Goal: Obtain resource: Download file/media

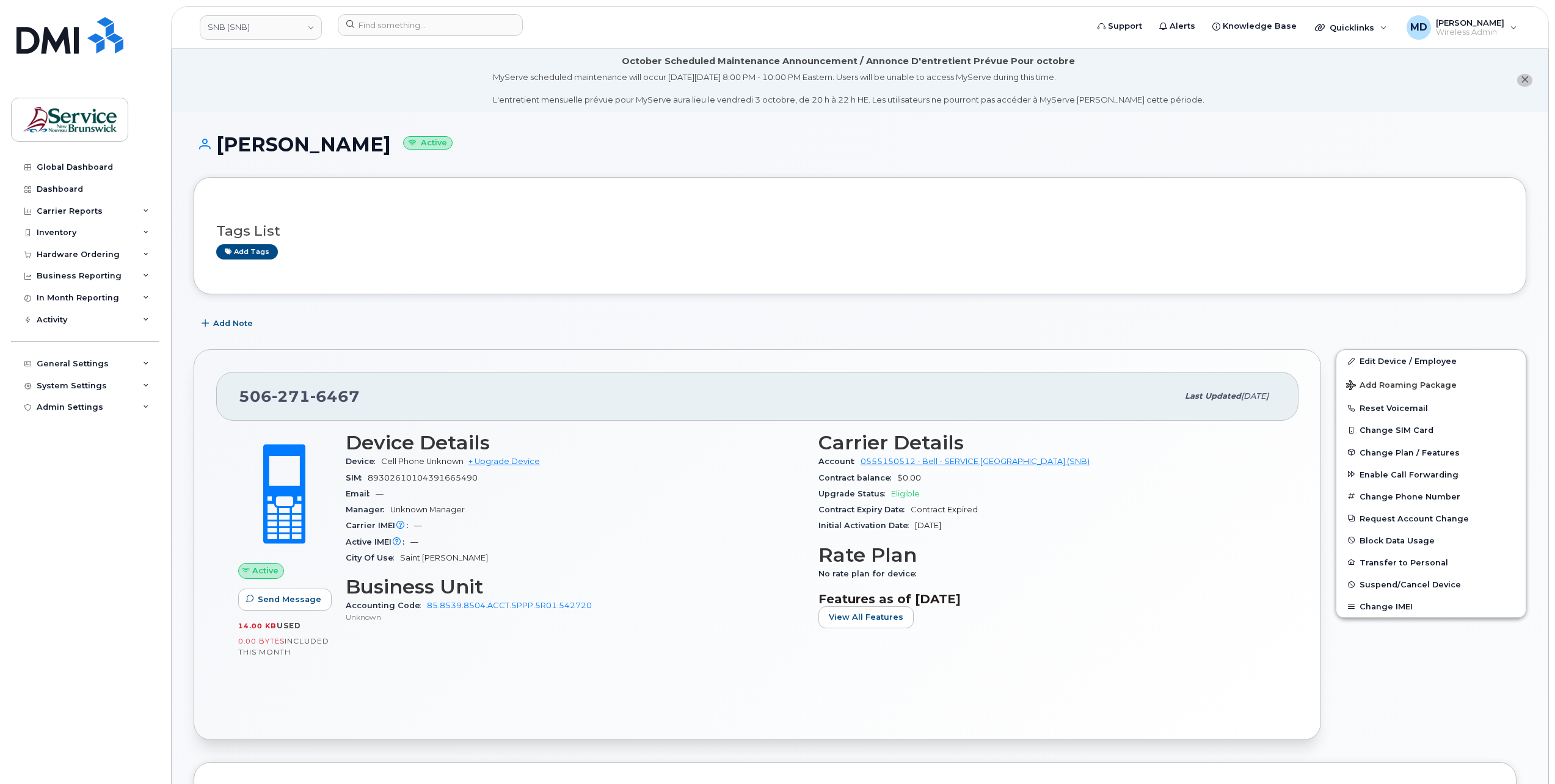
scroll to position [97, 0]
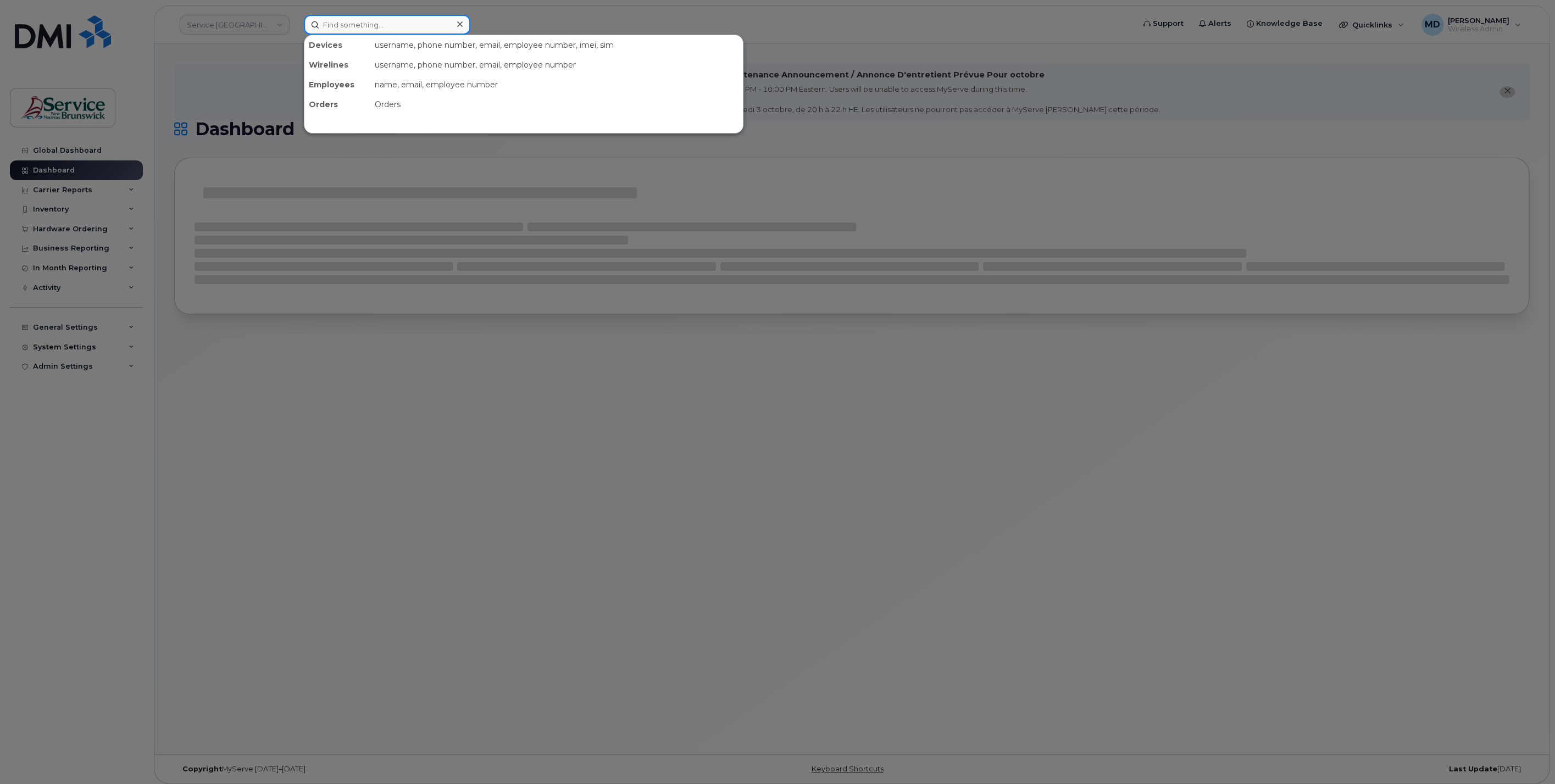
click at [347, 23] on input at bounding box center [387, 24] width 167 height 20
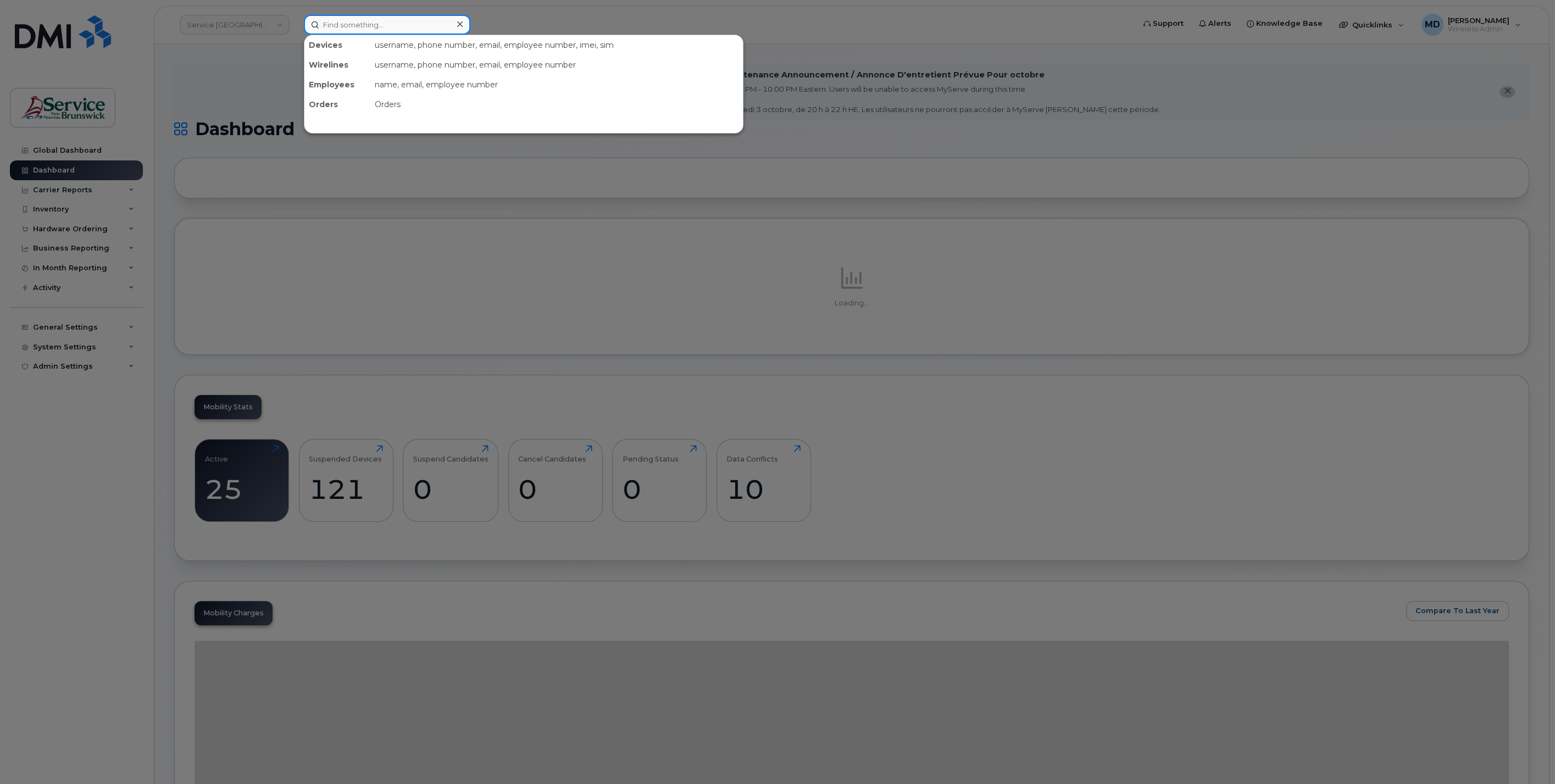
paste input "5064706157"
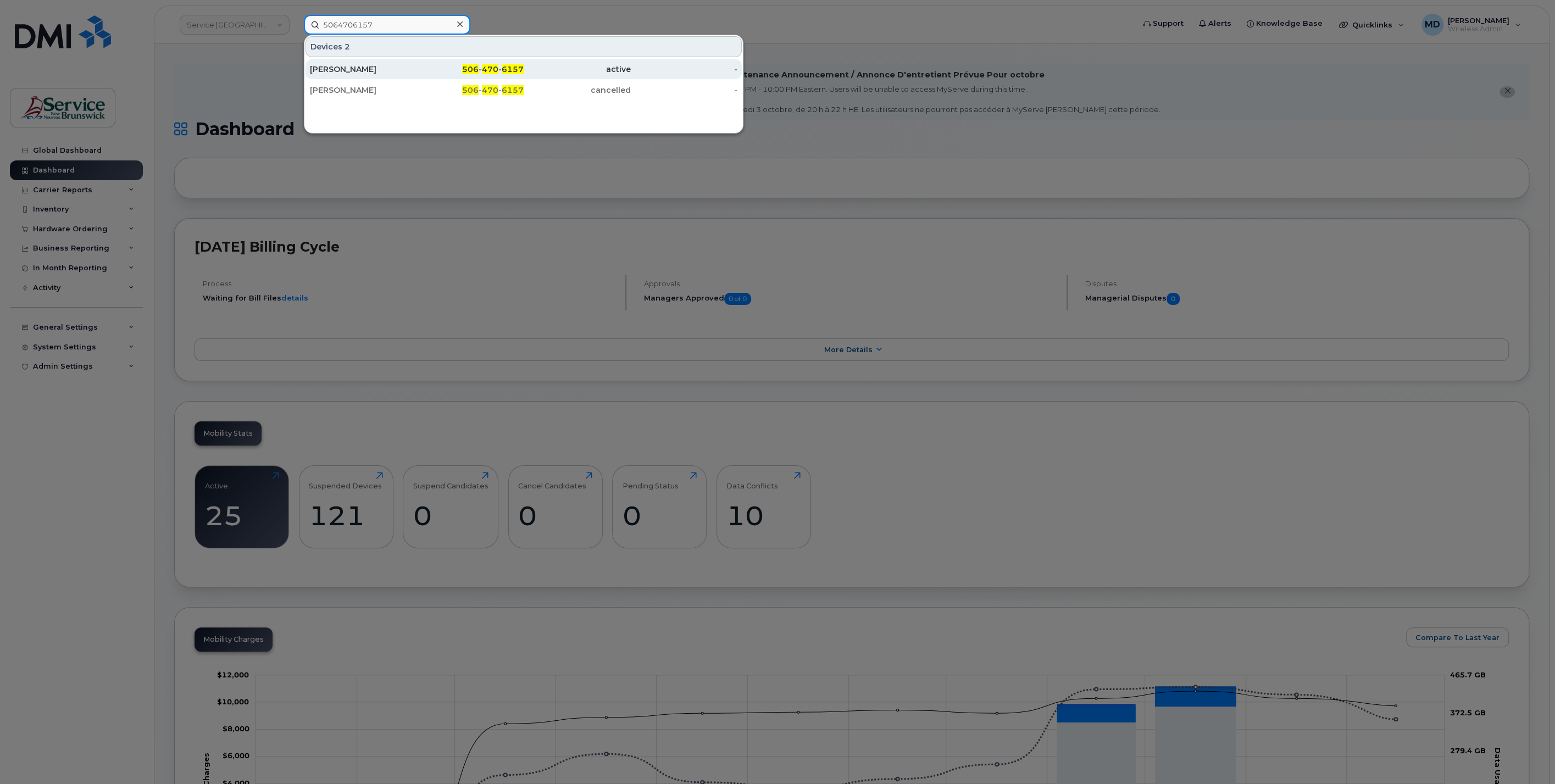
type input "5064706157"
click at [361, 67] on div "[PERSON_NAME]" at bounding box center [363, 69] width 107 height 11
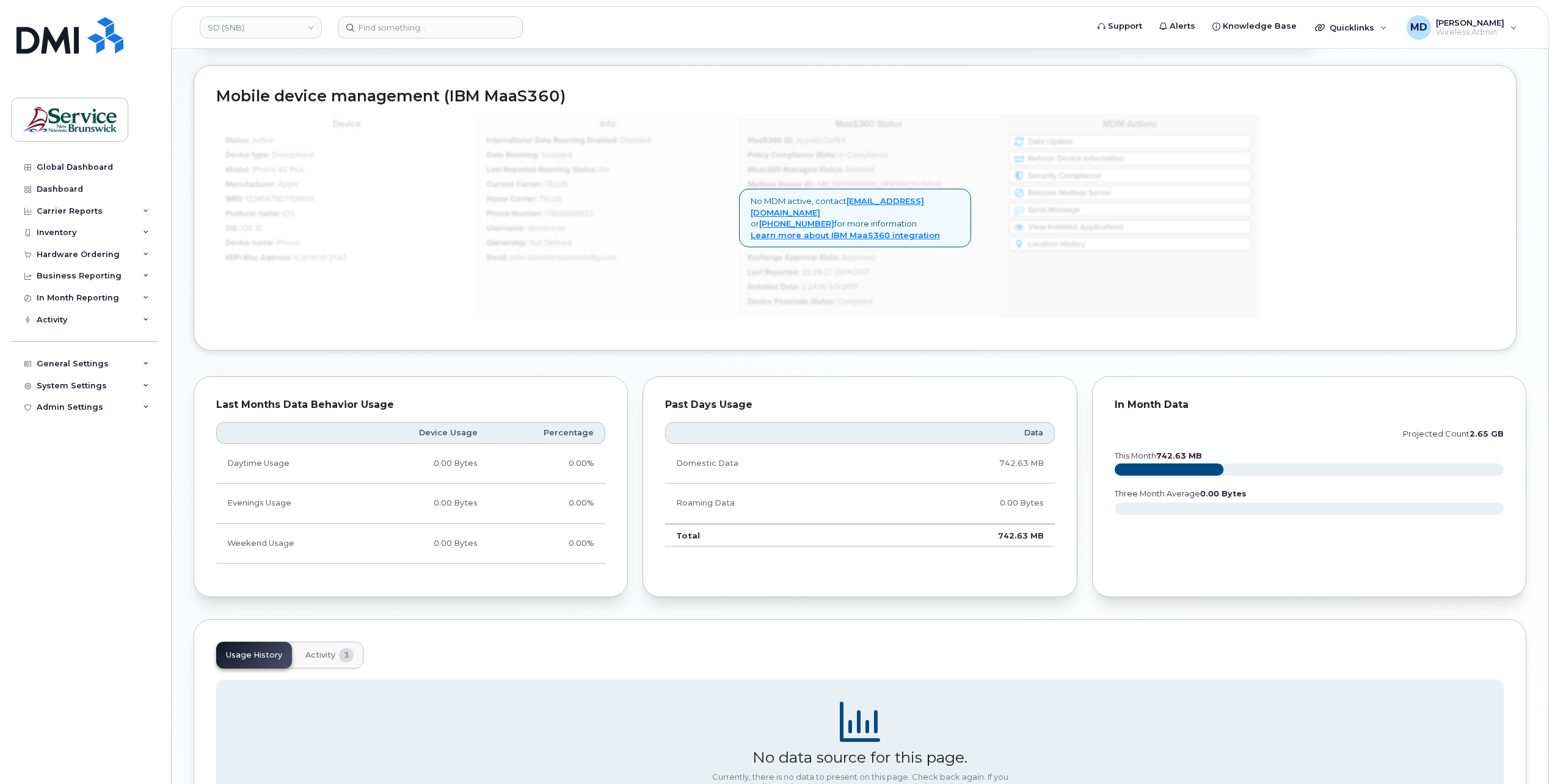
scroll to position [730, 0]
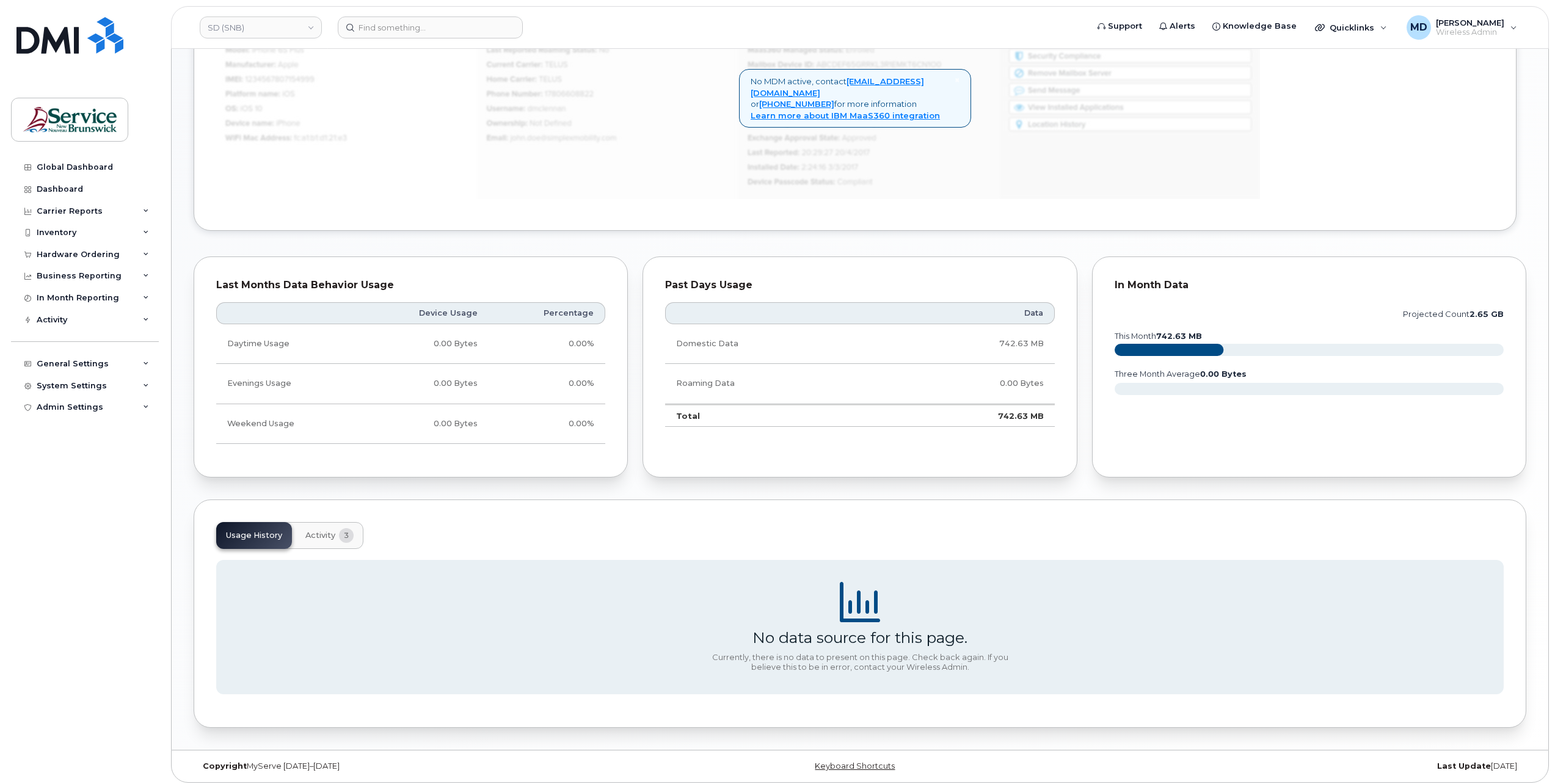
click at [313, 531] on span "Activity" at bounding box center [321, 535] width 30 height 9
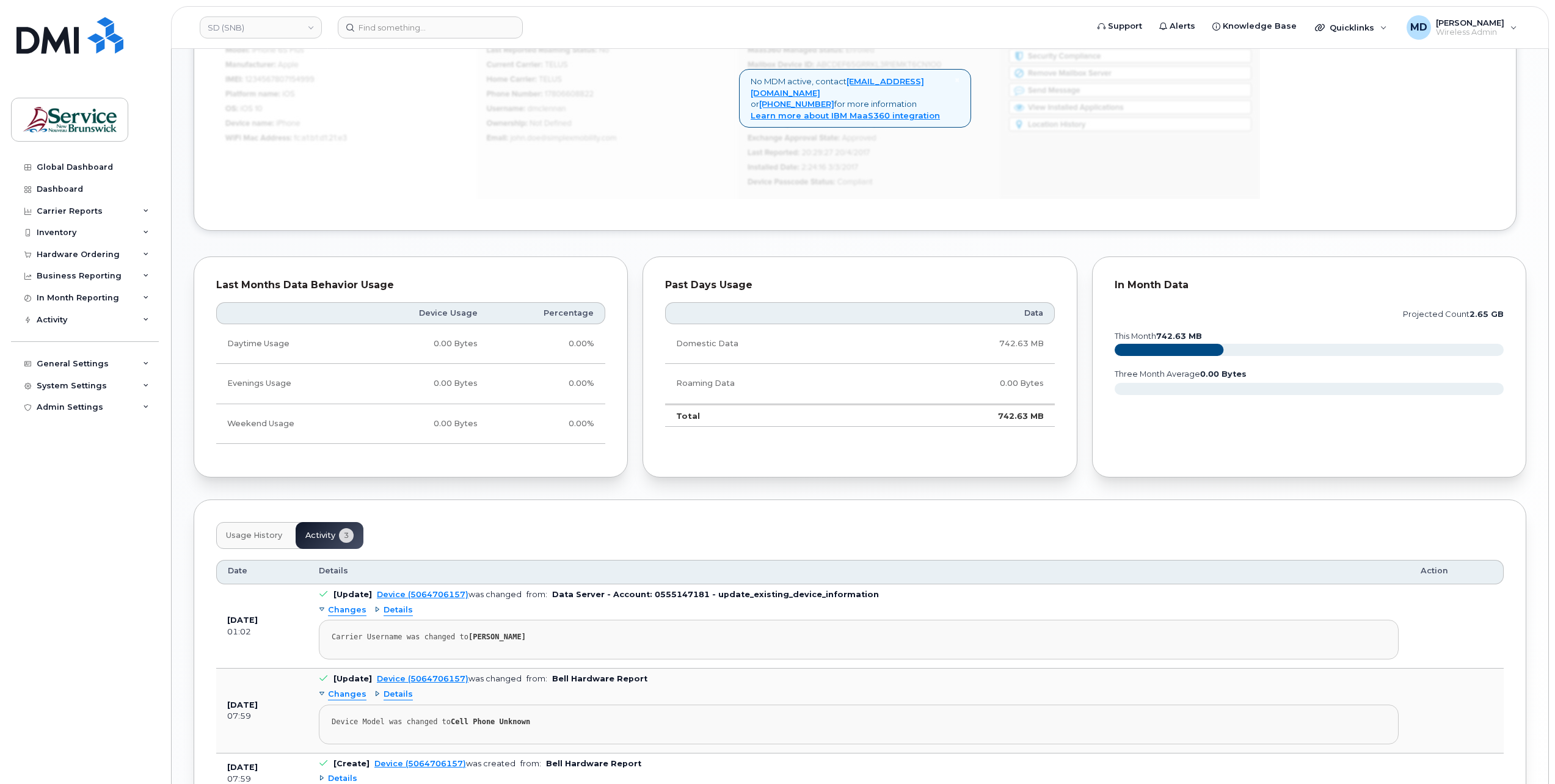
scroll to position [839, 0]
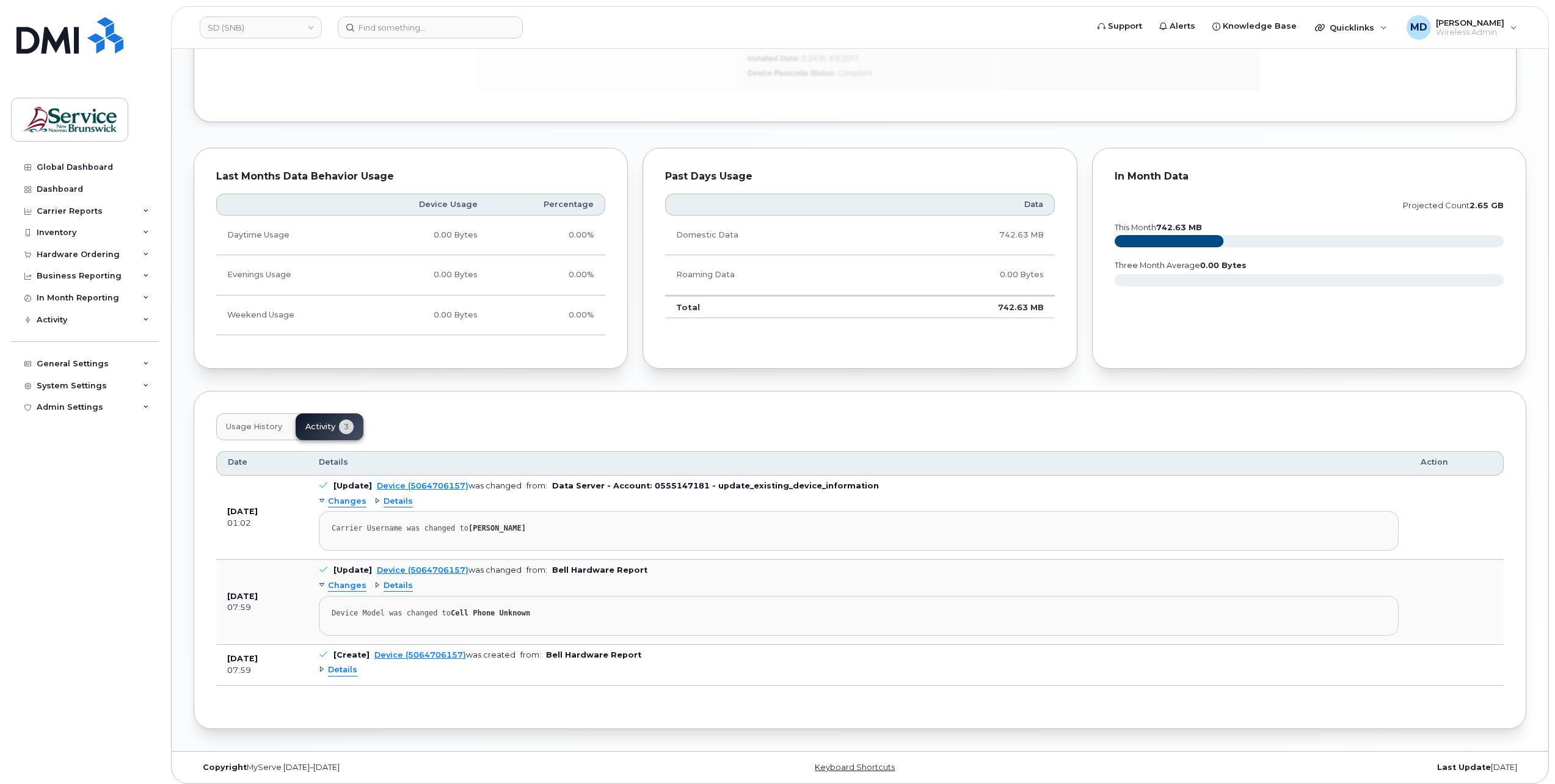
click at [339, 667] on span "Details" at bounding box center [342, 671] width 29 height 11
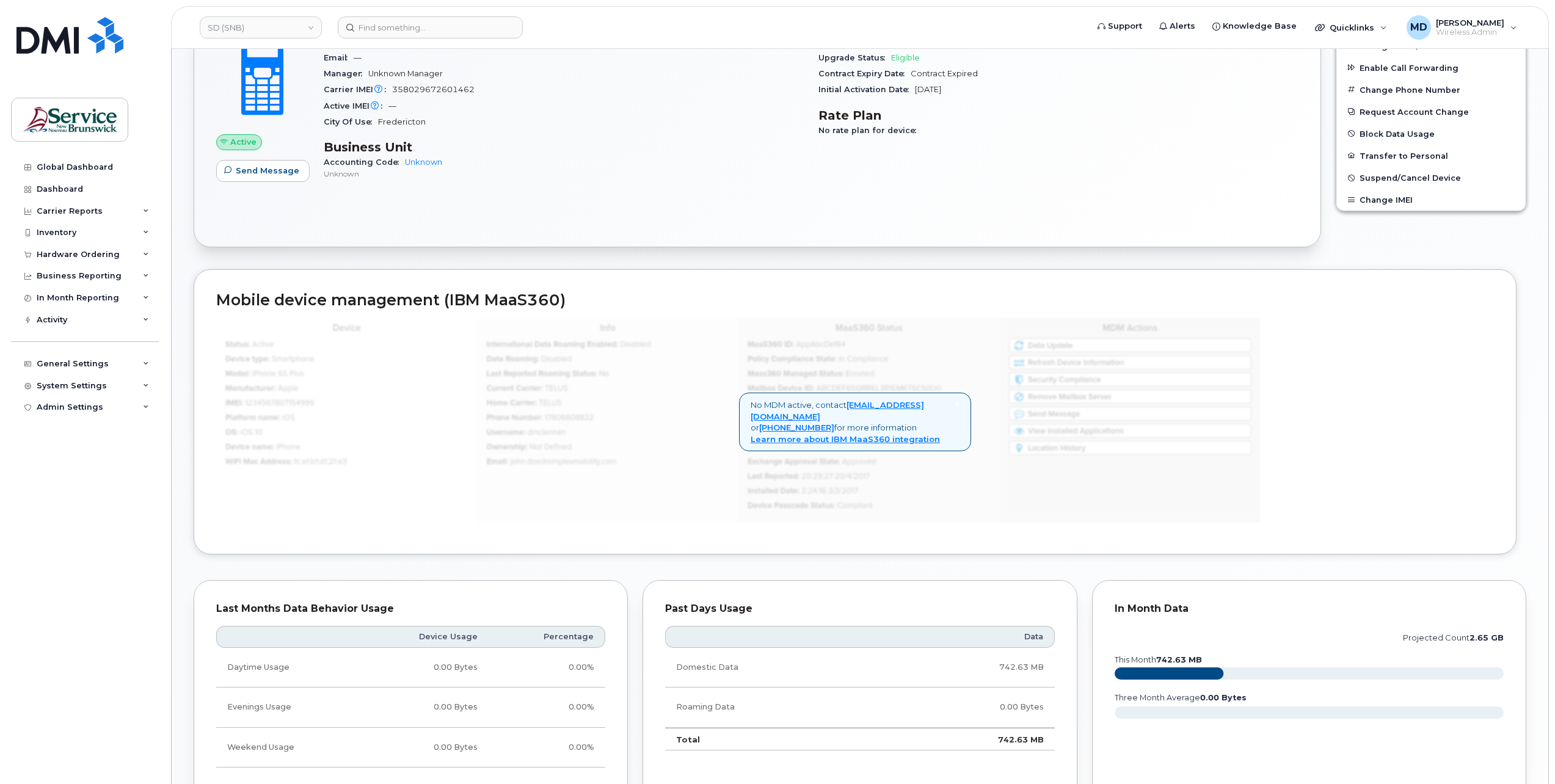
scroll to position [0, 0]
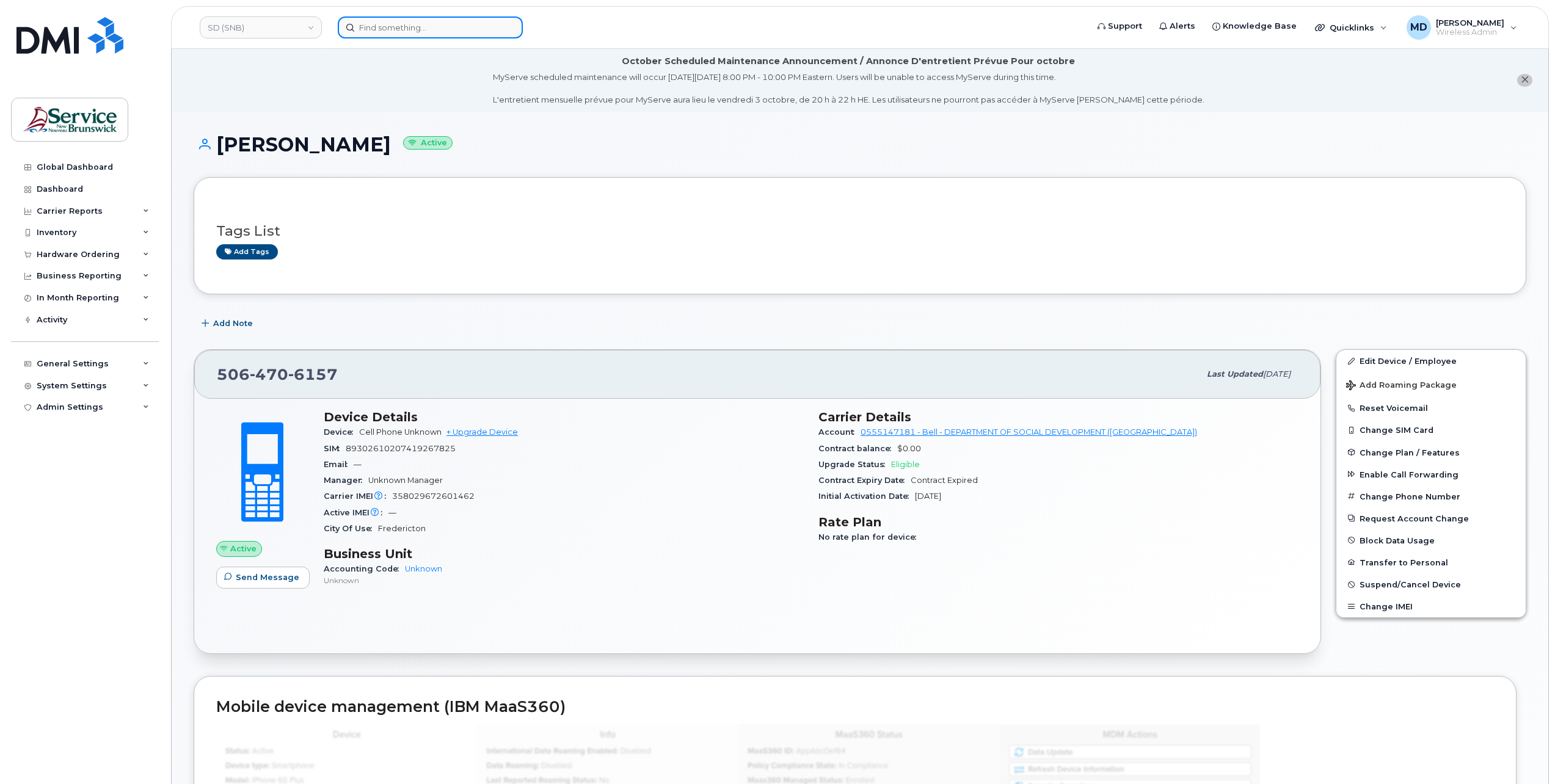
click at [424, 30] on input at bounding box center [430, 26] width 185 height 22
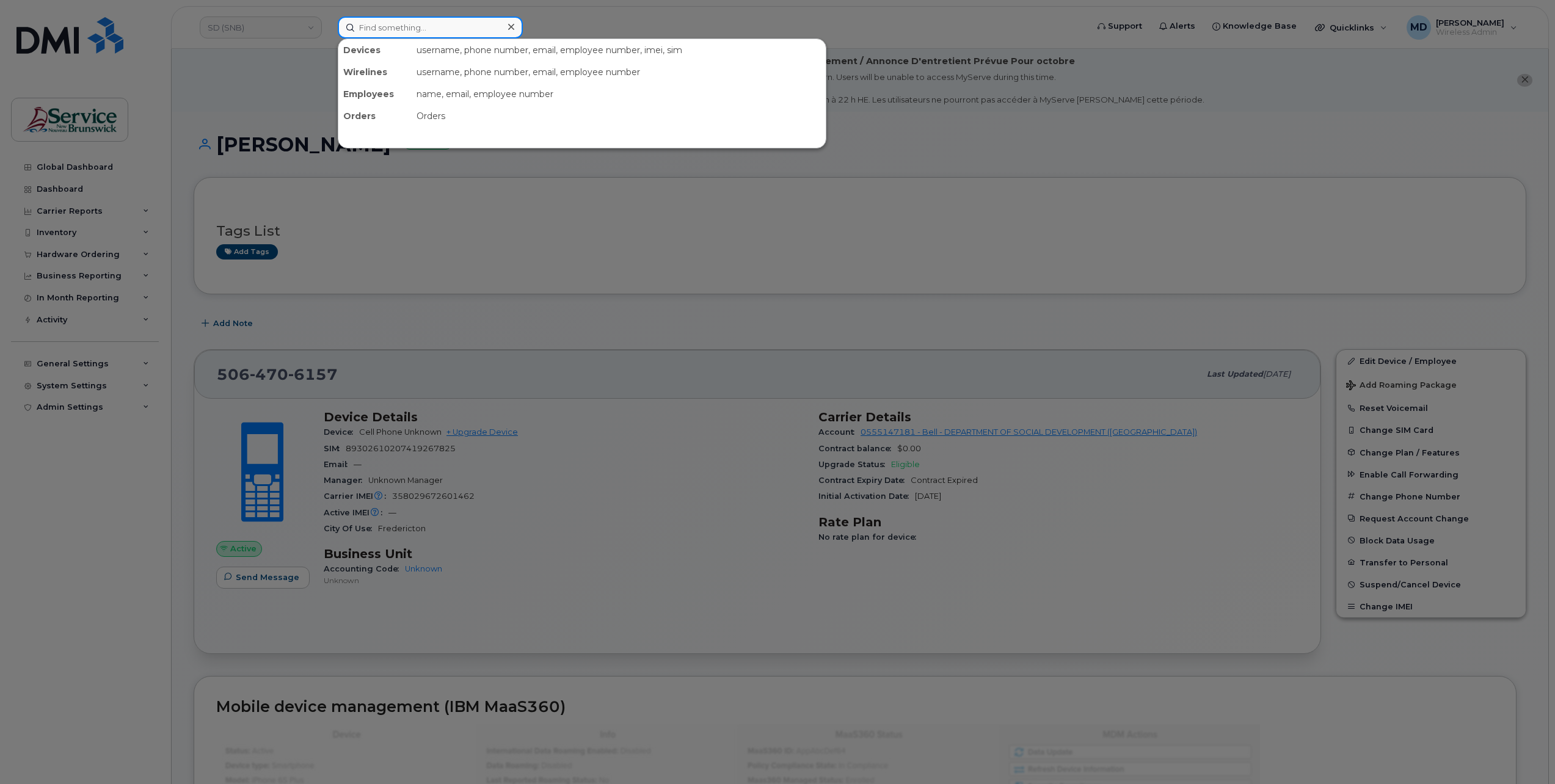
paste input "5064706157"
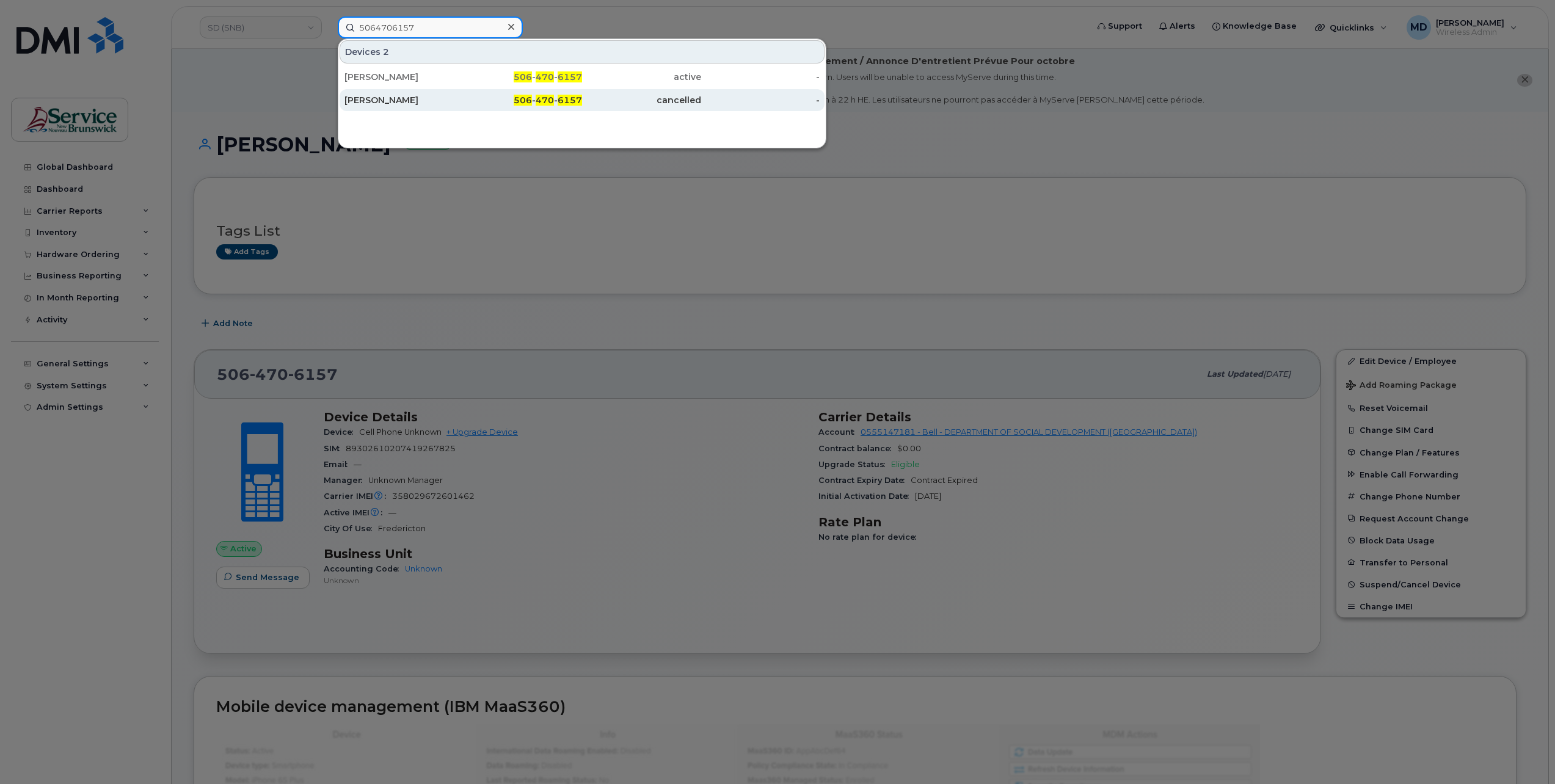
type input "5064706157"
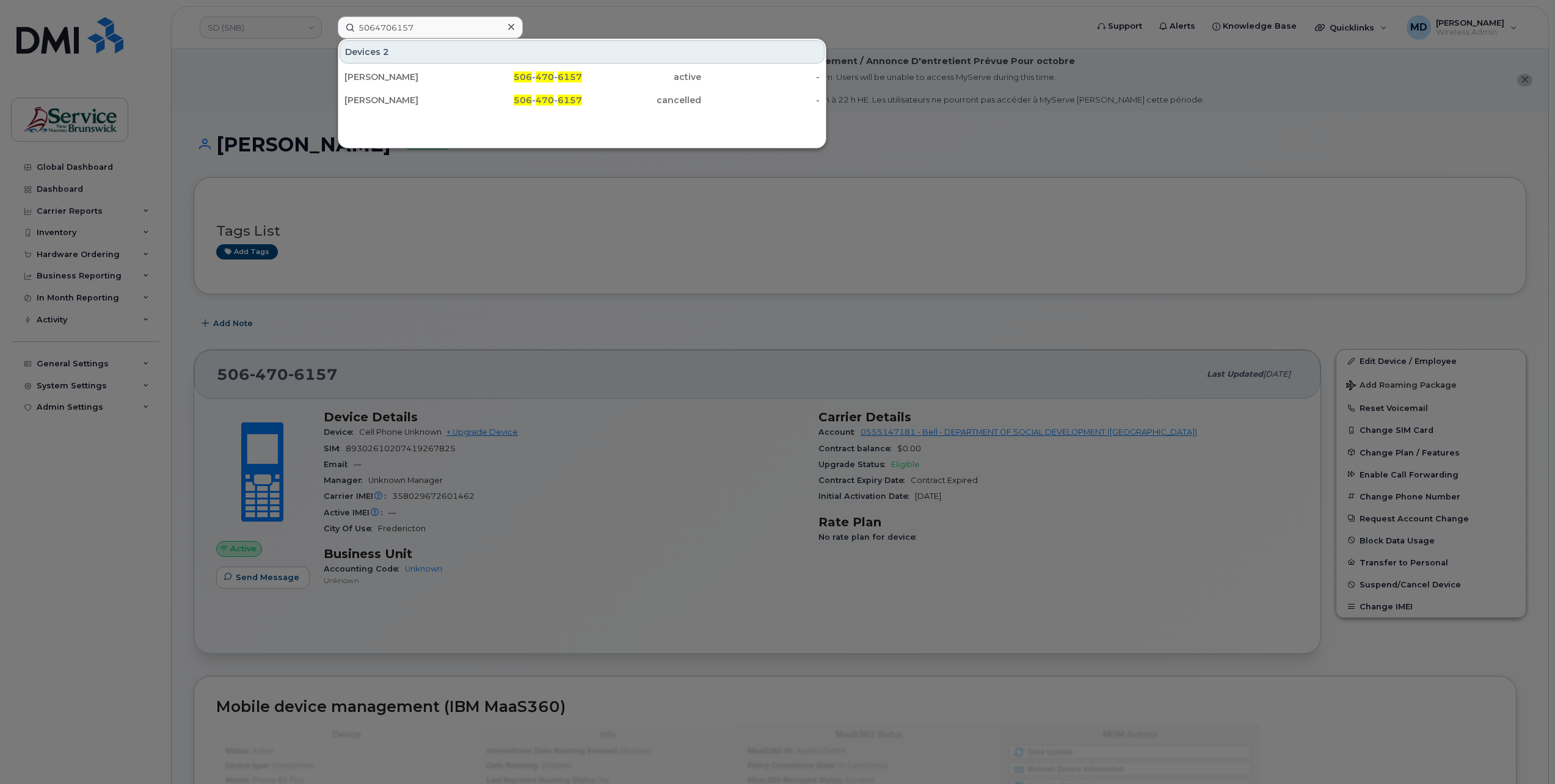
drag, startPoint x: 392, startPoint y: 94, endPoint x: 394, endPoint y: 110, distance: 16.1
click at [393, 96] on div "[PERSON_NAME]" at bounding box center [404, 99] width 119 height 12
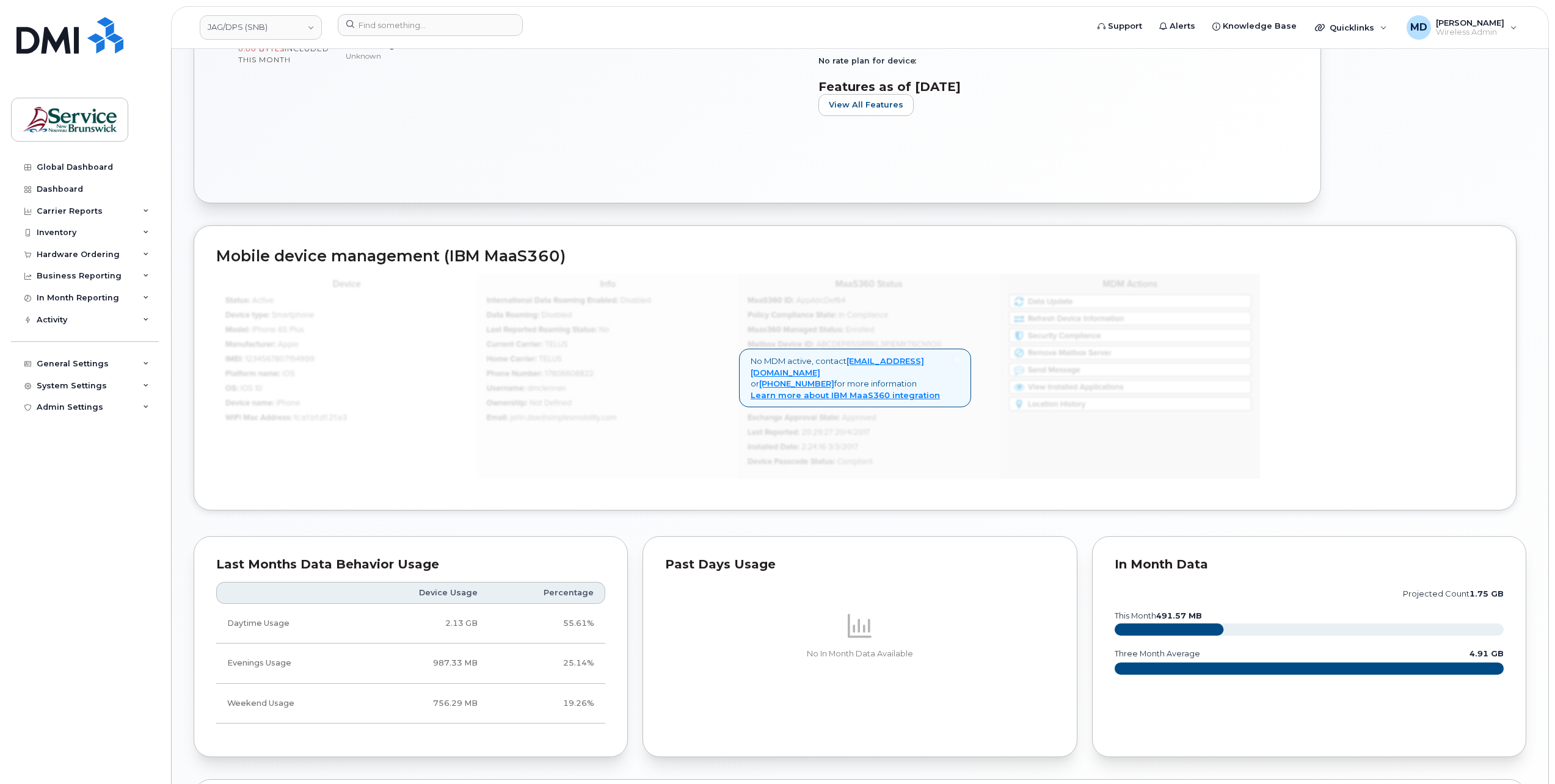
scroll to position [906, 0]
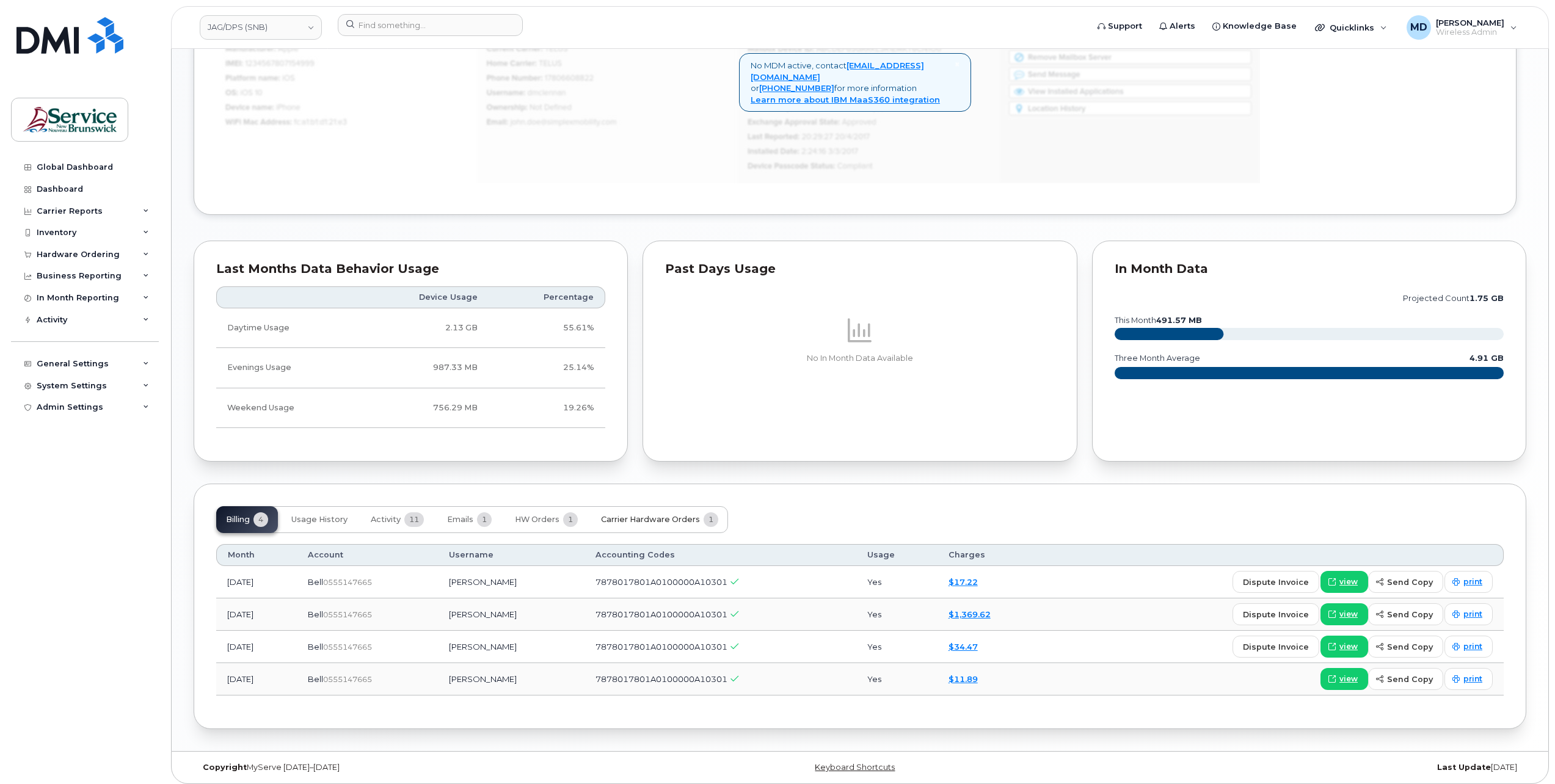
click at [664, 515] on span "Carrier Hardware Orders" at bounding box center [650, 519] width 99 height 9
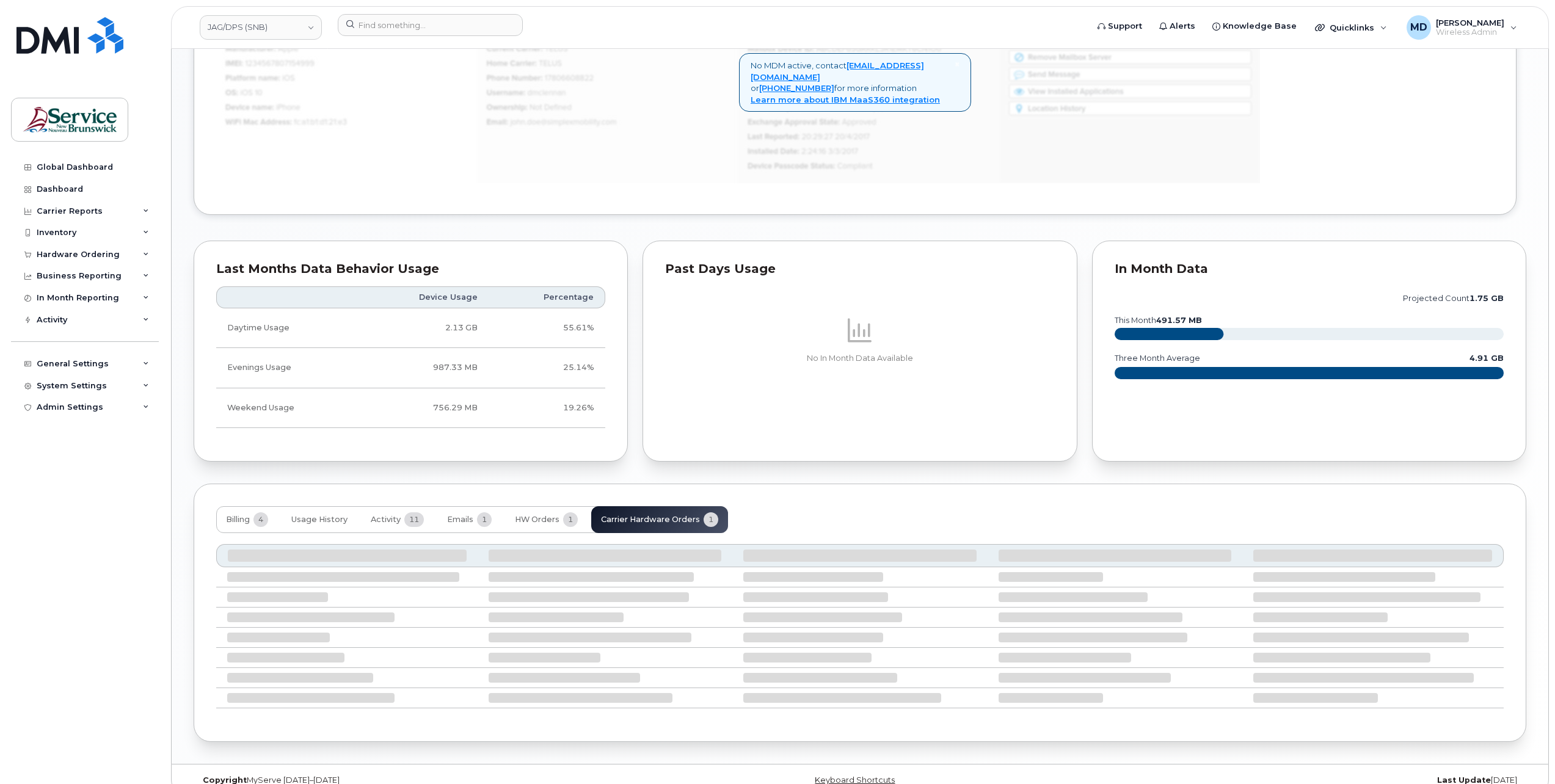
scroll to position [810, 0]
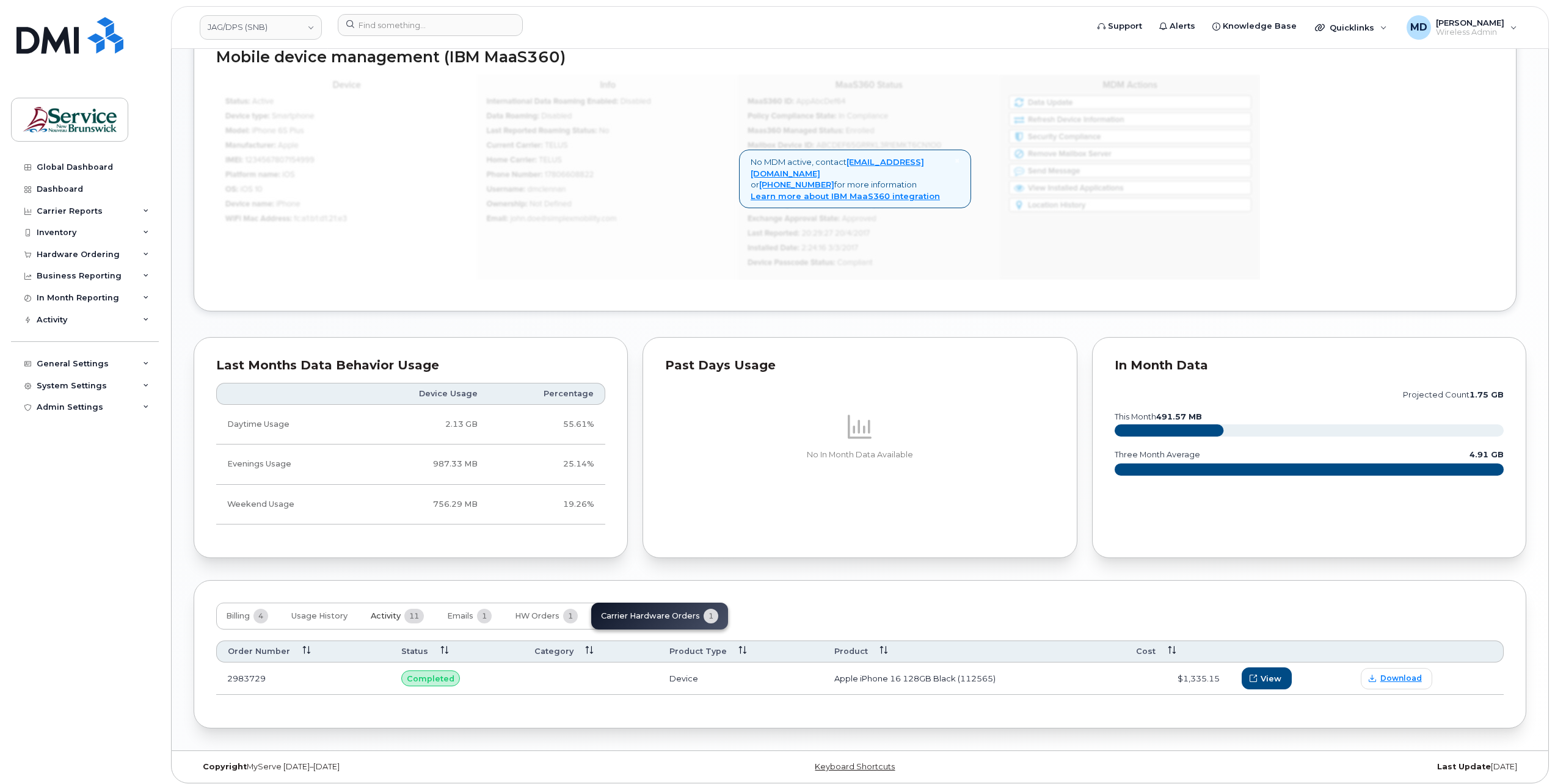
click at [393, 613] on span "Activity" at bounding box center [386, 616] width 30 height 9
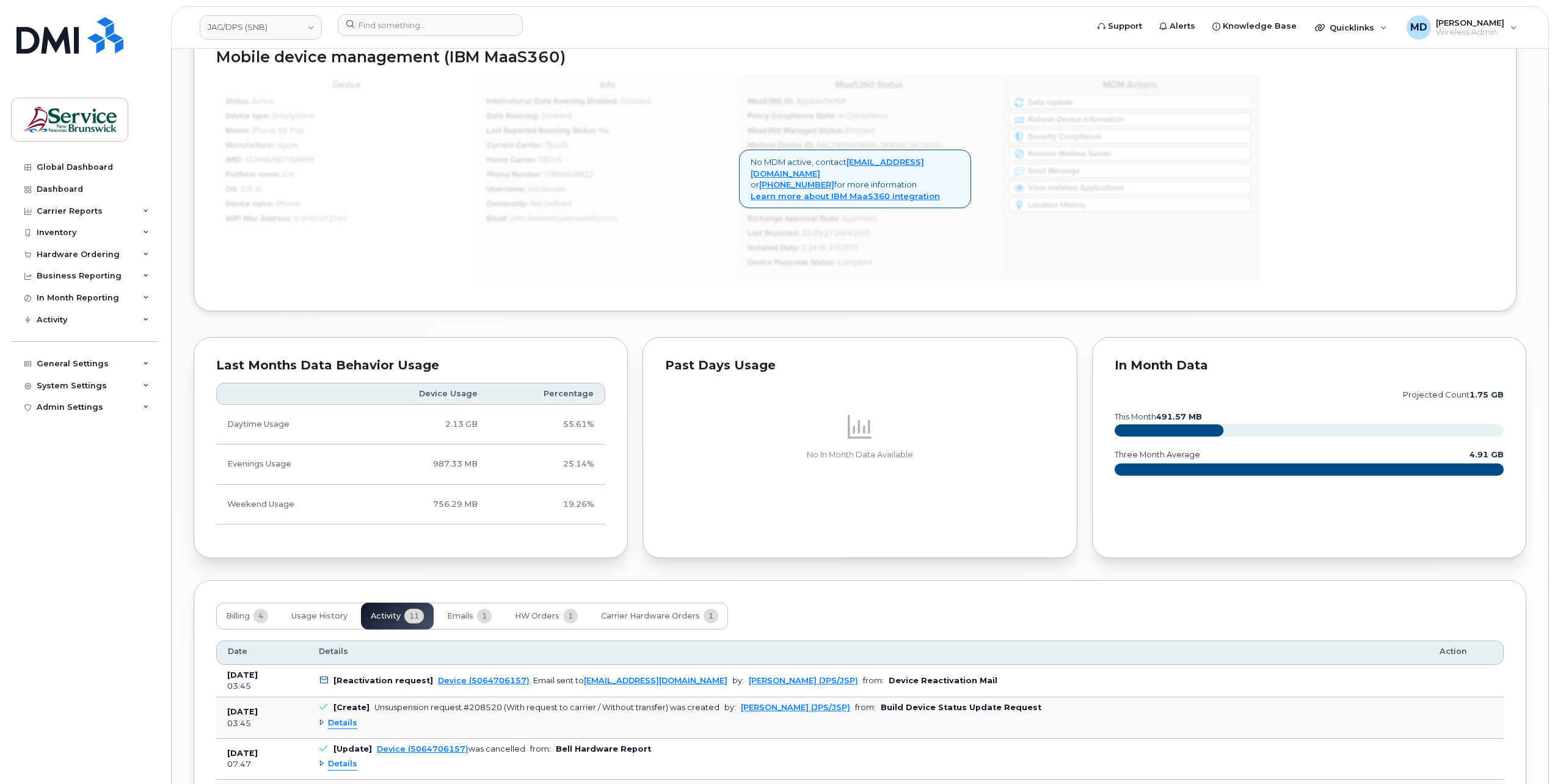
scroll to position [1014, 0]
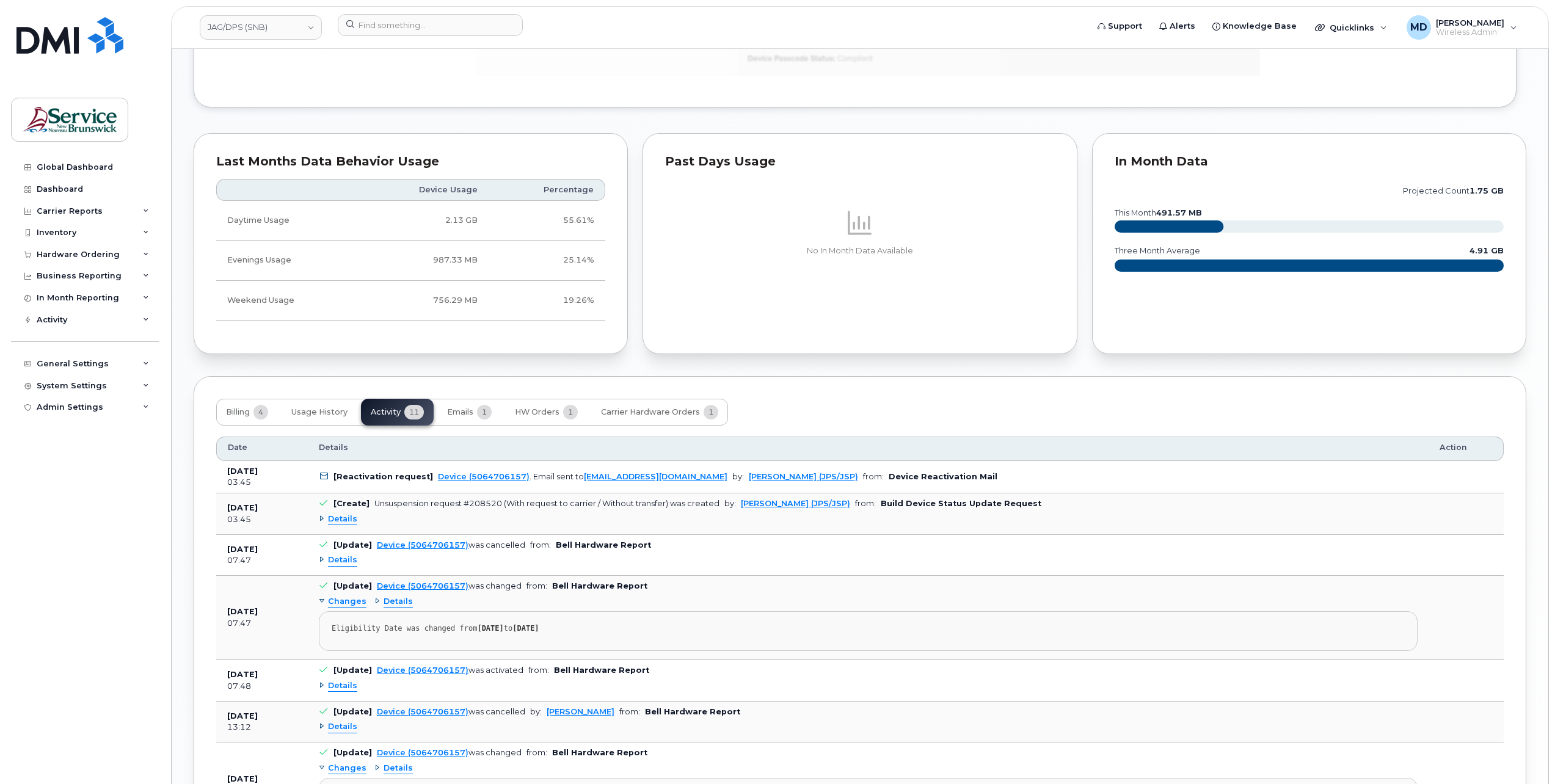
click at [345, 556] on span "Details" at bounding box center [342, 560] width 29 height 11
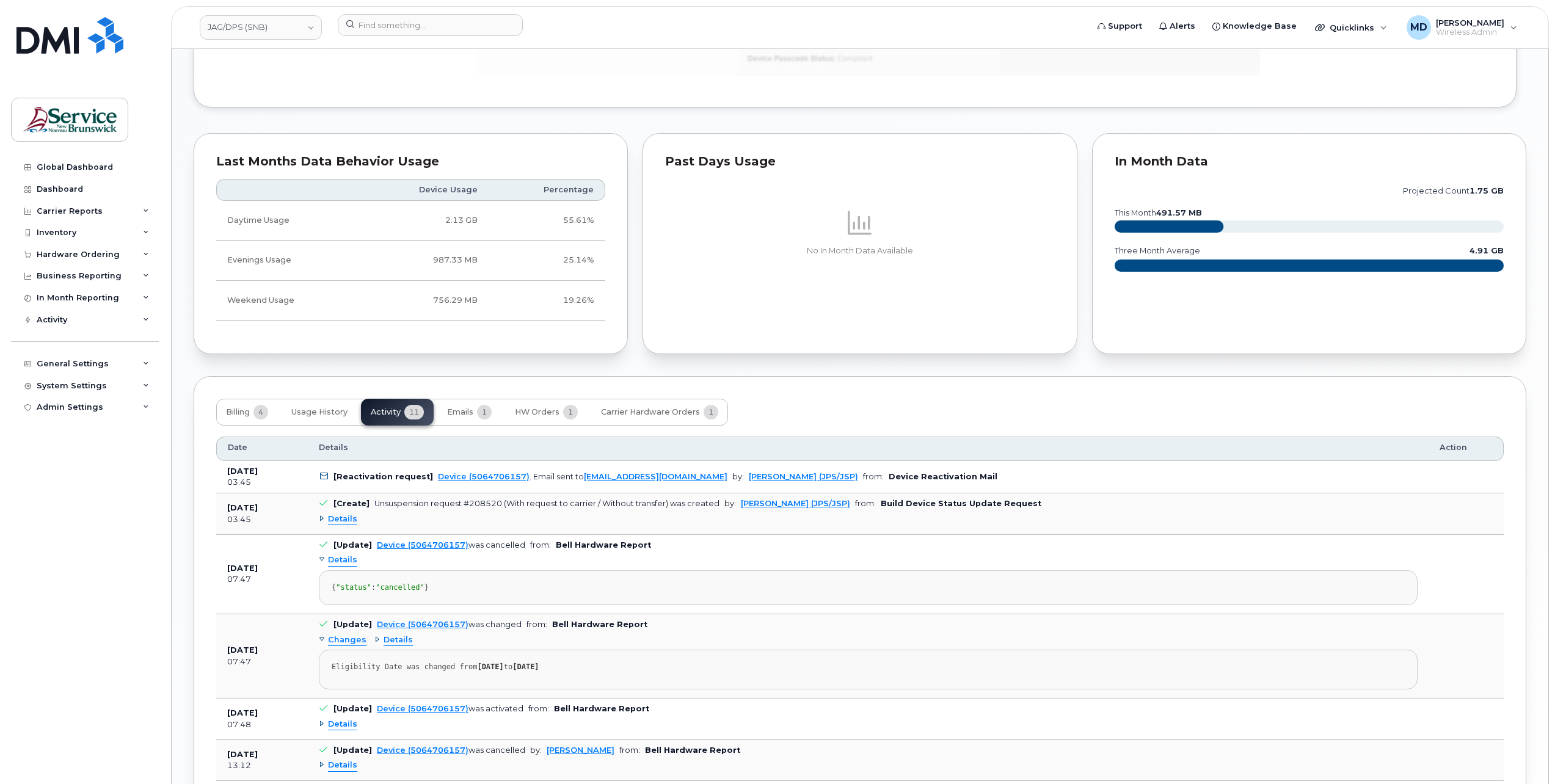
scroll to position [1217, 0]
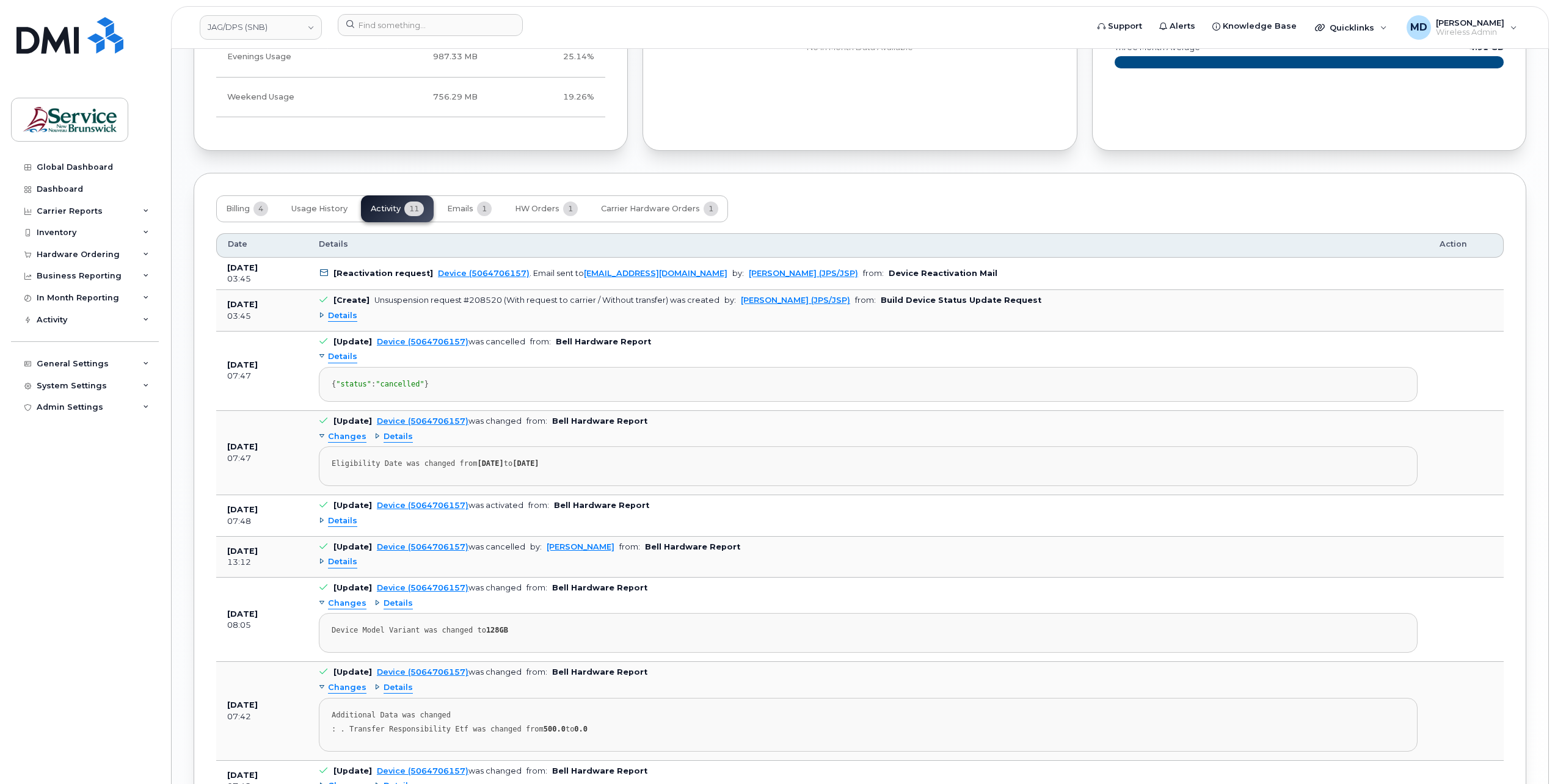
click at [348, 527] on span "Details" at bounding box center [342, 521] width 29 height 11
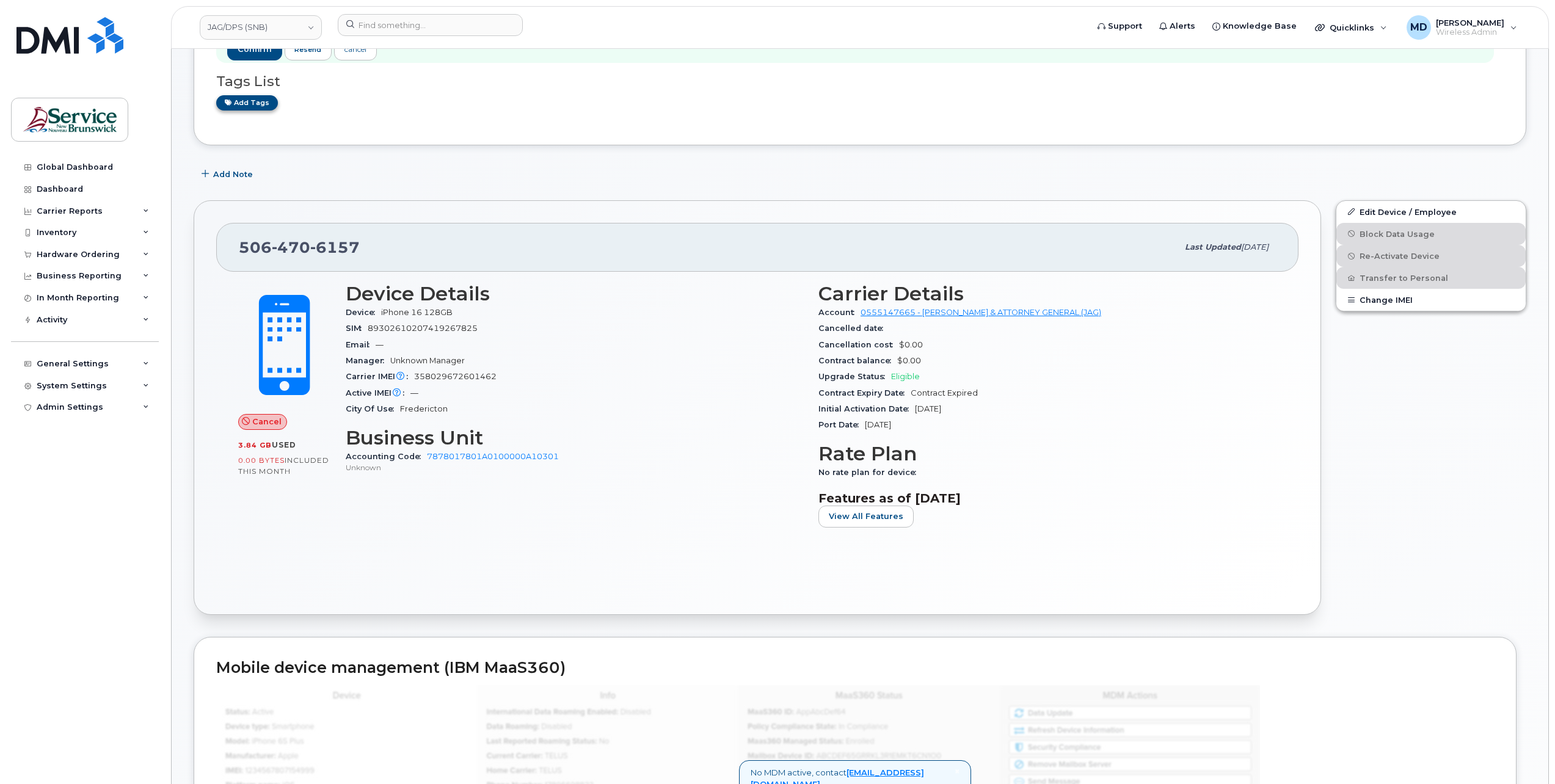
scroll to position [0, 0]
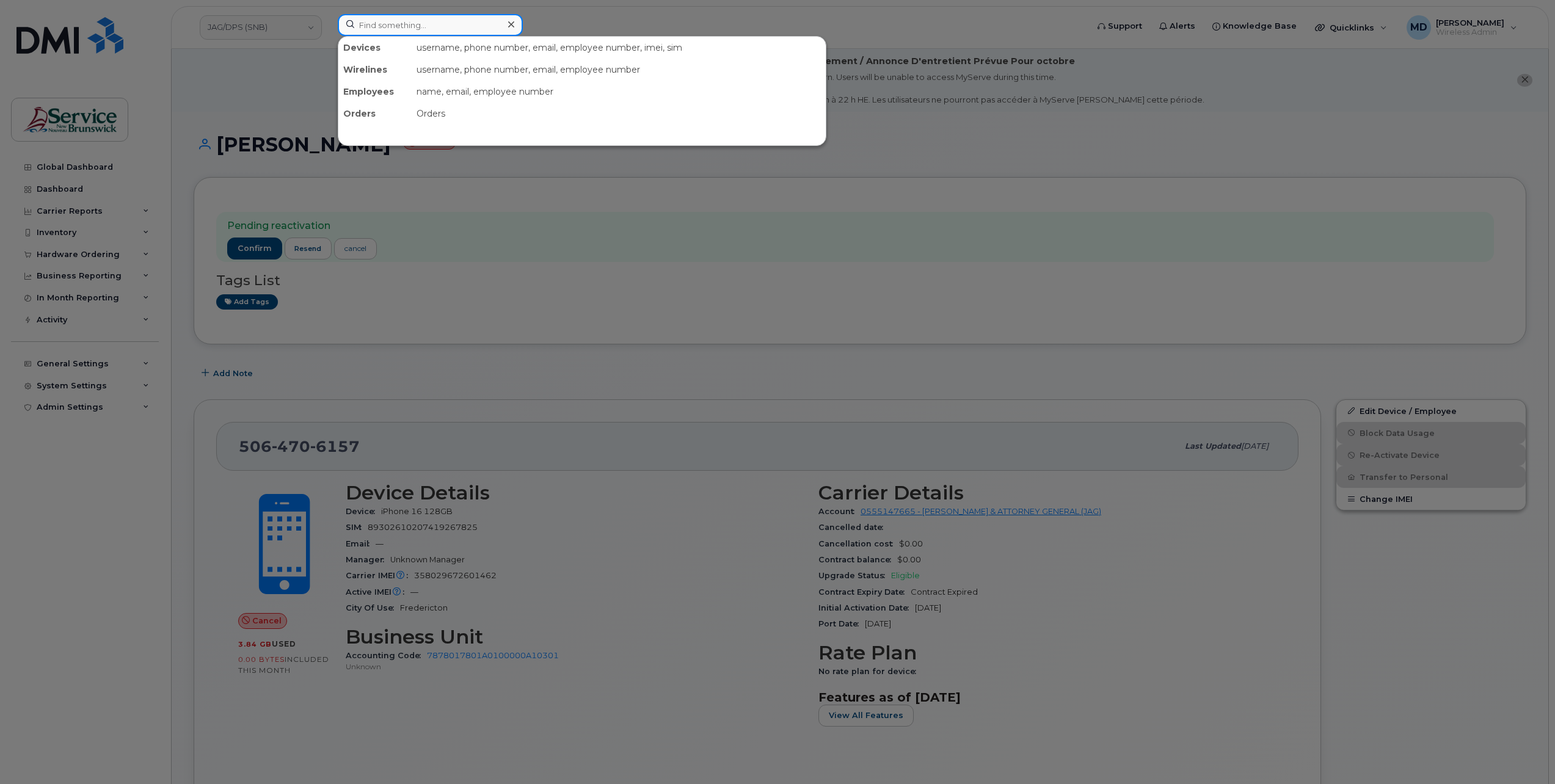
paste input "5064706157"
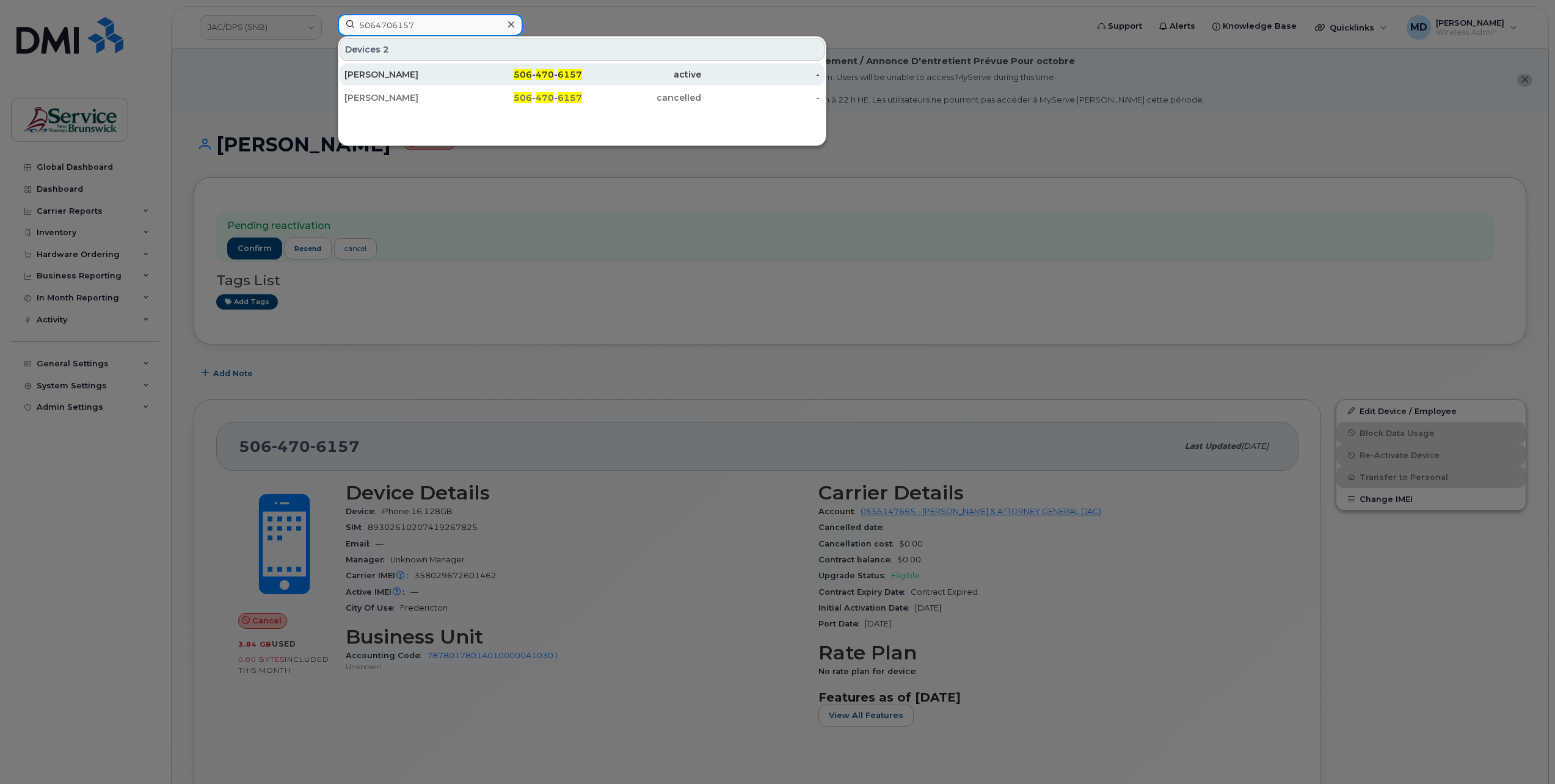
type input "5064706157"
click at [411, 74] on div "[PERSON_NAME]" at bounding box center [404, 74] width 119 height 12
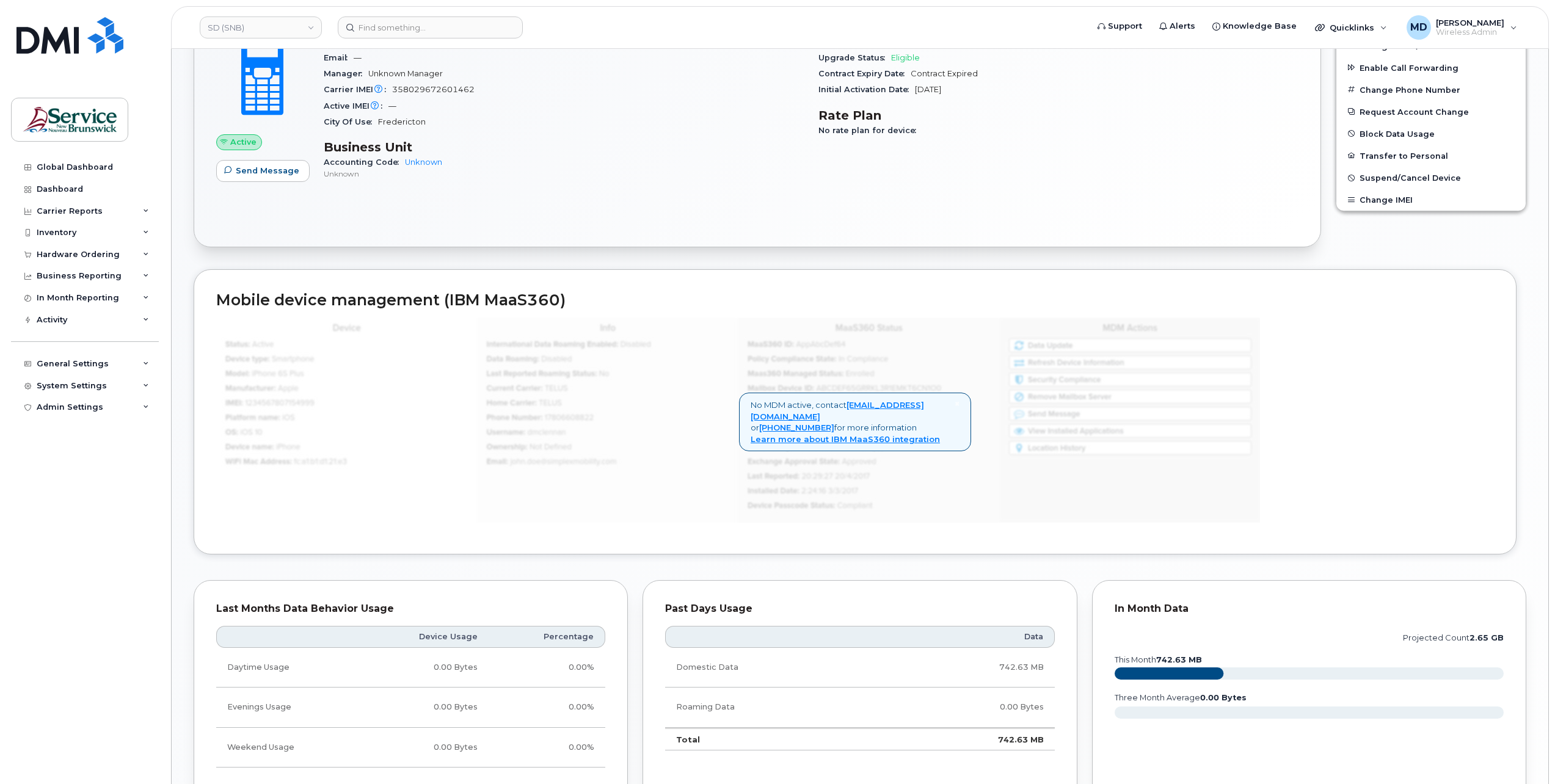
scroll to position [730, 0]
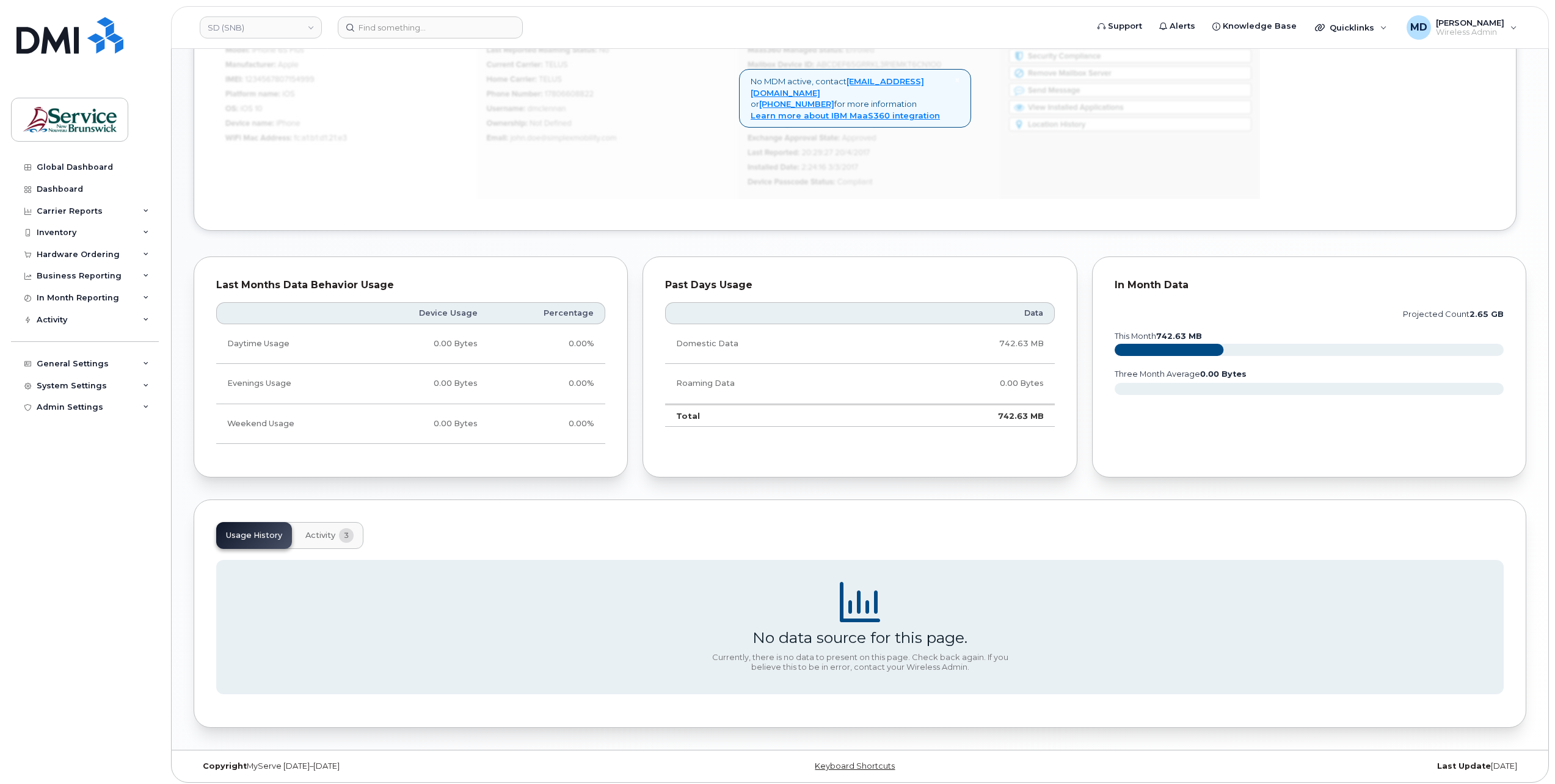
click at [322, 532] on span "Activity" at bounding box center [321, 535] width 30 height 9
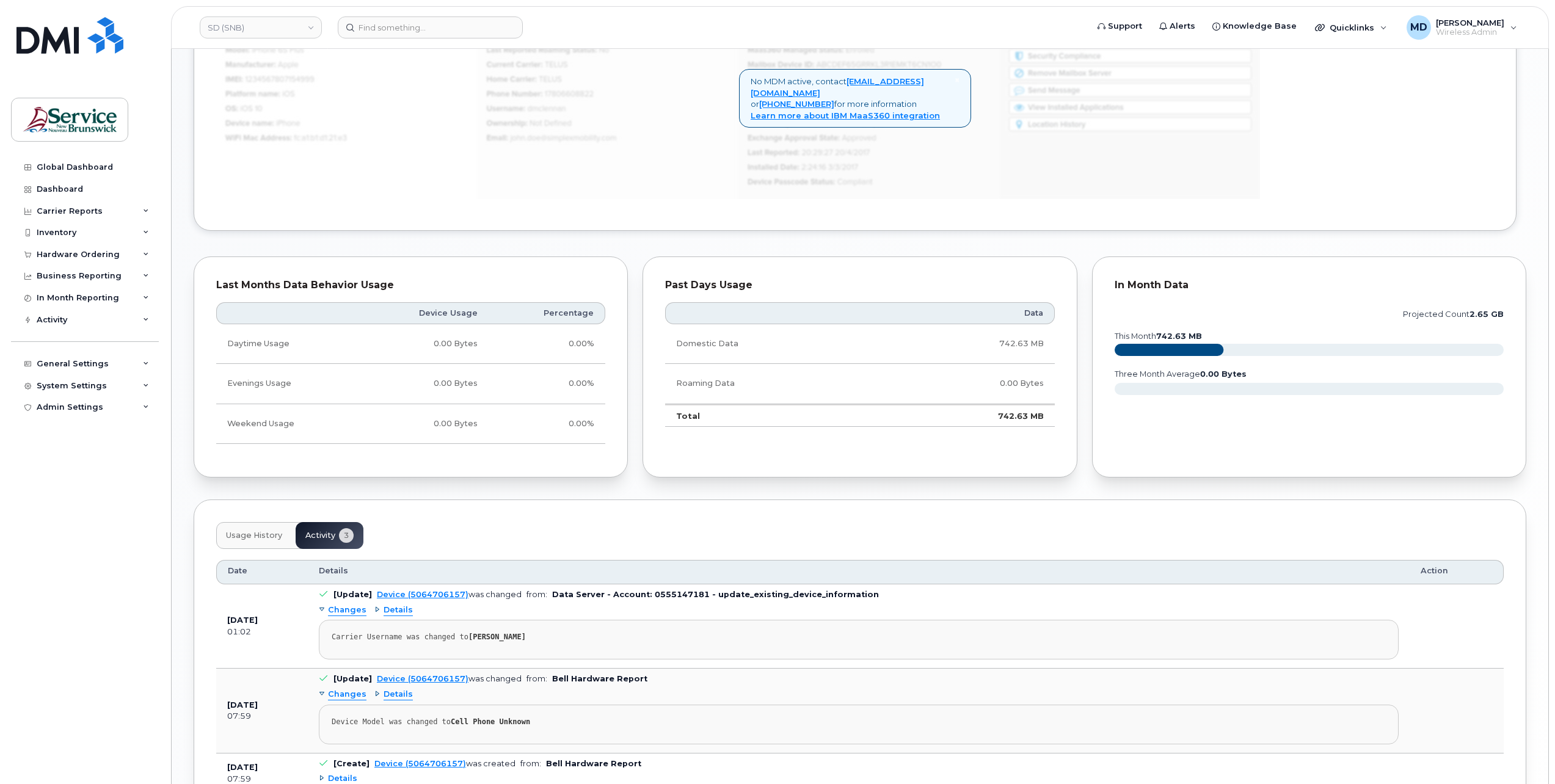
scroll to position [839, 0]
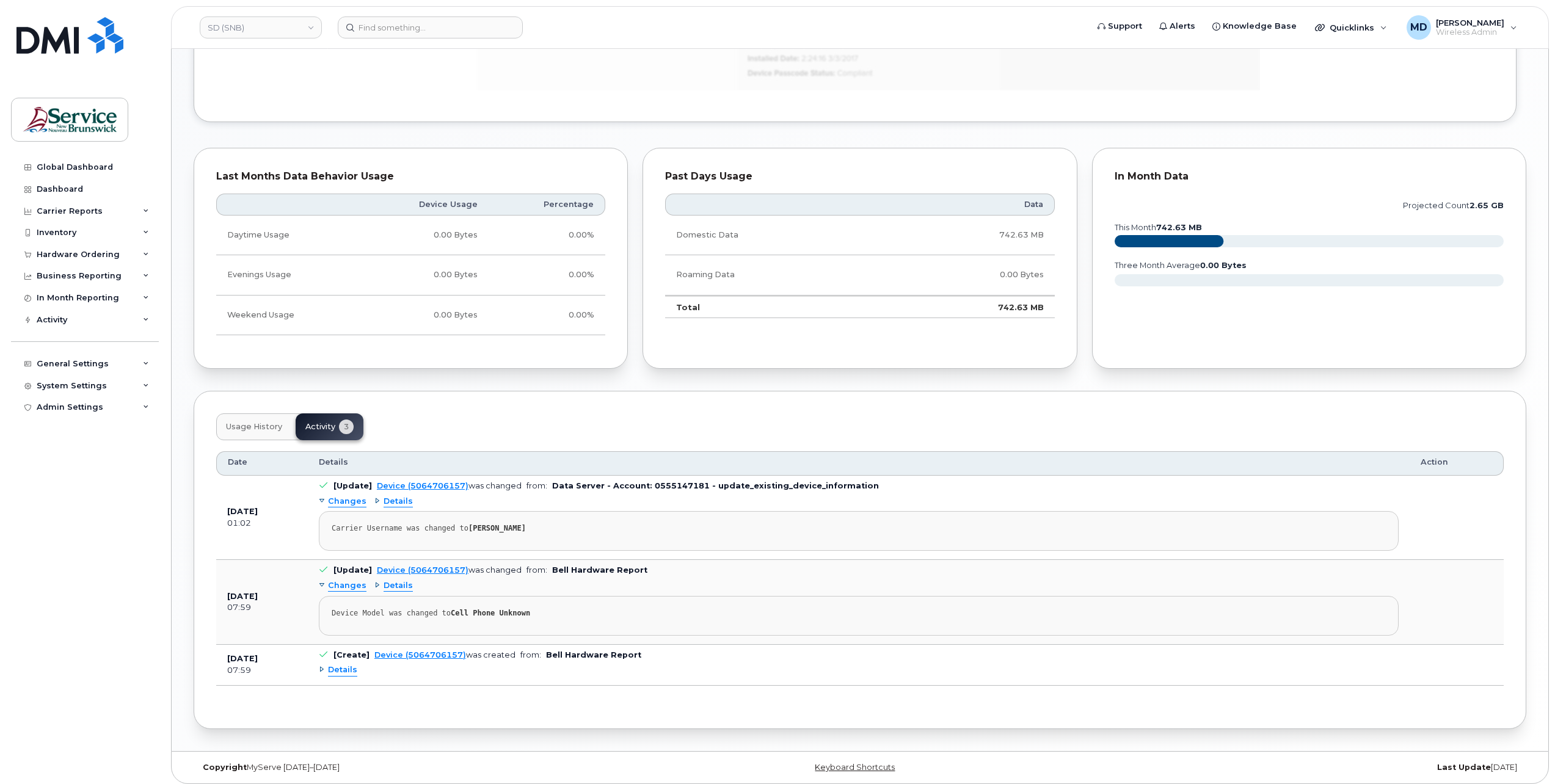
click at [341, 670] on span "Details" at bounding box center [342, 671] width 29 height 11
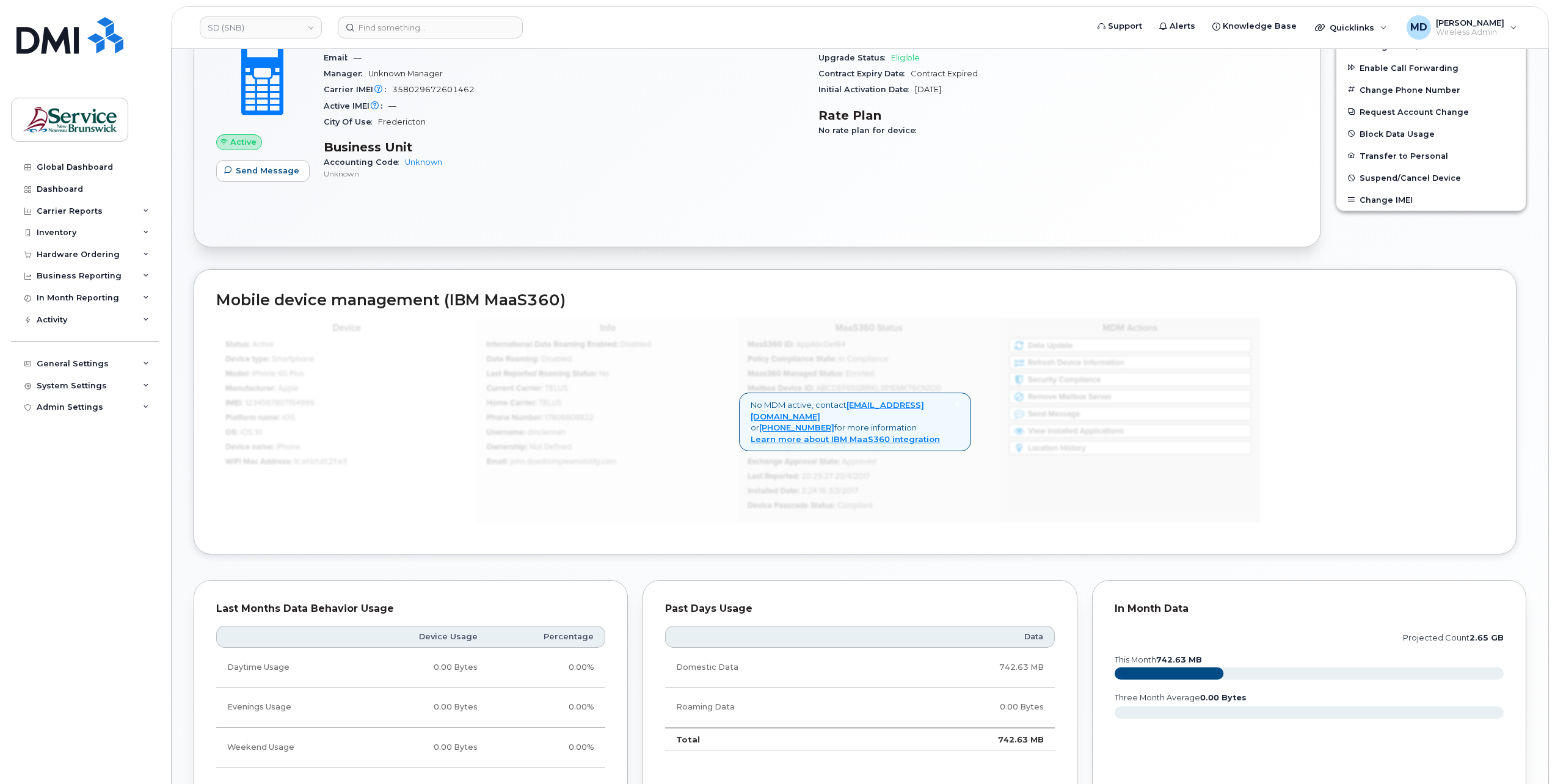
scroll to position [0, 0]
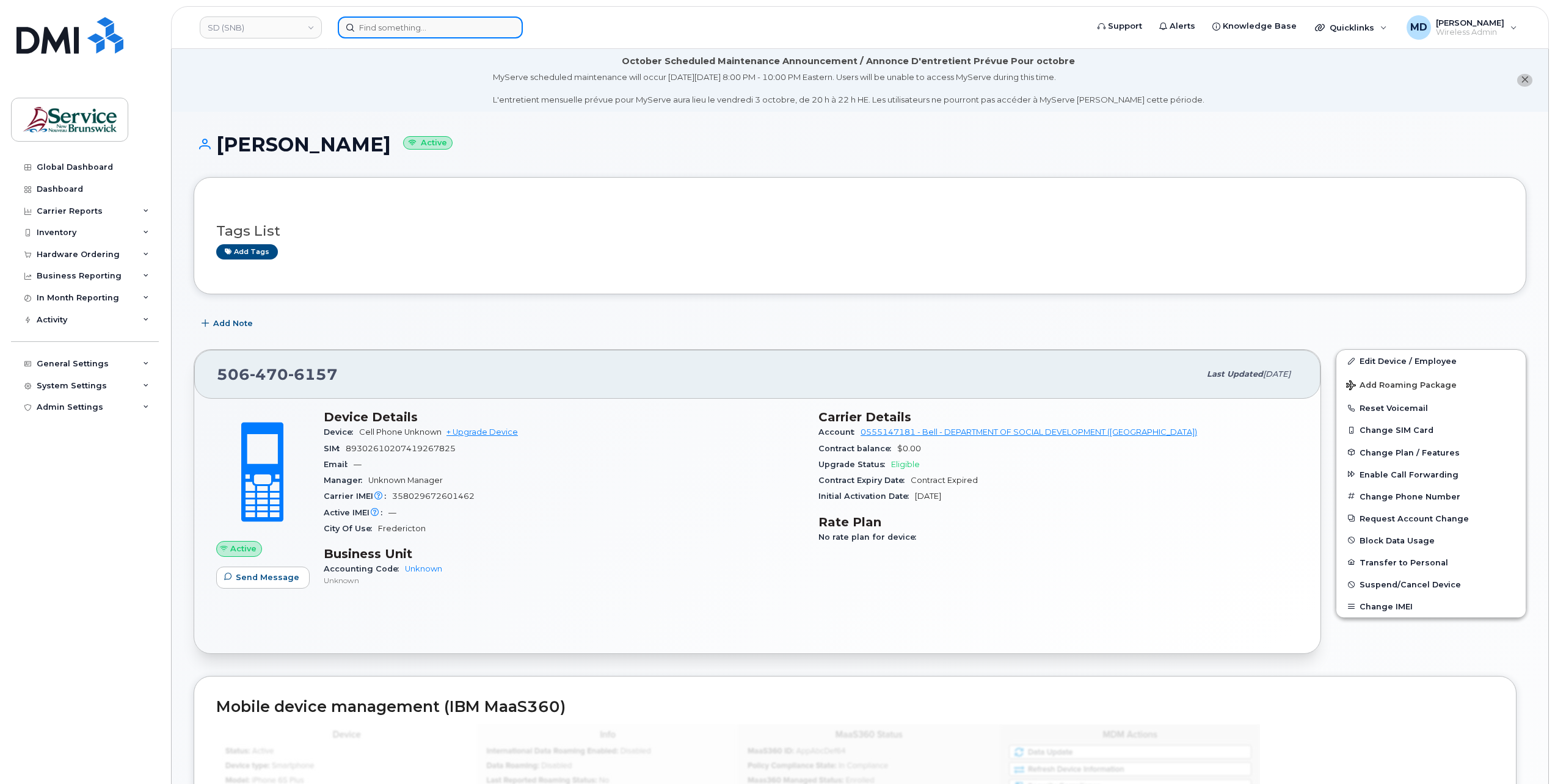
click at [381, 23] on input at bounding box center [430, 26] width 185 height 22
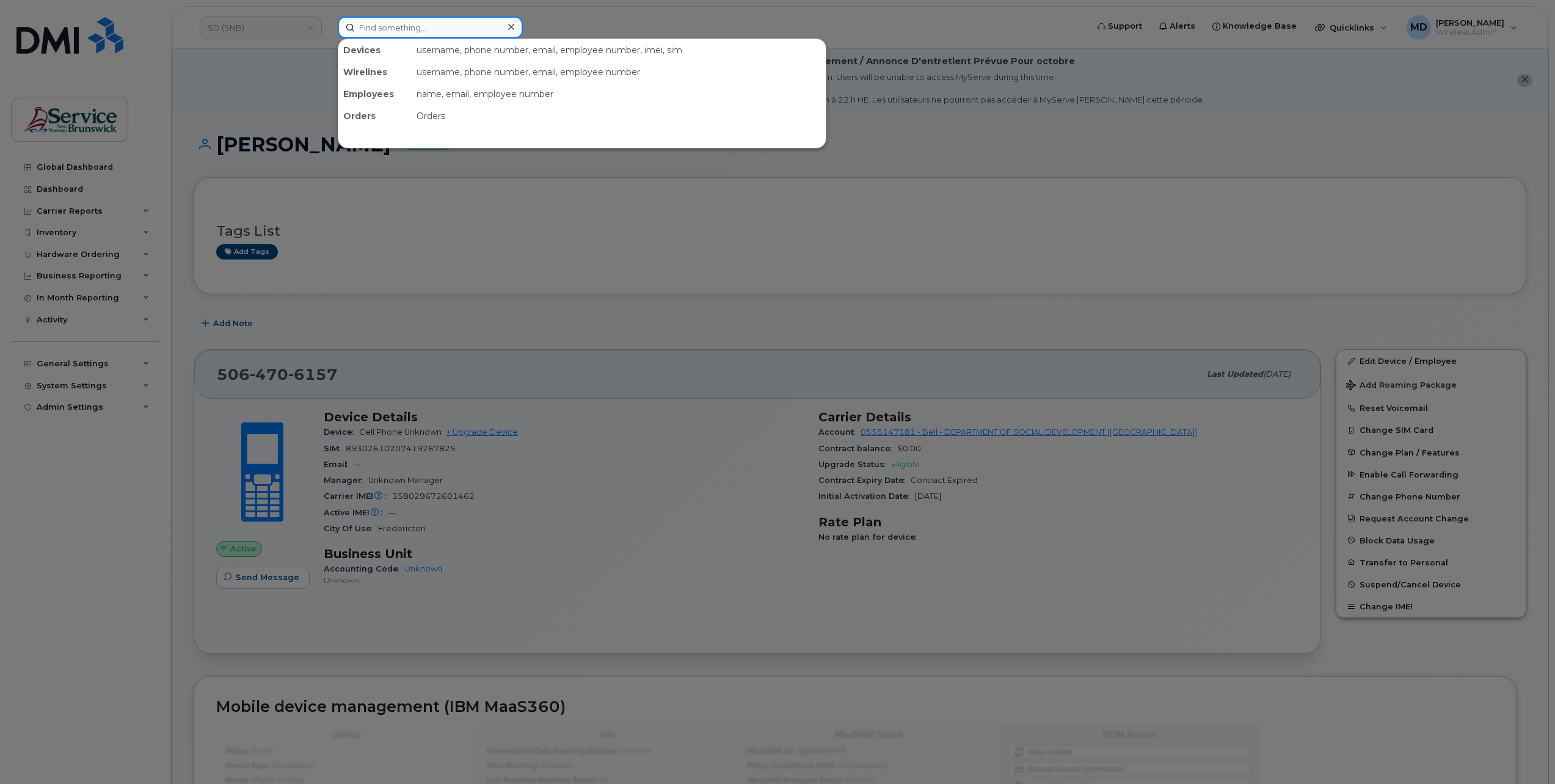
paste input "5064706157"
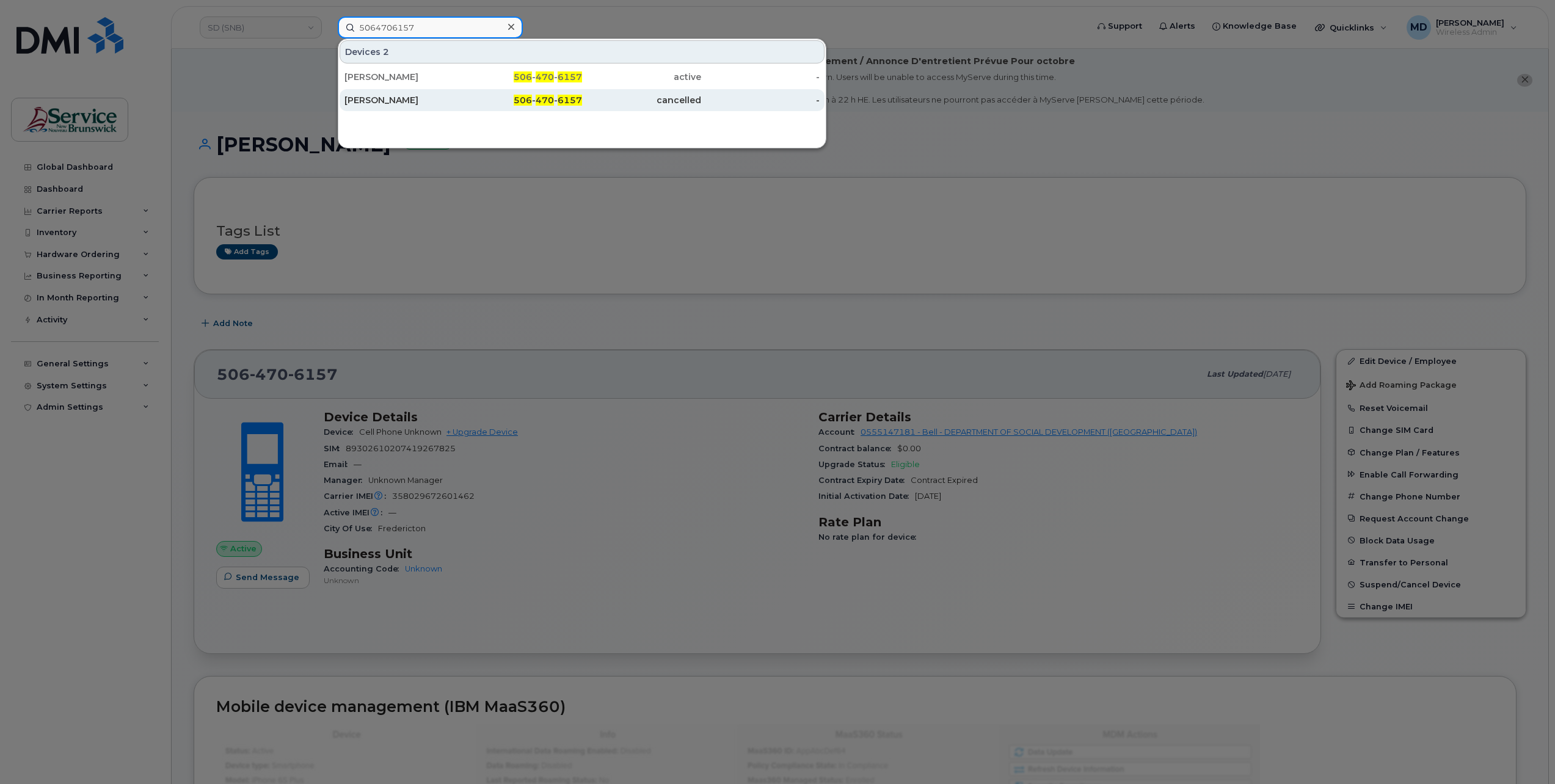
type input "5064706157"
click at [398, 96] on div "[PERSON_NAME]" at bounding box center [404, 99] width 119 height 12
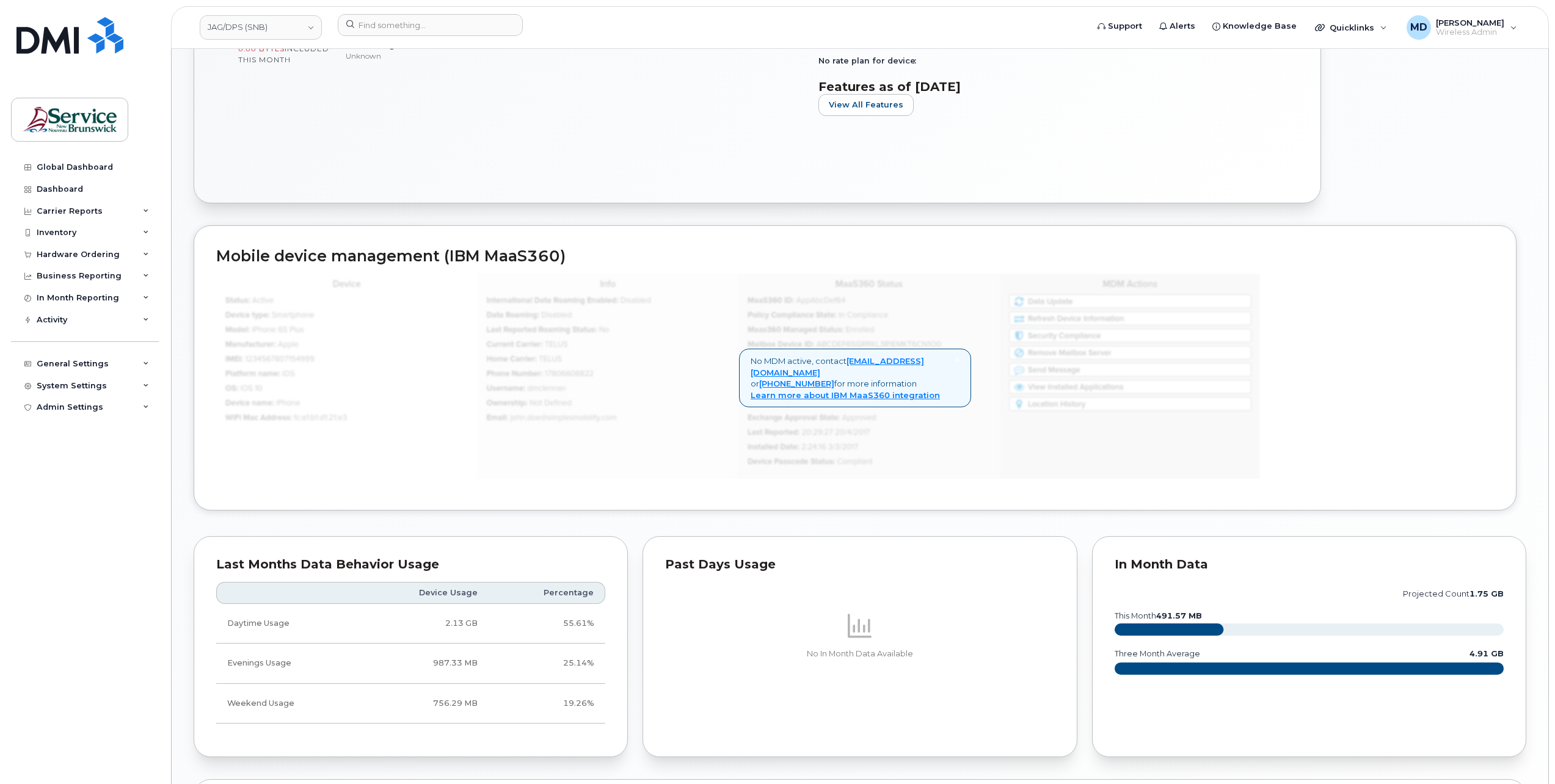
scroll to position [906, 0]
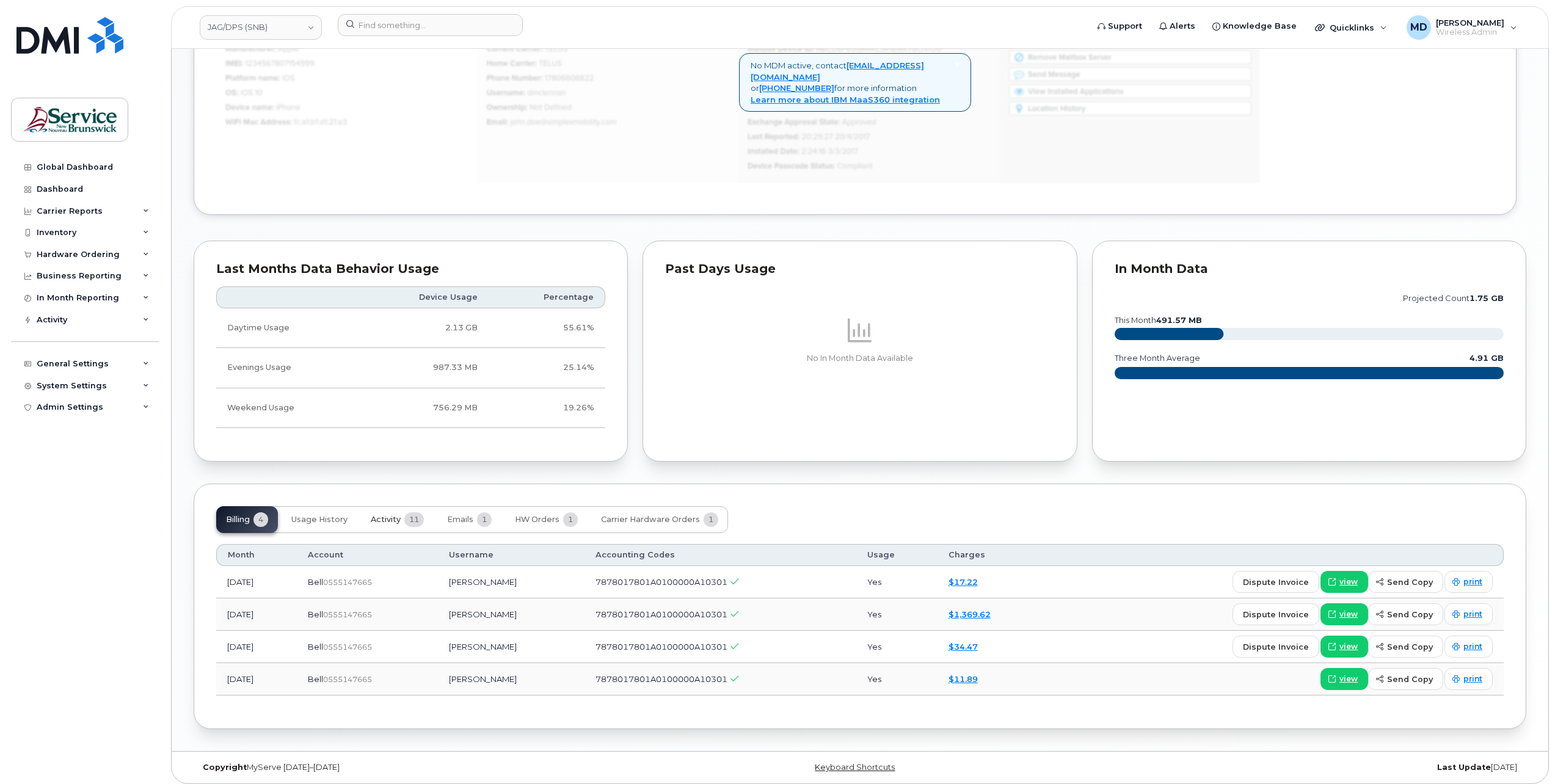
click at [406, 513] on span "11" at bounding box center [413, 519] width 20 height 14
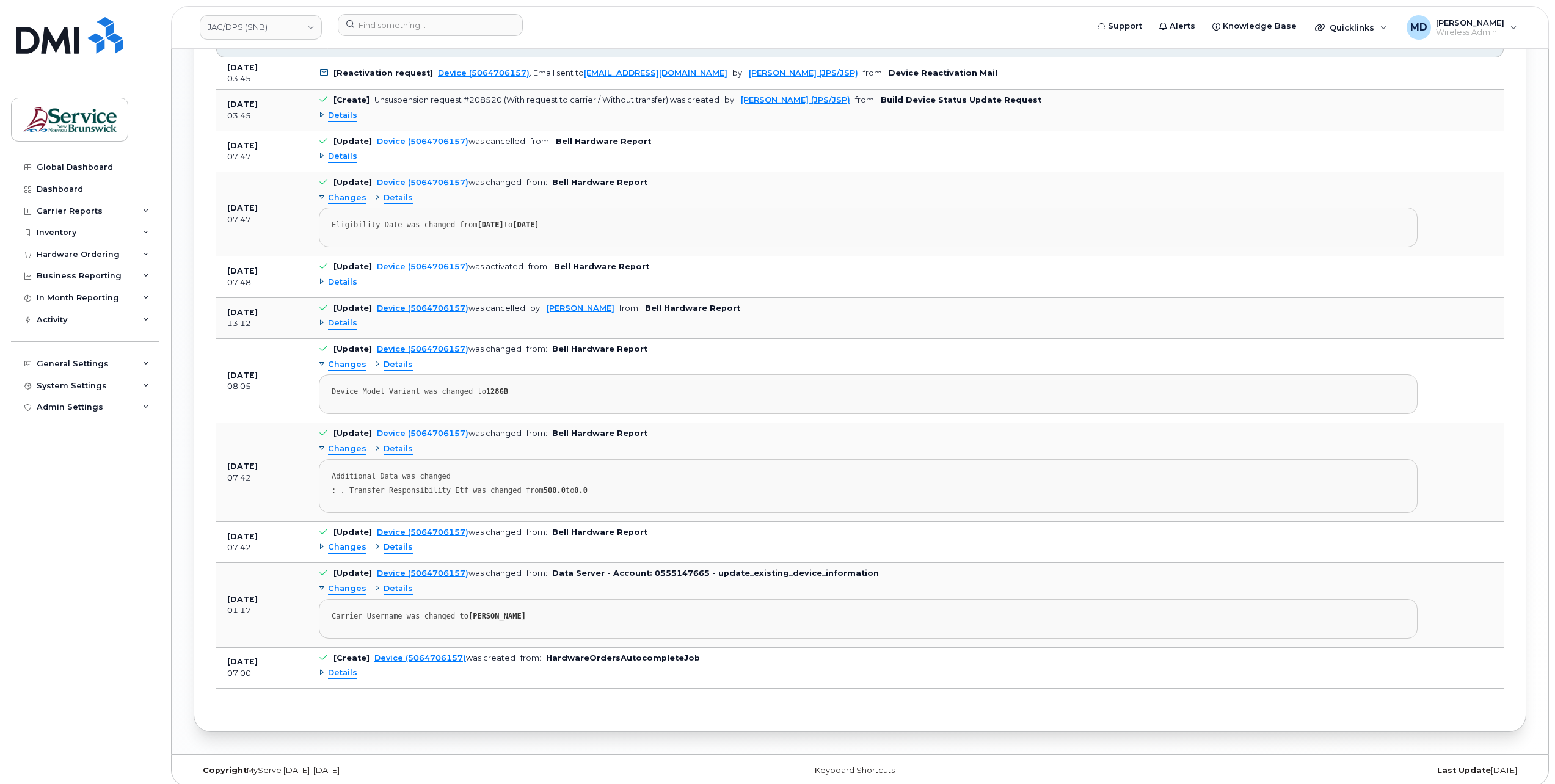
scroll to position [1214, 0]
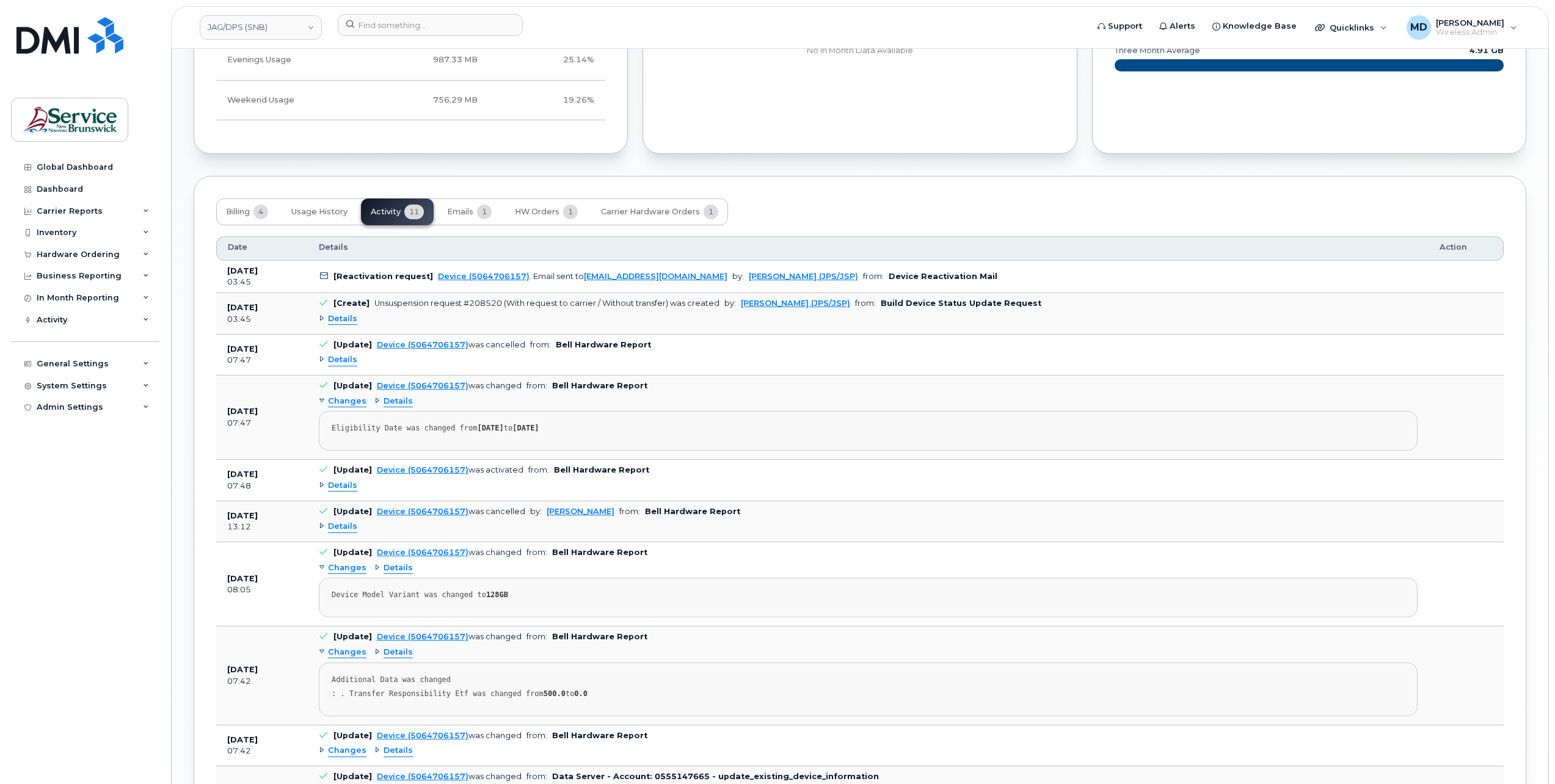
click at [336, 357] on span "Details" at bounding box center [342, 360] width 29 height 11
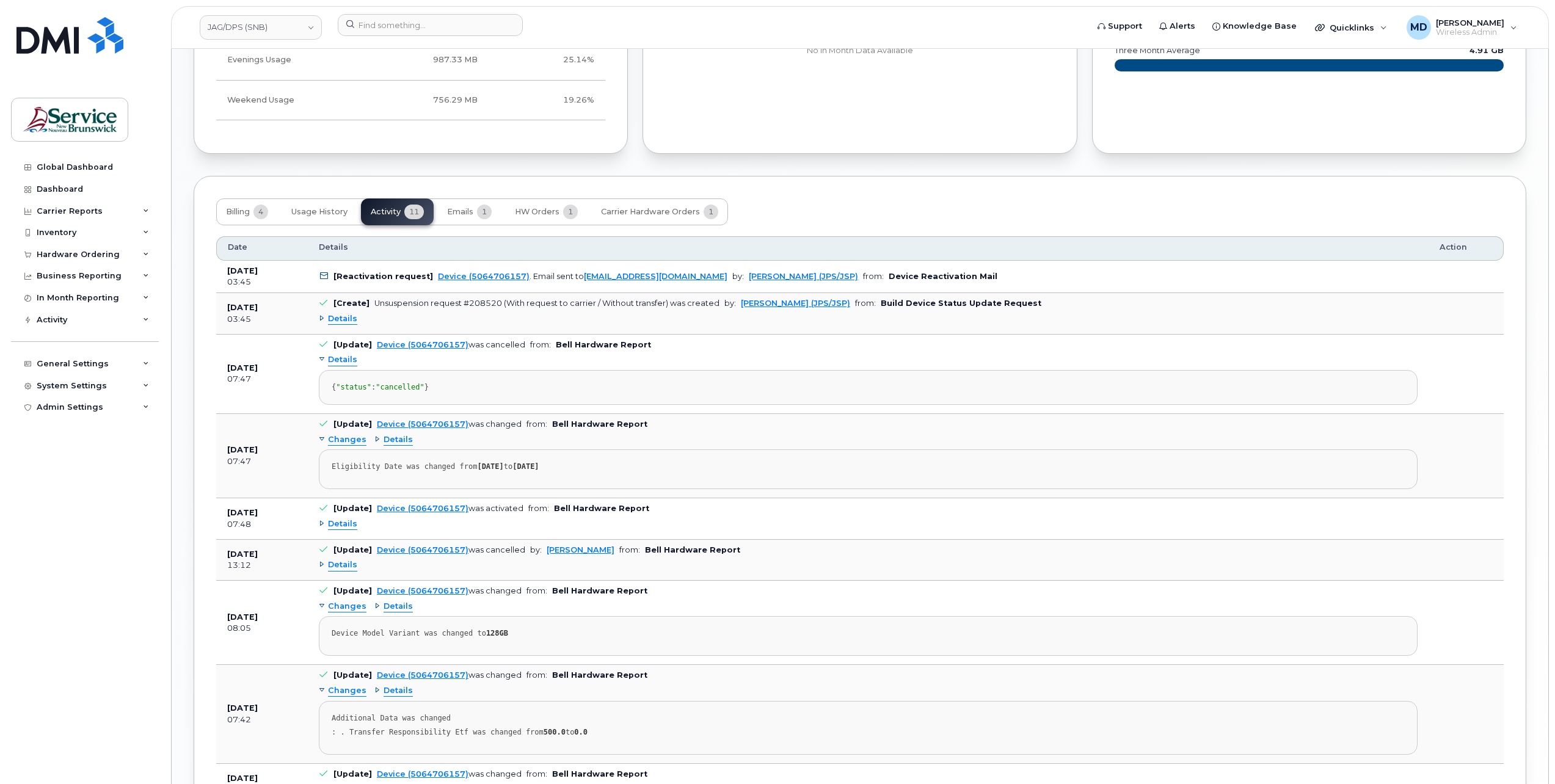
click at [348, 317] on span "Details" at bounding box center [342, 319] width 29 height 11
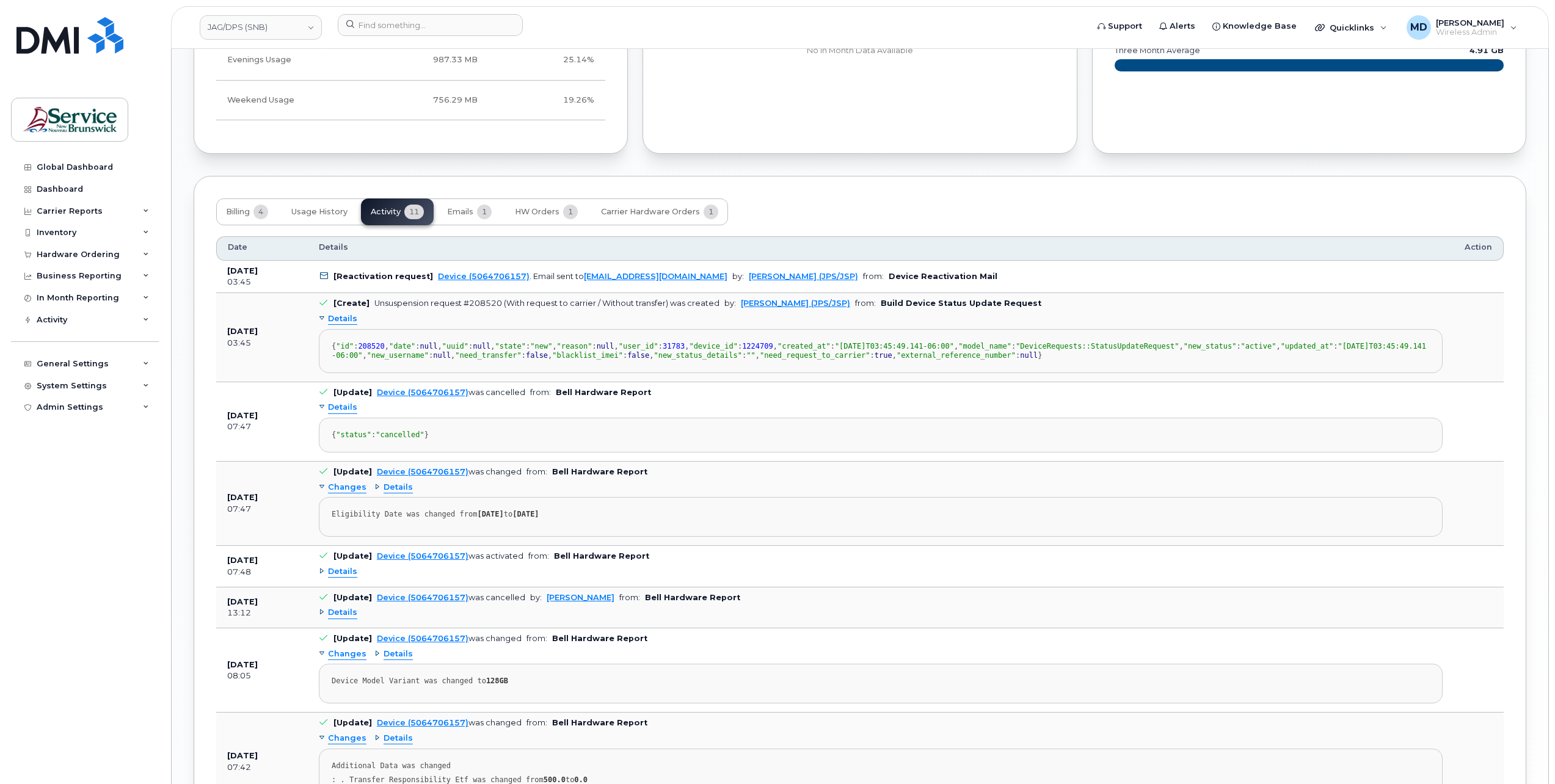
click at [202, 334] on div "Billing 4 Usage History Activity 11 Emails 1 HW Orders 1 Carrier Hardware Order…" at bounding box center [860, 599] width 1333 height 845
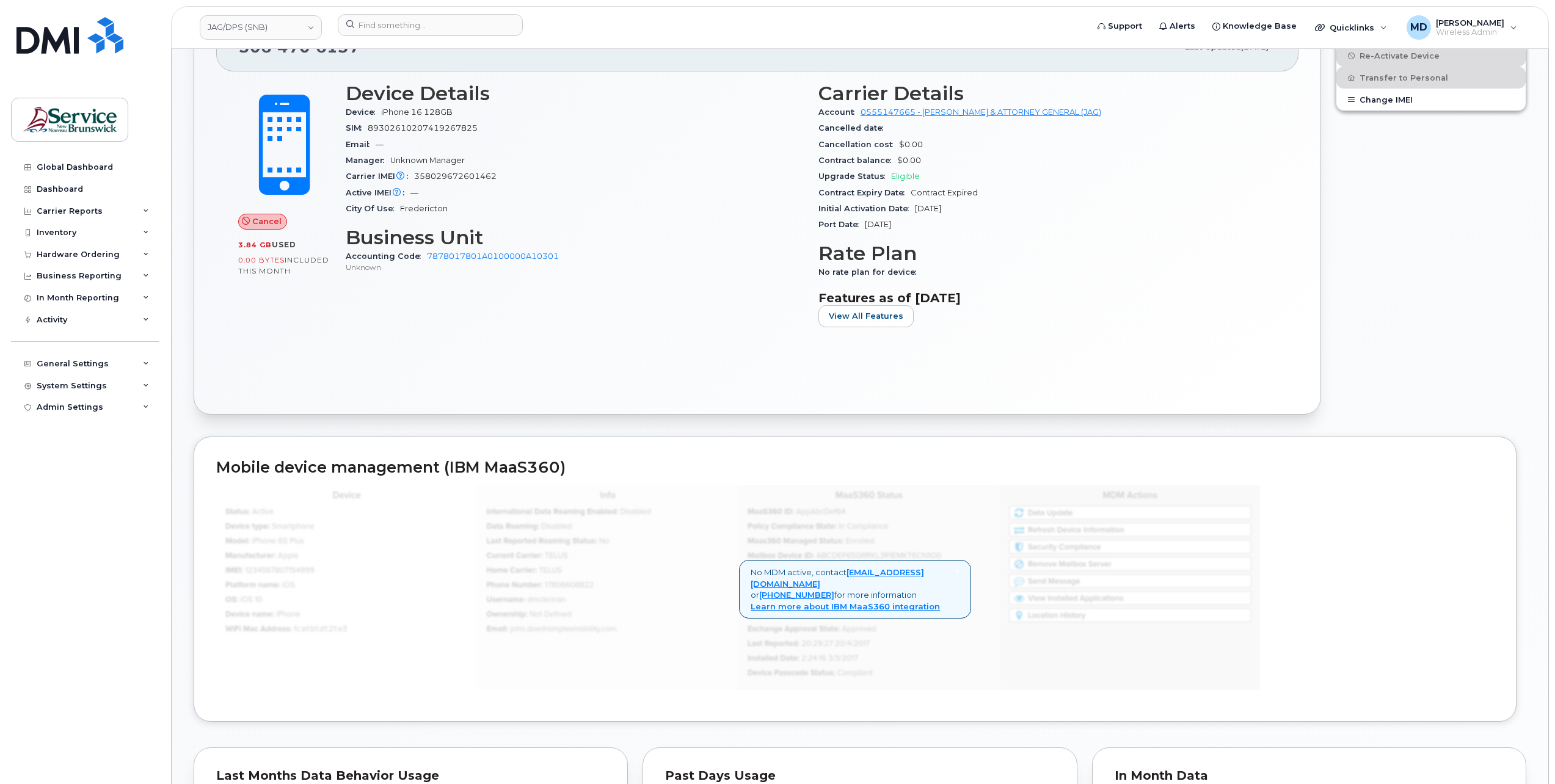
scroll to position [0, 0]
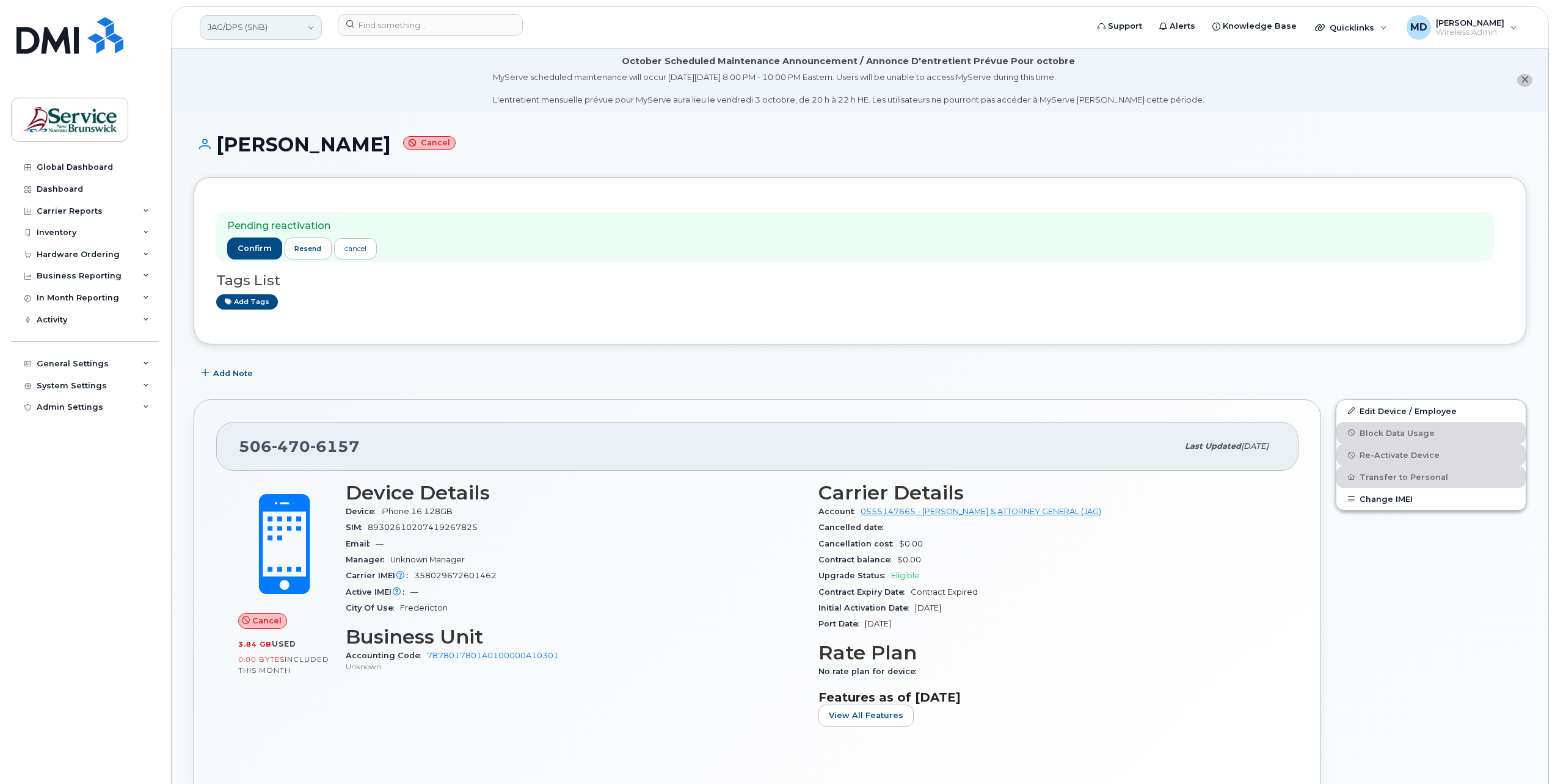
click at [303, 28] on link "JAG/DPS (SNB)" at bounding box center [260, 27] width 122 height 25
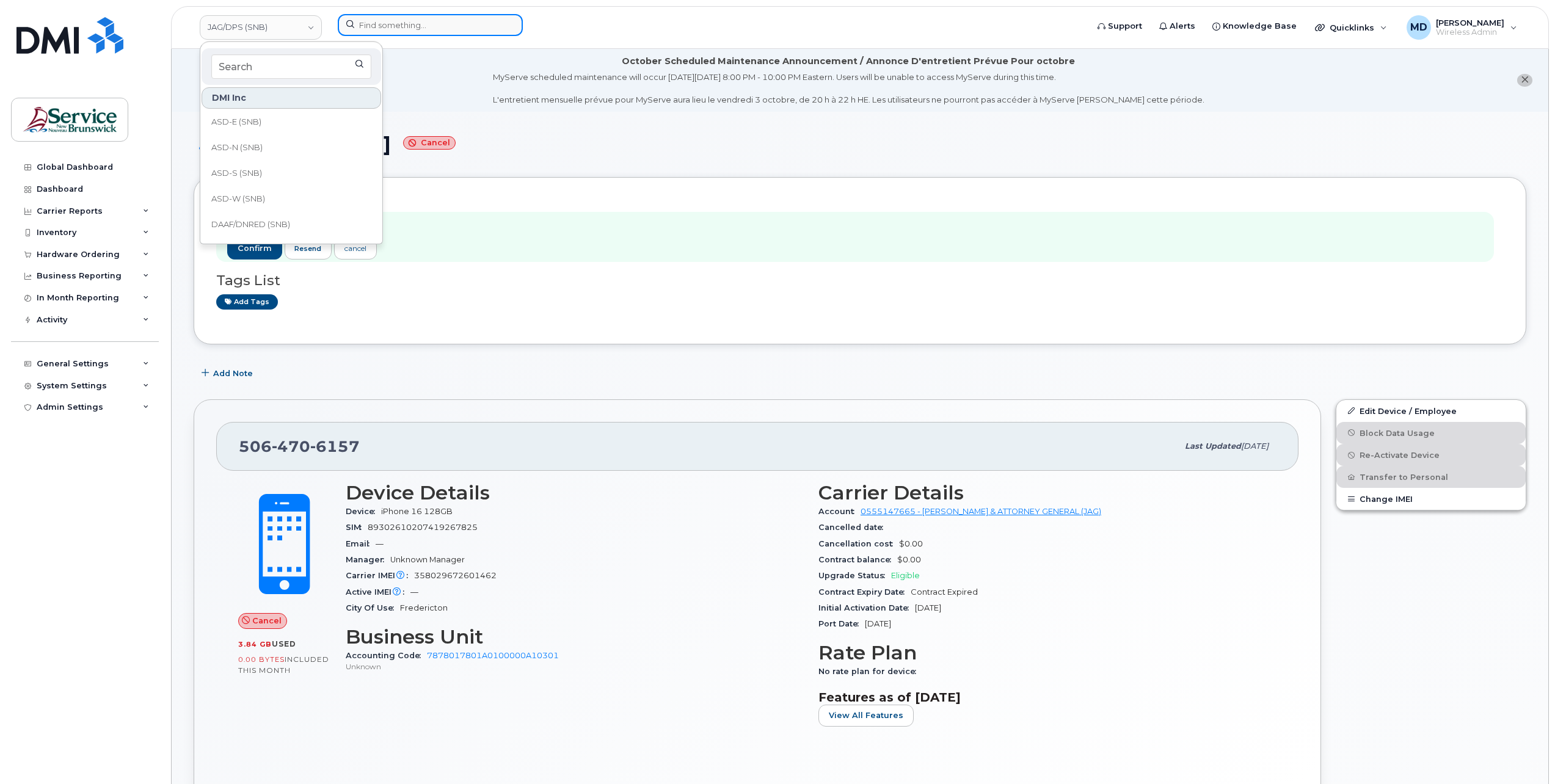
click at [395, 16] on input at bounding box center [430, 25] width 185 height 22
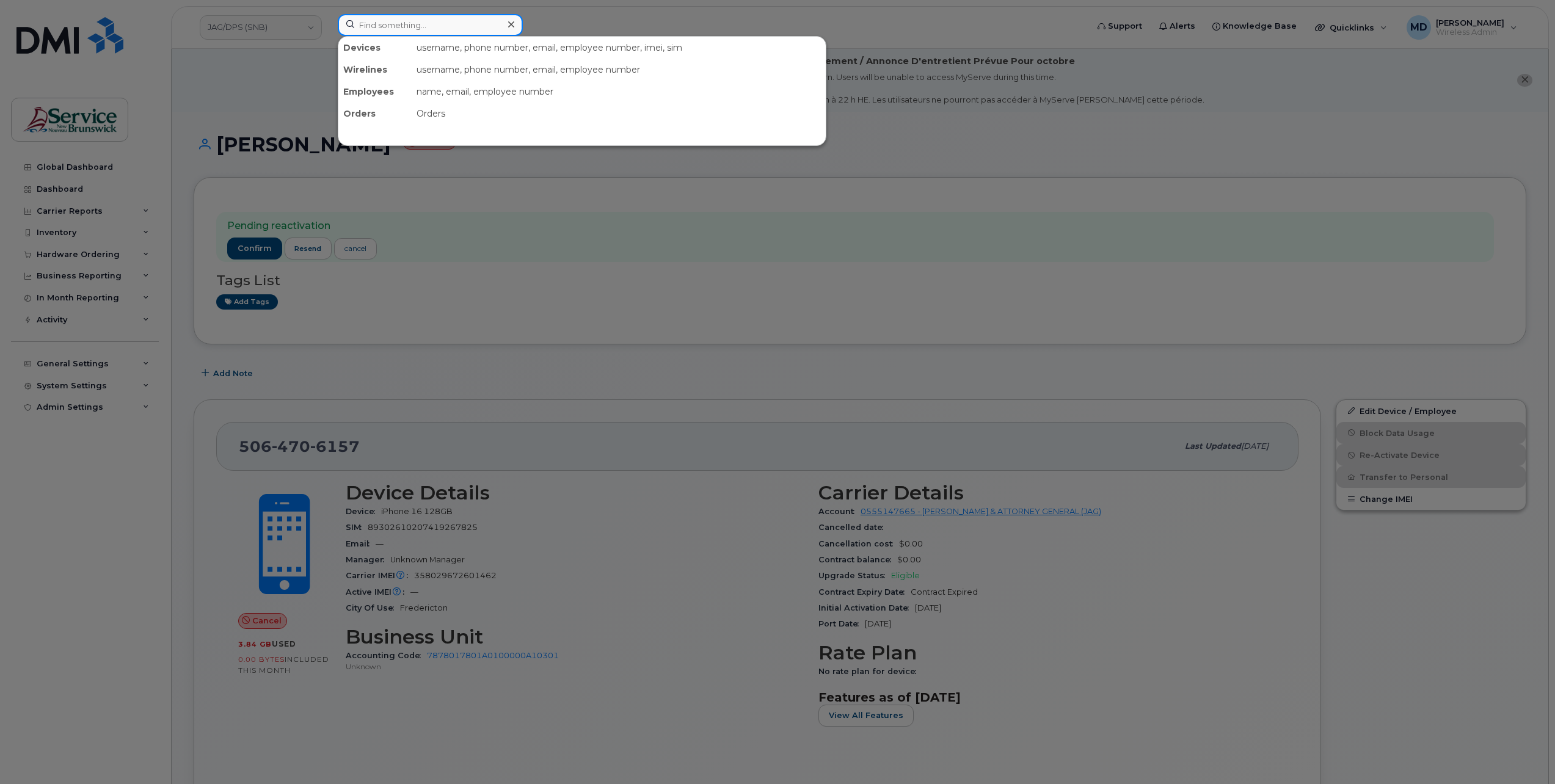
paste input "5064706157"
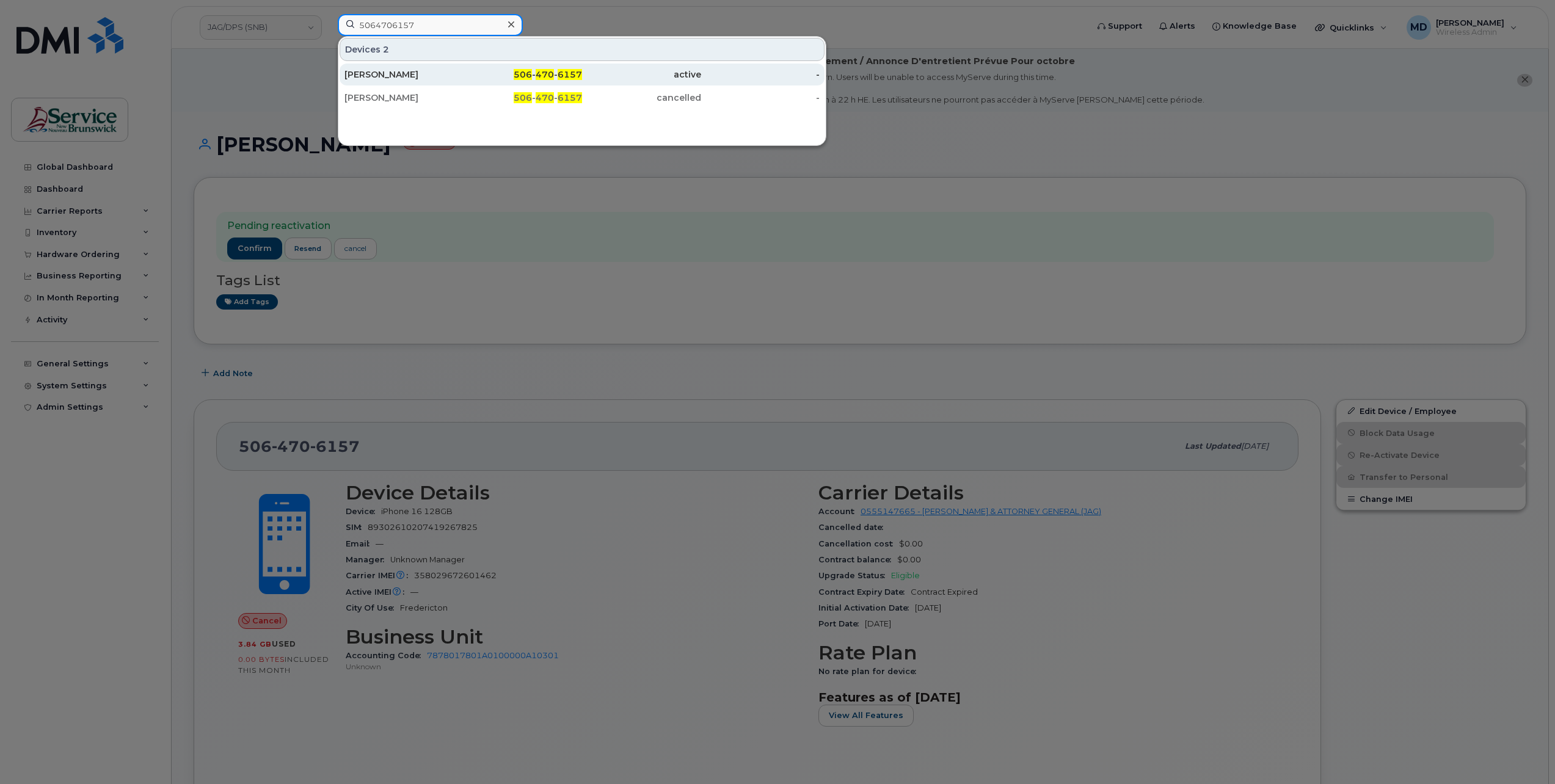
type input "5064706157"
click at [407, 70] on div "[PERSON_NAME]" at bounding box center [404, 74] width 119 height 12
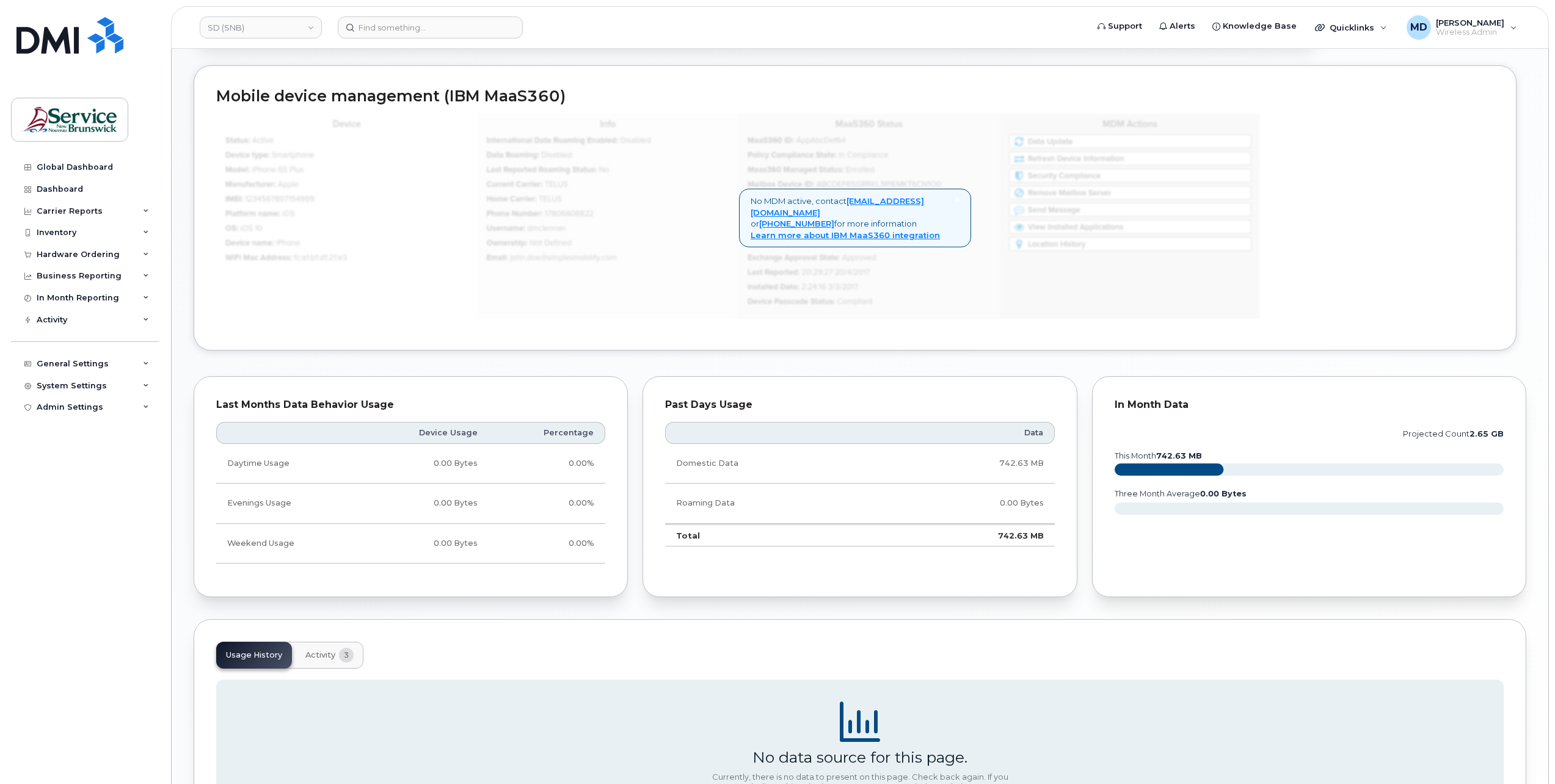
scroll to position [730, 0]
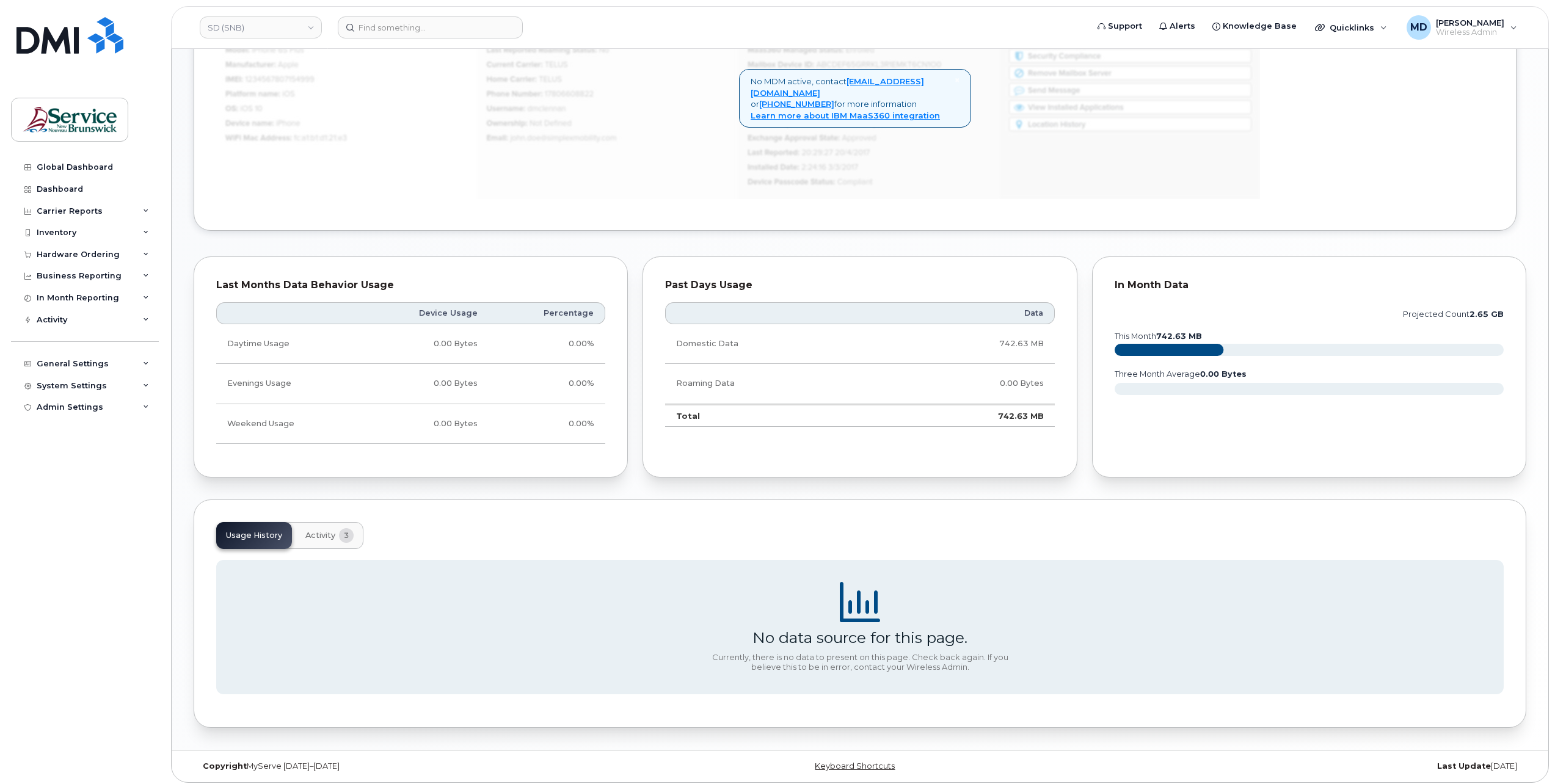
click at [323, 537] on button "Activity 3" at bounding box center [330, 535] width 68 height 26
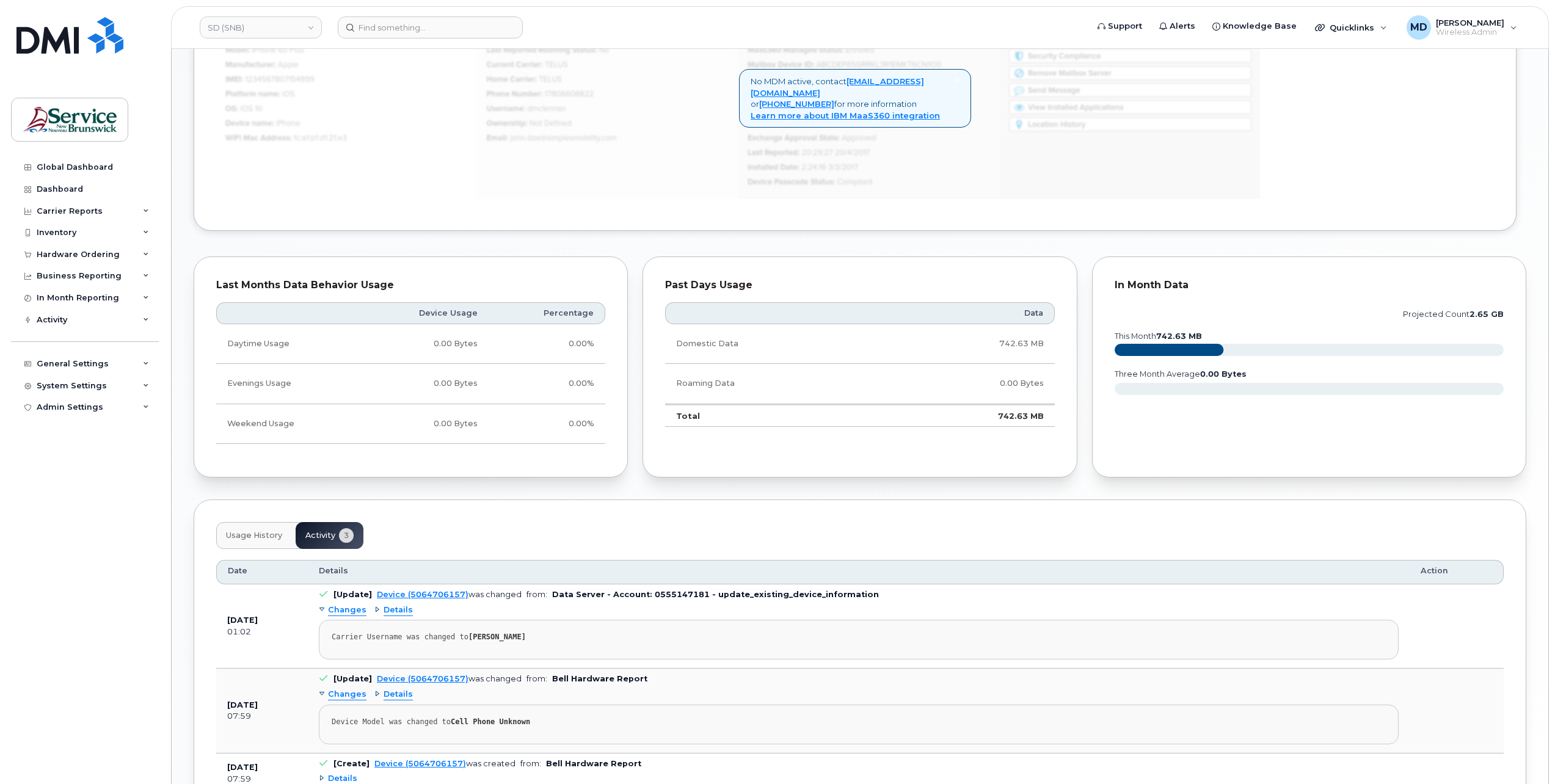
scroll to position [839, 0]
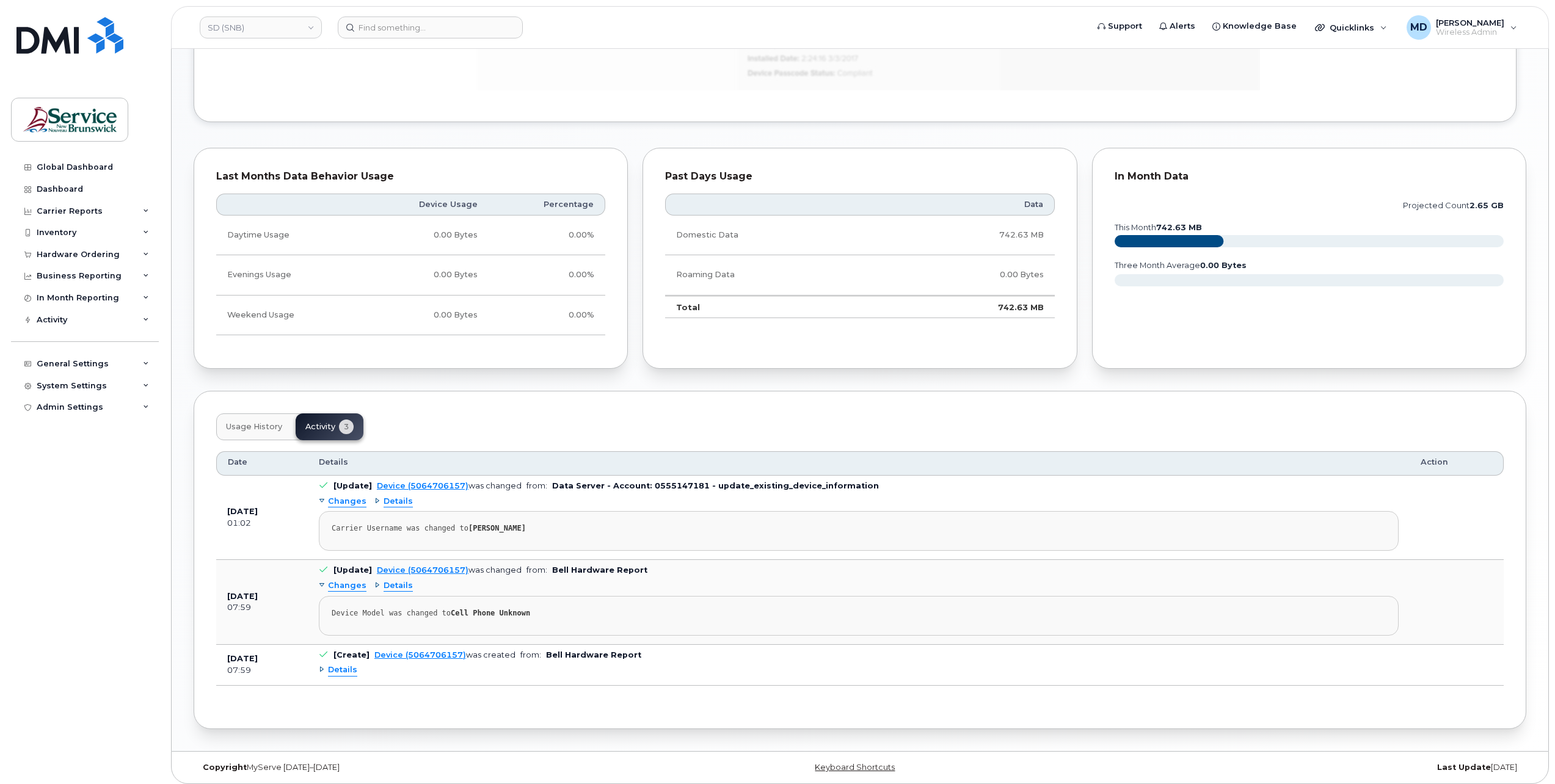
click at [340, 666] on span "Details" at bounding box center [342, 671] width 29 height 11
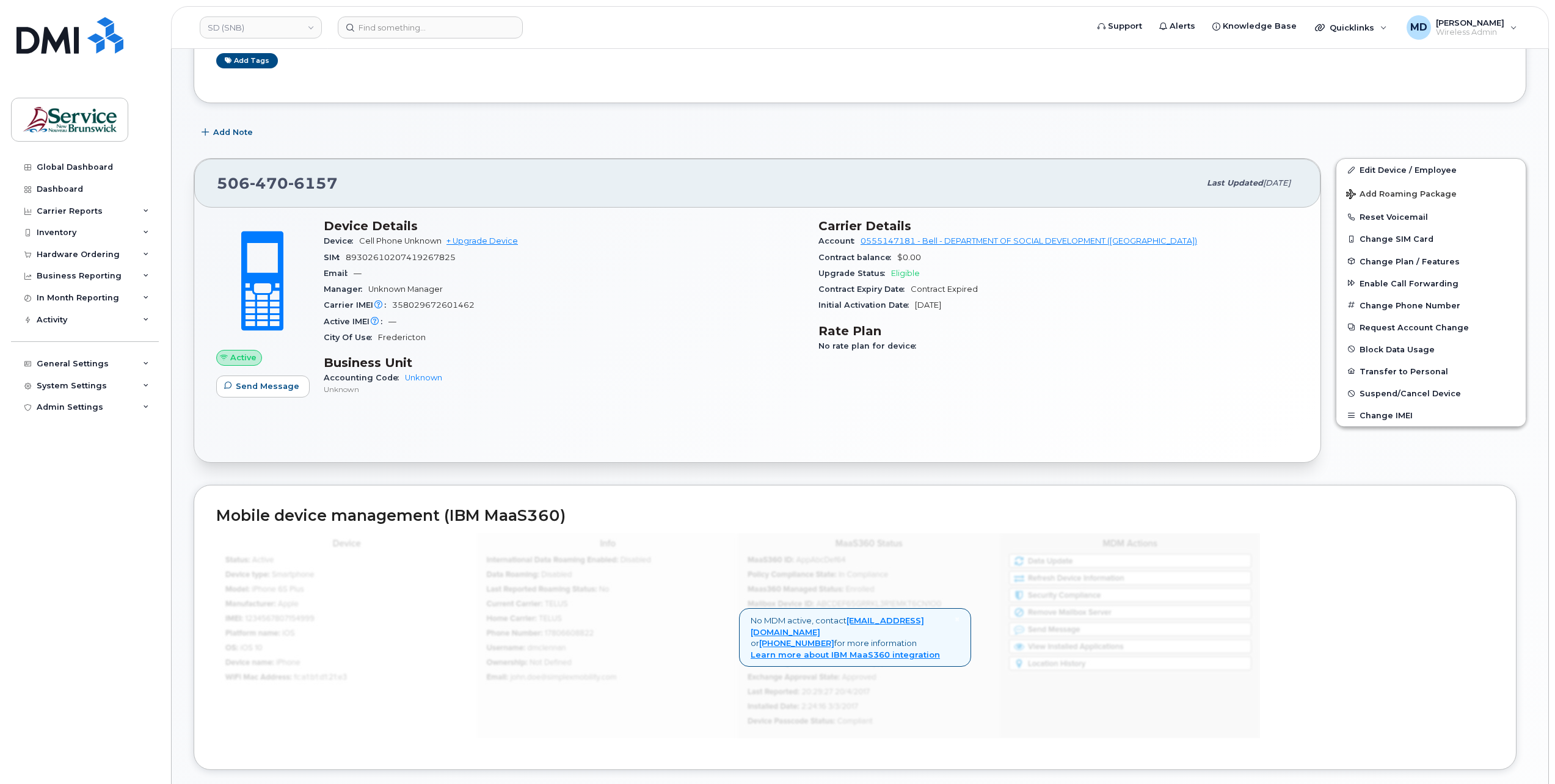
scroll to position [0, 0]
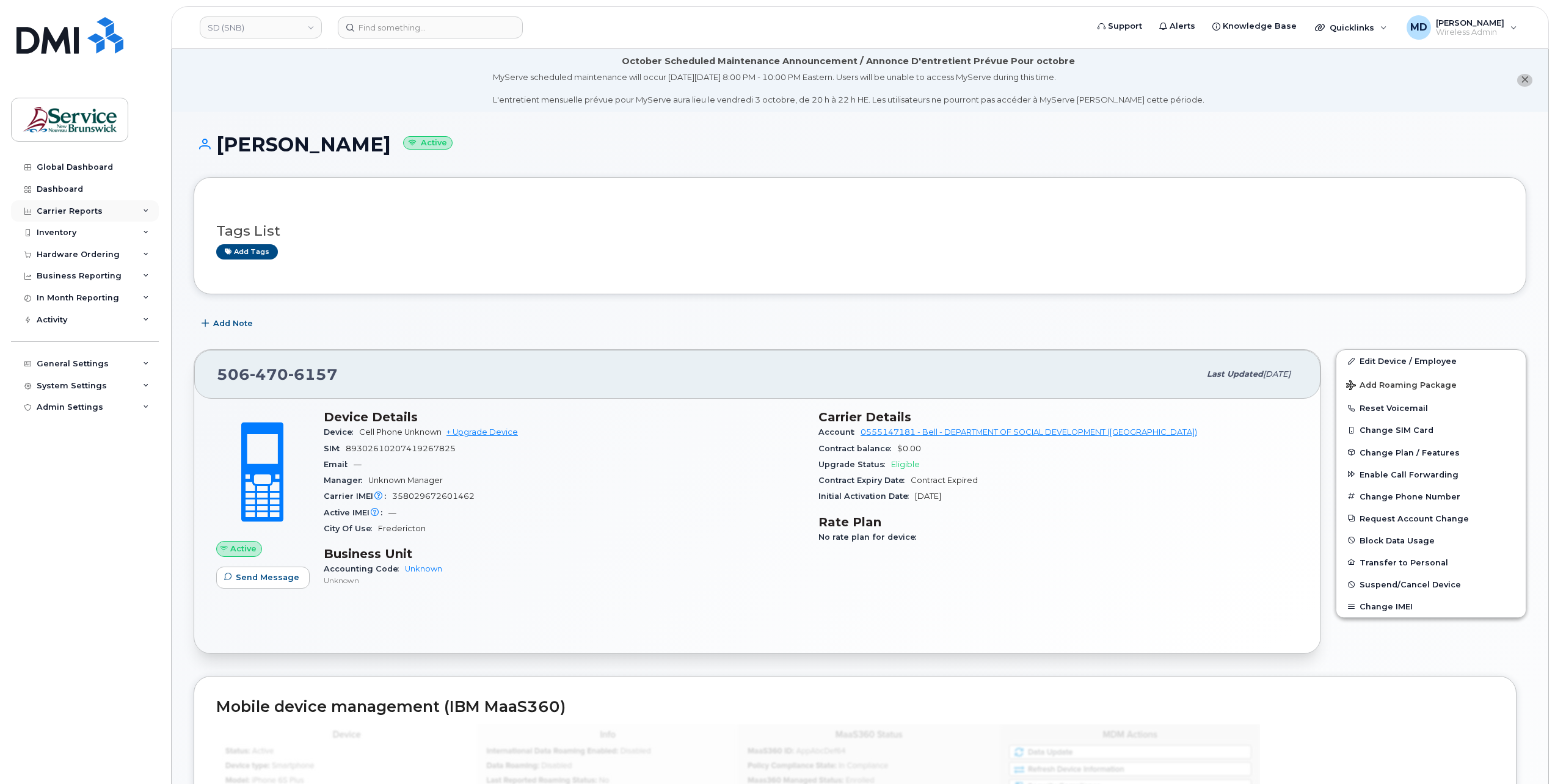
click at [77, 209] on div "Carrier Reports" at bounding box center [70, 211] width 66 height 9
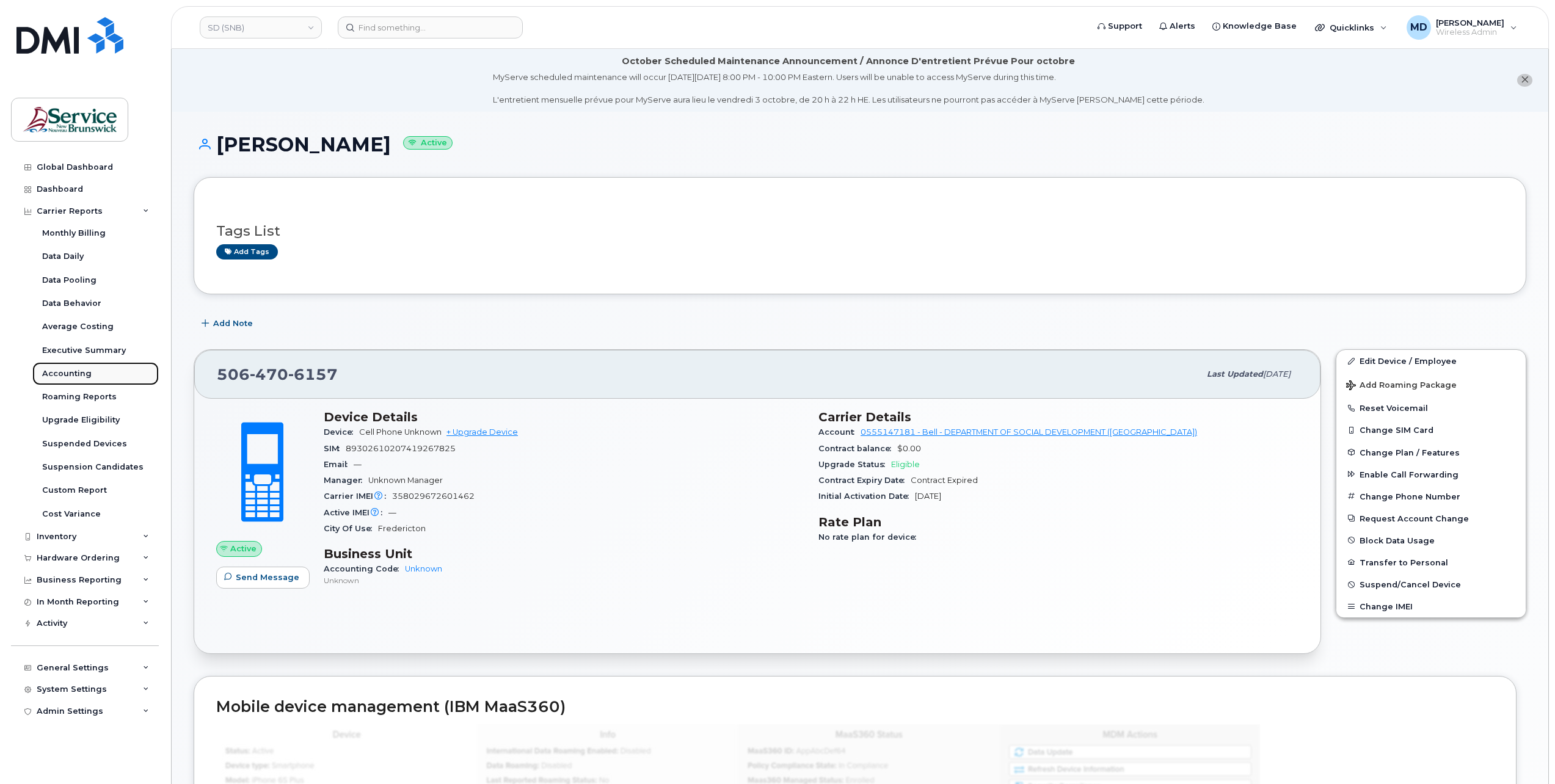
click at [84, 377] on div "Accounting" at bounding box center [67, 374] width 49 height 11
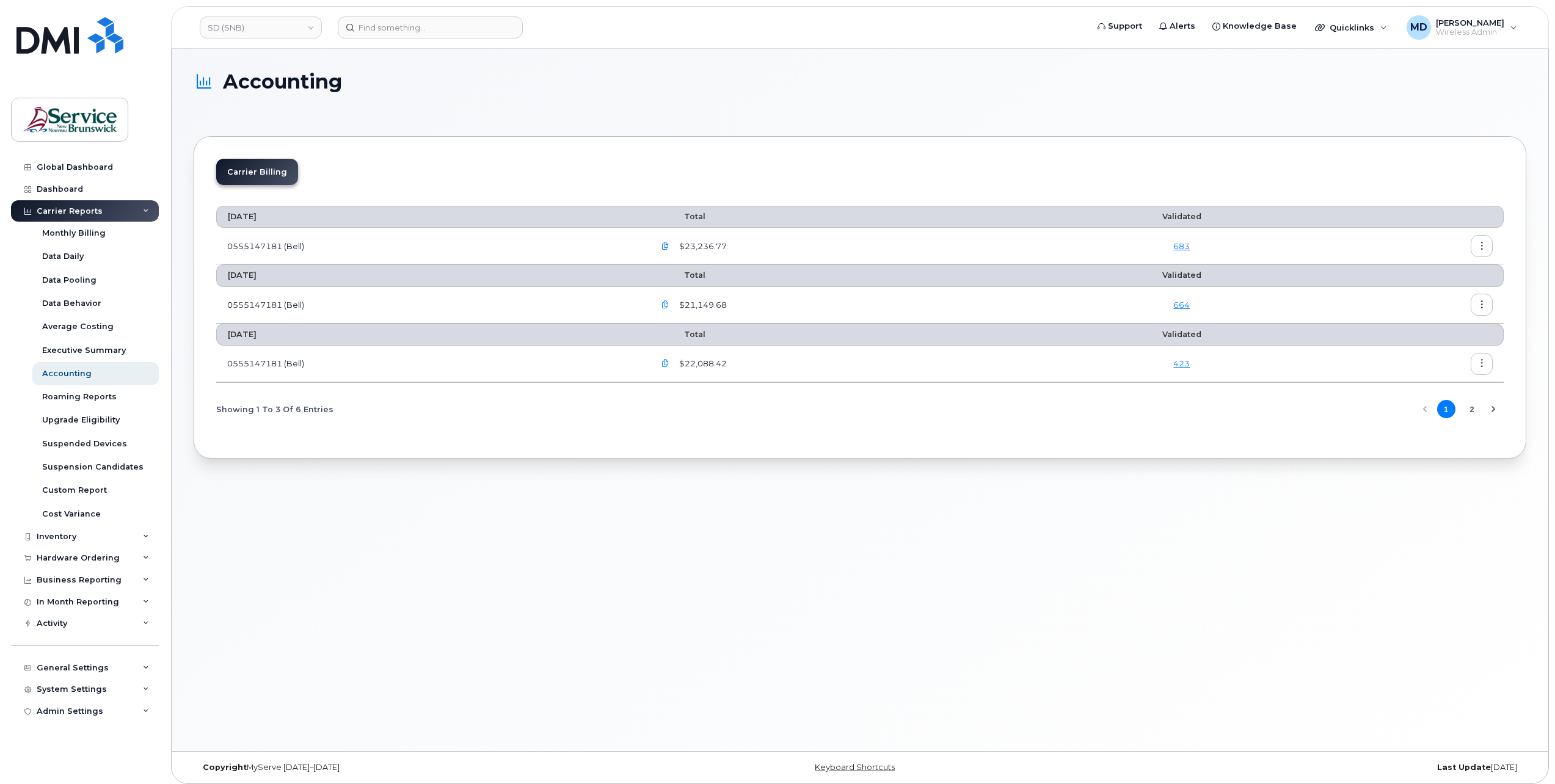
click at [1481, 244] on icon "button" at bounding box center [1482, 246] width 8 height 8
click at [1454, 294] on div "Download" at bounding box center [1438, 295] width 109 height 24
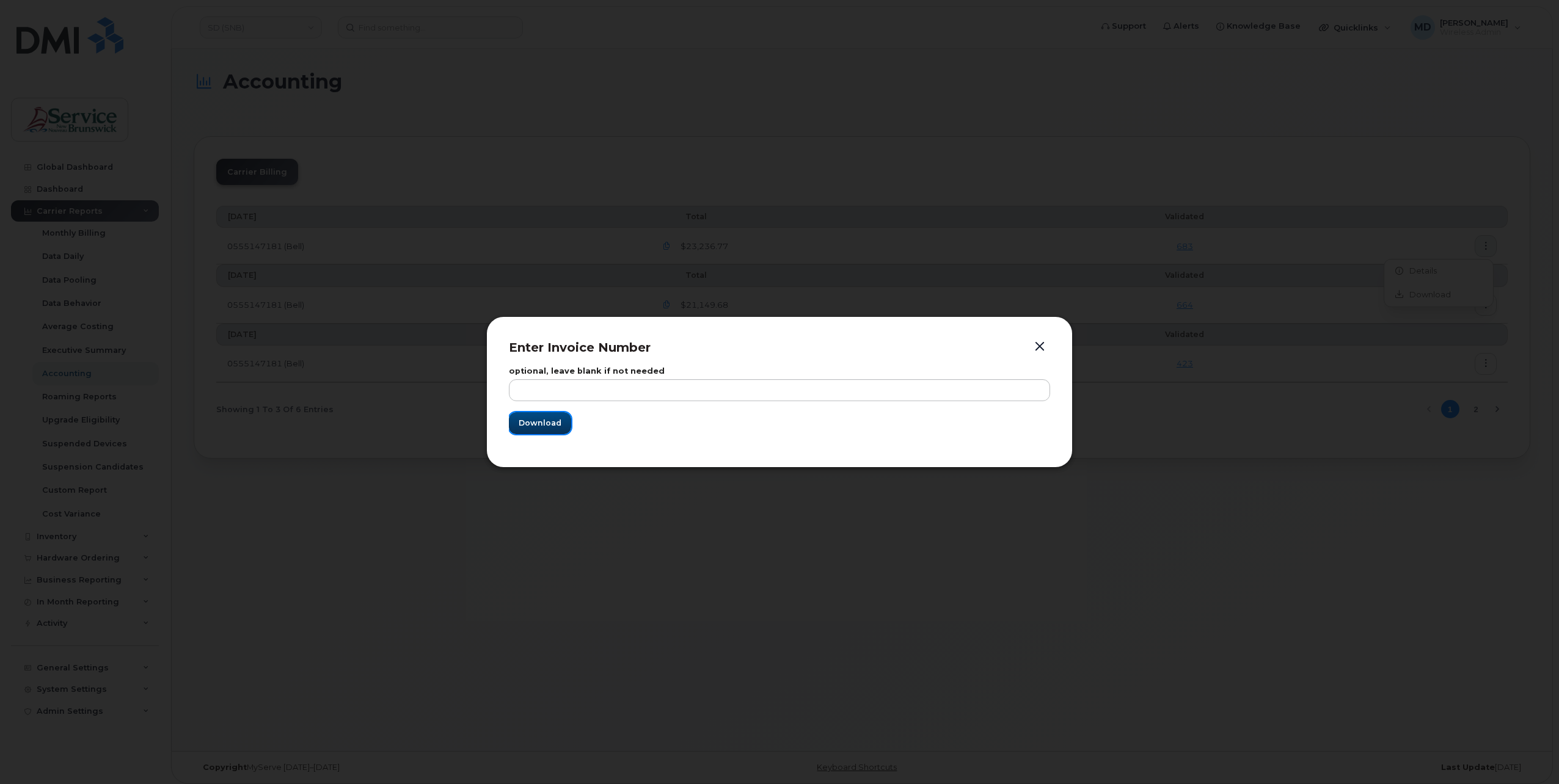
click at [552, 431] on button "Download" at bounding box center [540, 423] width 62 height 22
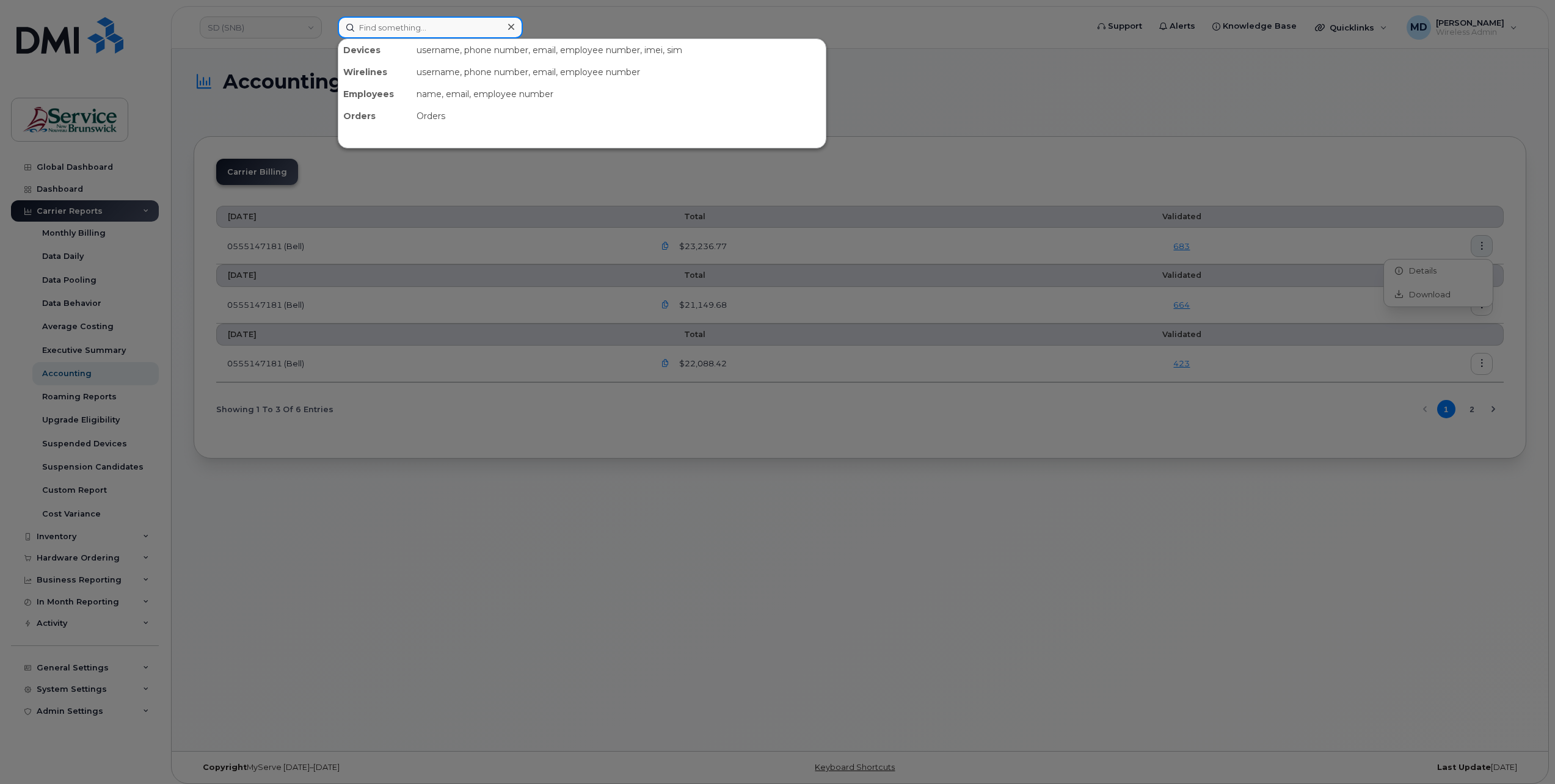
paste input "5064706157"
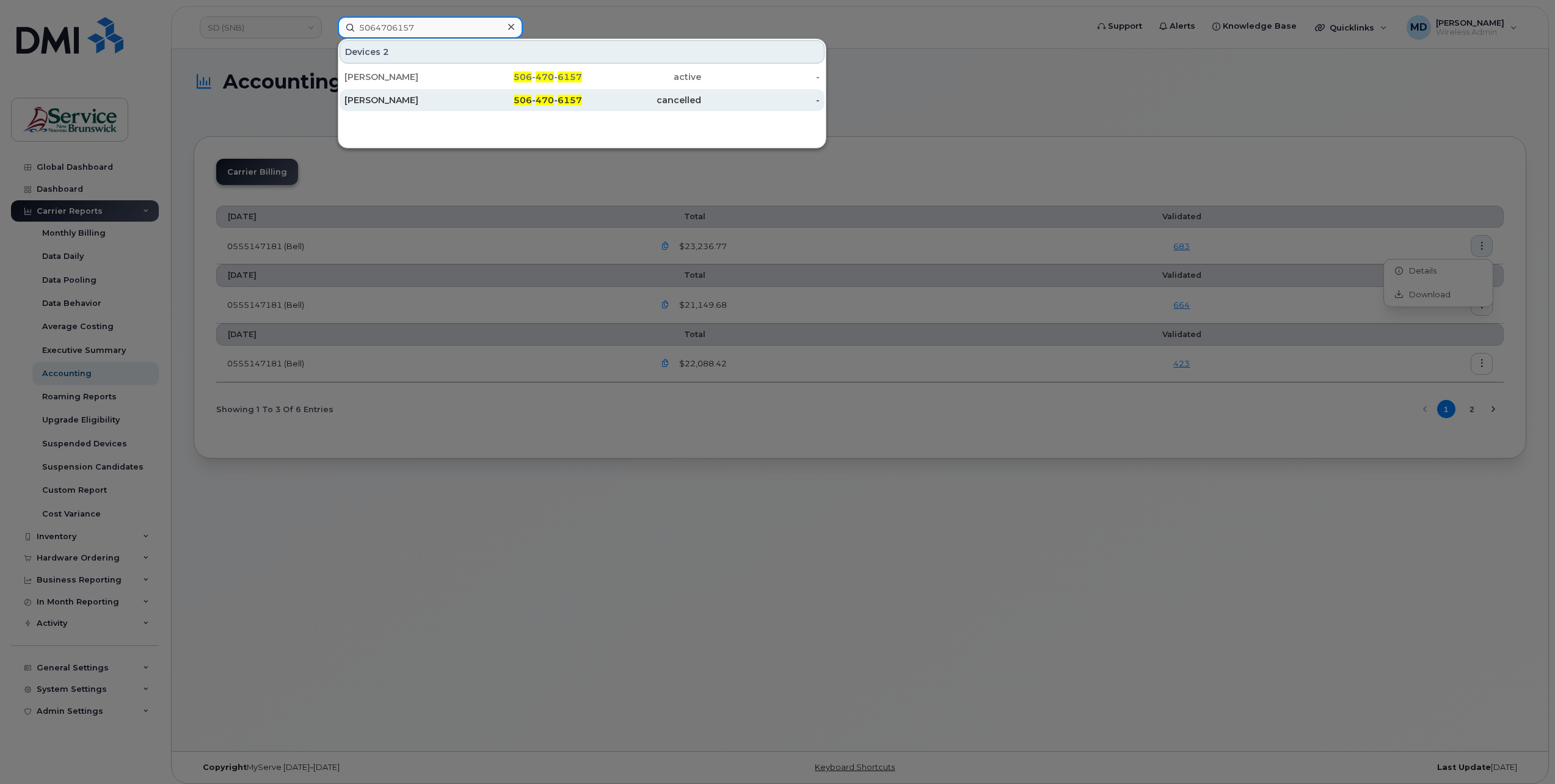
type input "5064706157"
click at [820, 99] on link "Connie Courcey 506 - 470 - 6157 cancelled -" at bounding box center [582, 99] width 485 height 22
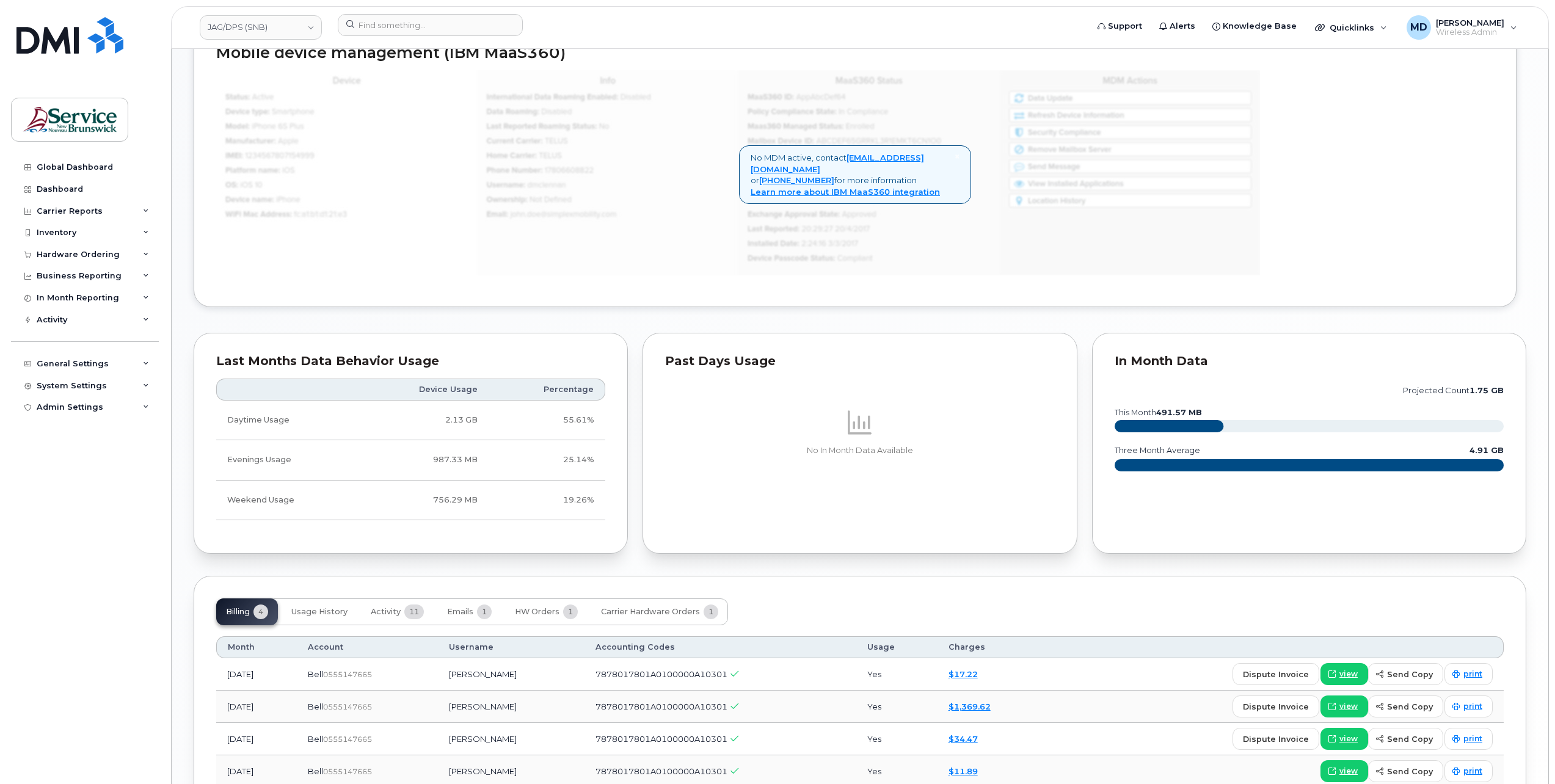
scroll to position [906, 0]
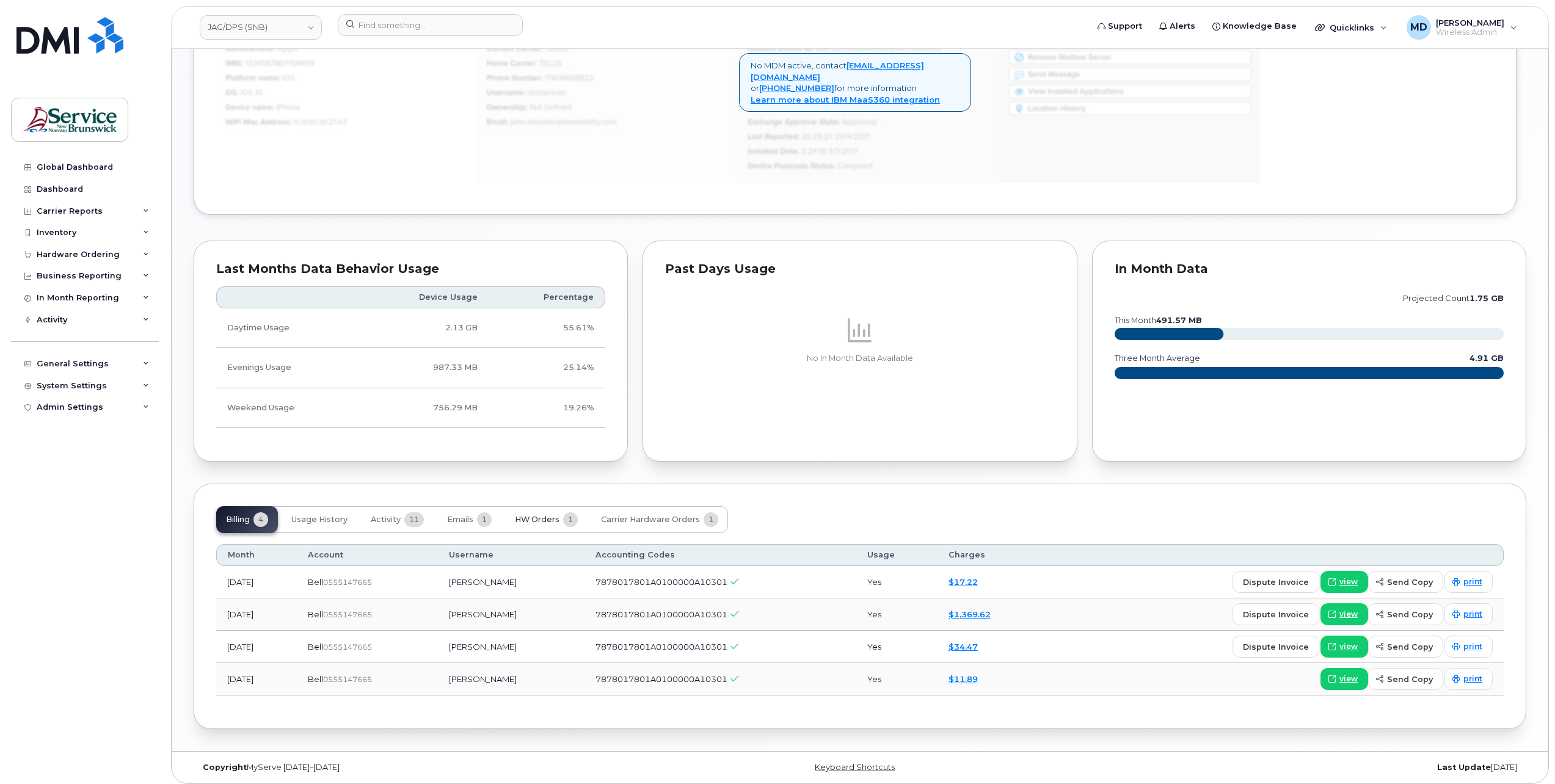
click at [535, 519] on span "HW Orders" at bounding box center [536, 519] width 44 height 9
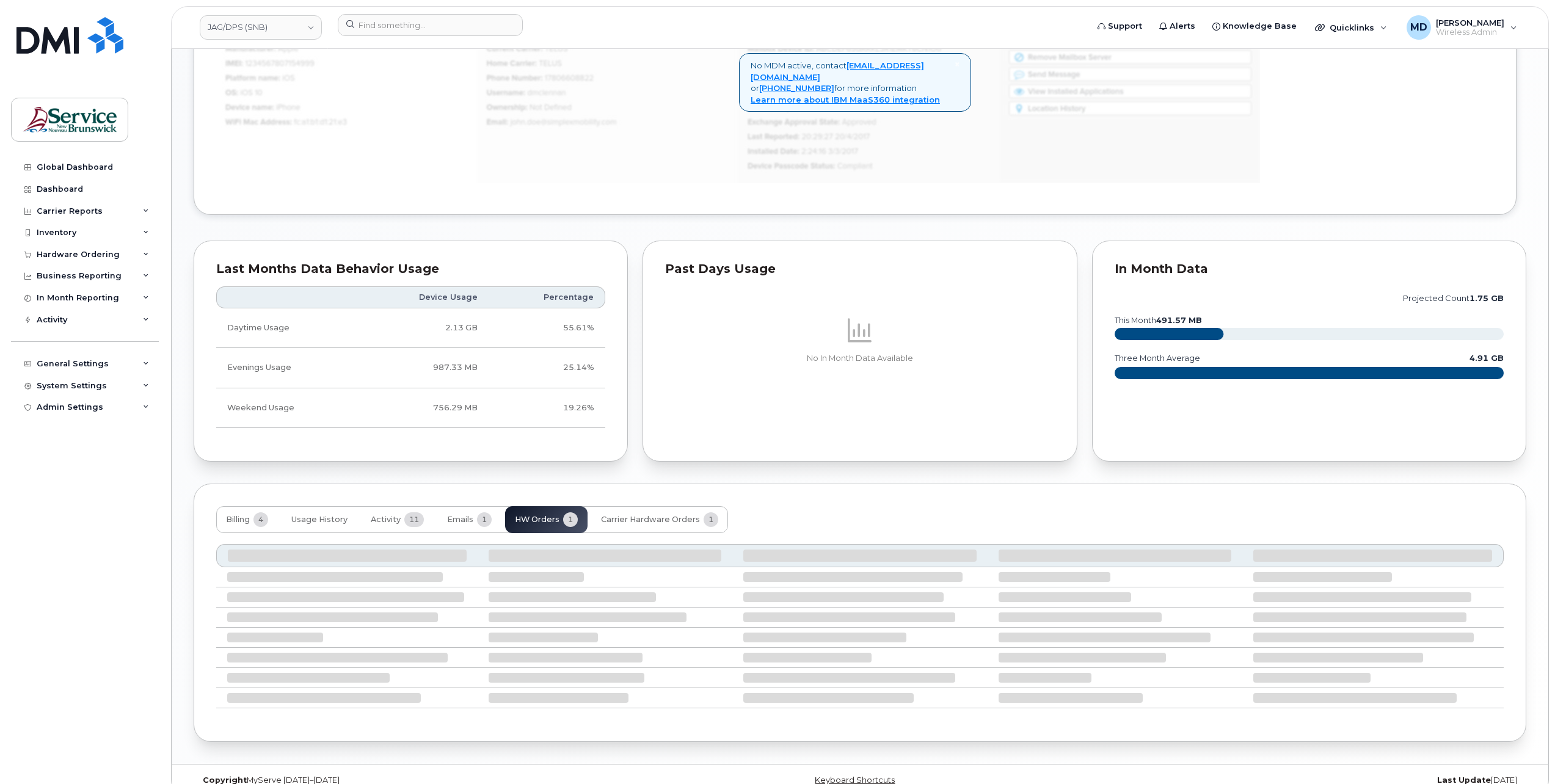
scroll to position [843, 0]
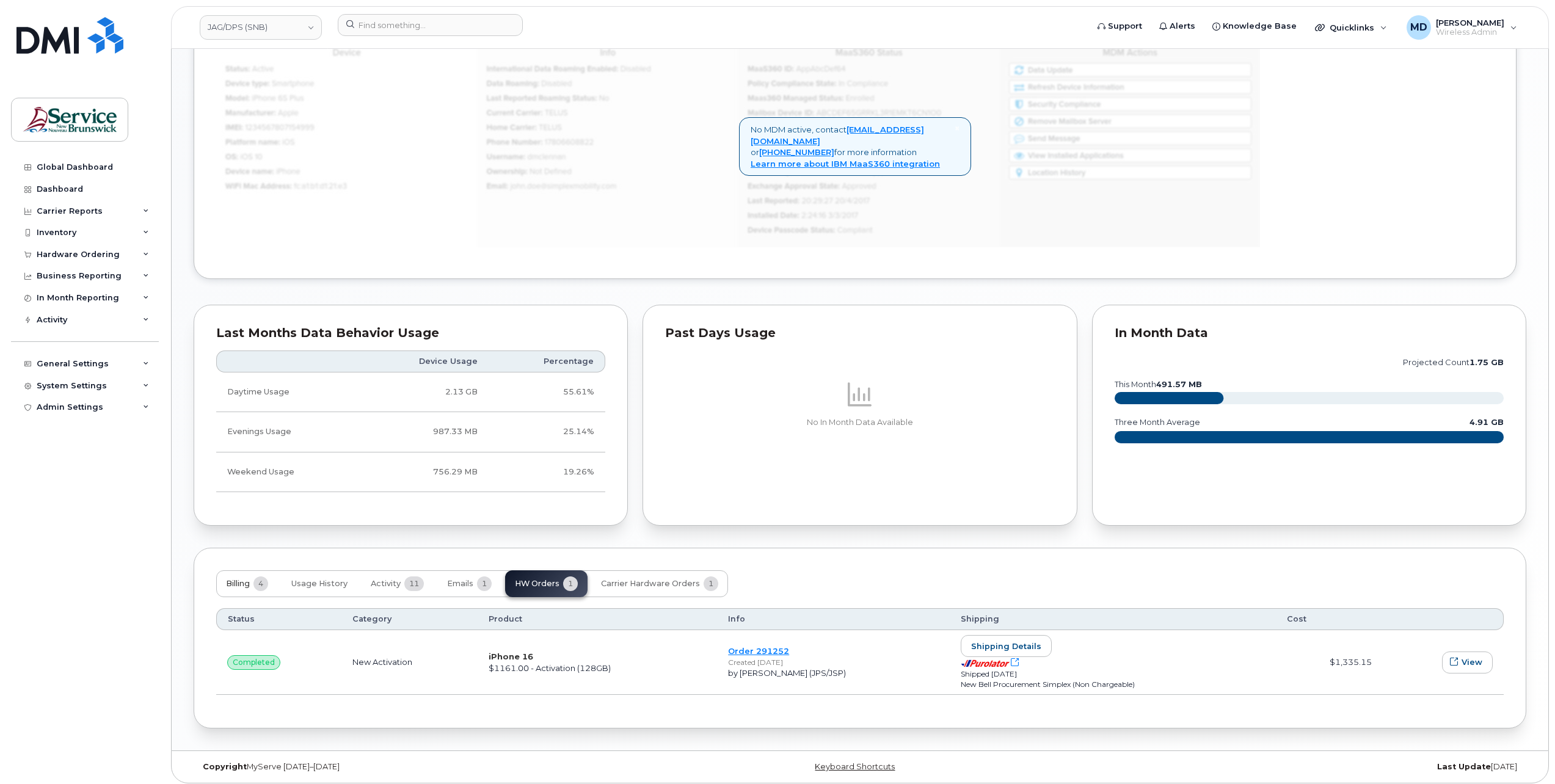
click at [240, 583] on span "Billing" at bounding box center [237, 584] width 24 height 9
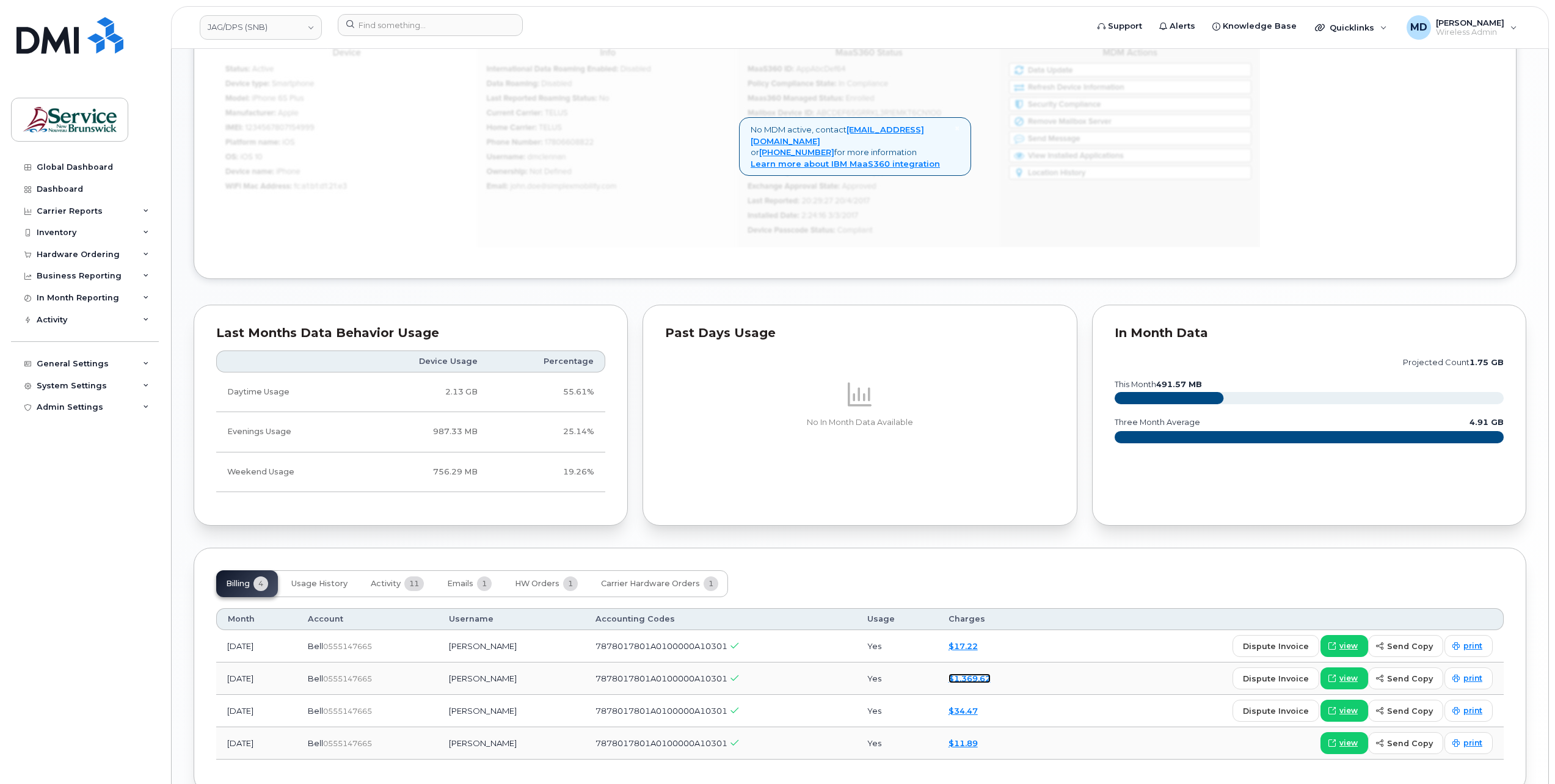
click at [986, 674] on link "$1,369.62" at bounding box center [970, 678] width 43 height 9
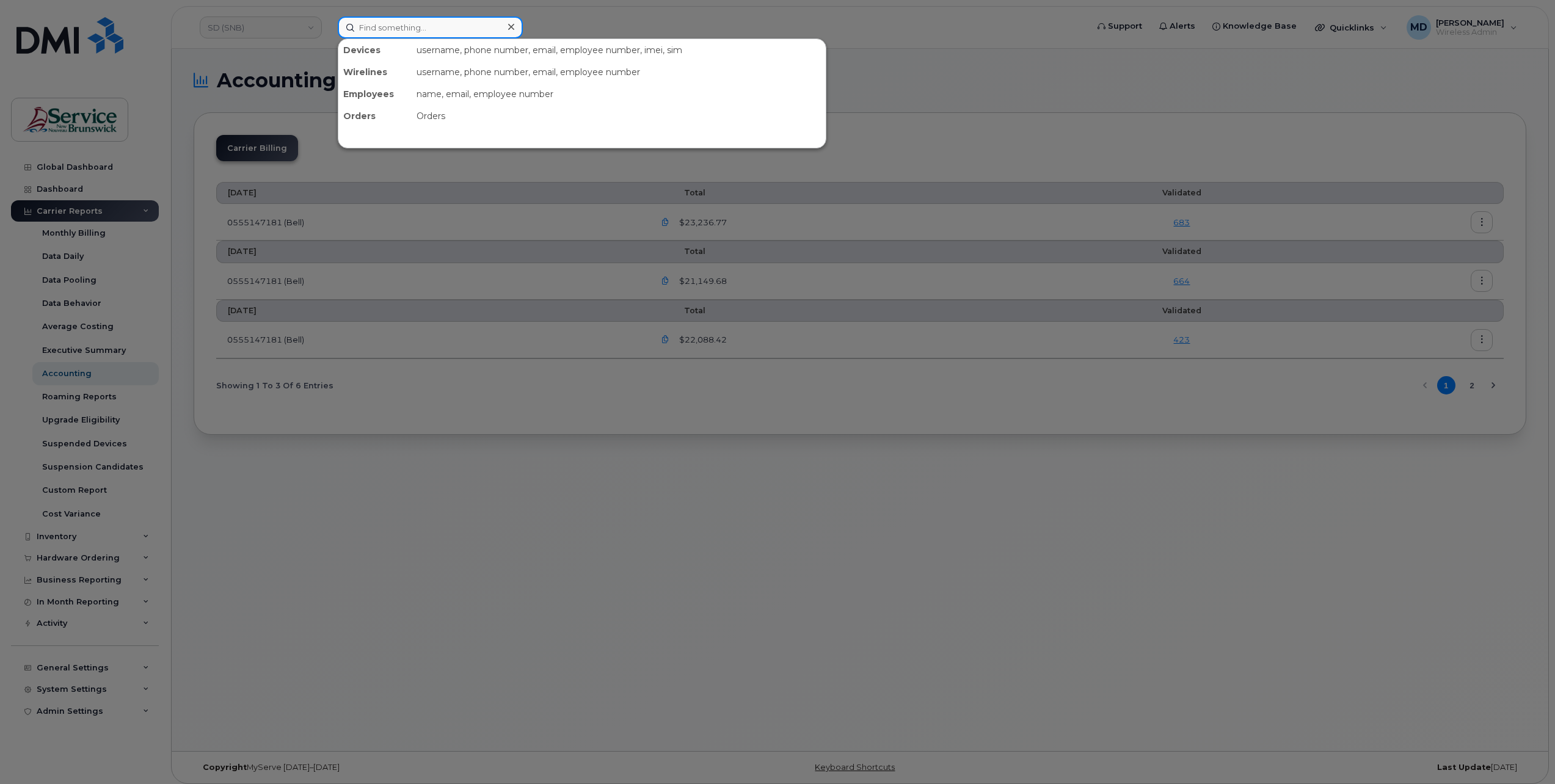
paste input "5064706157"
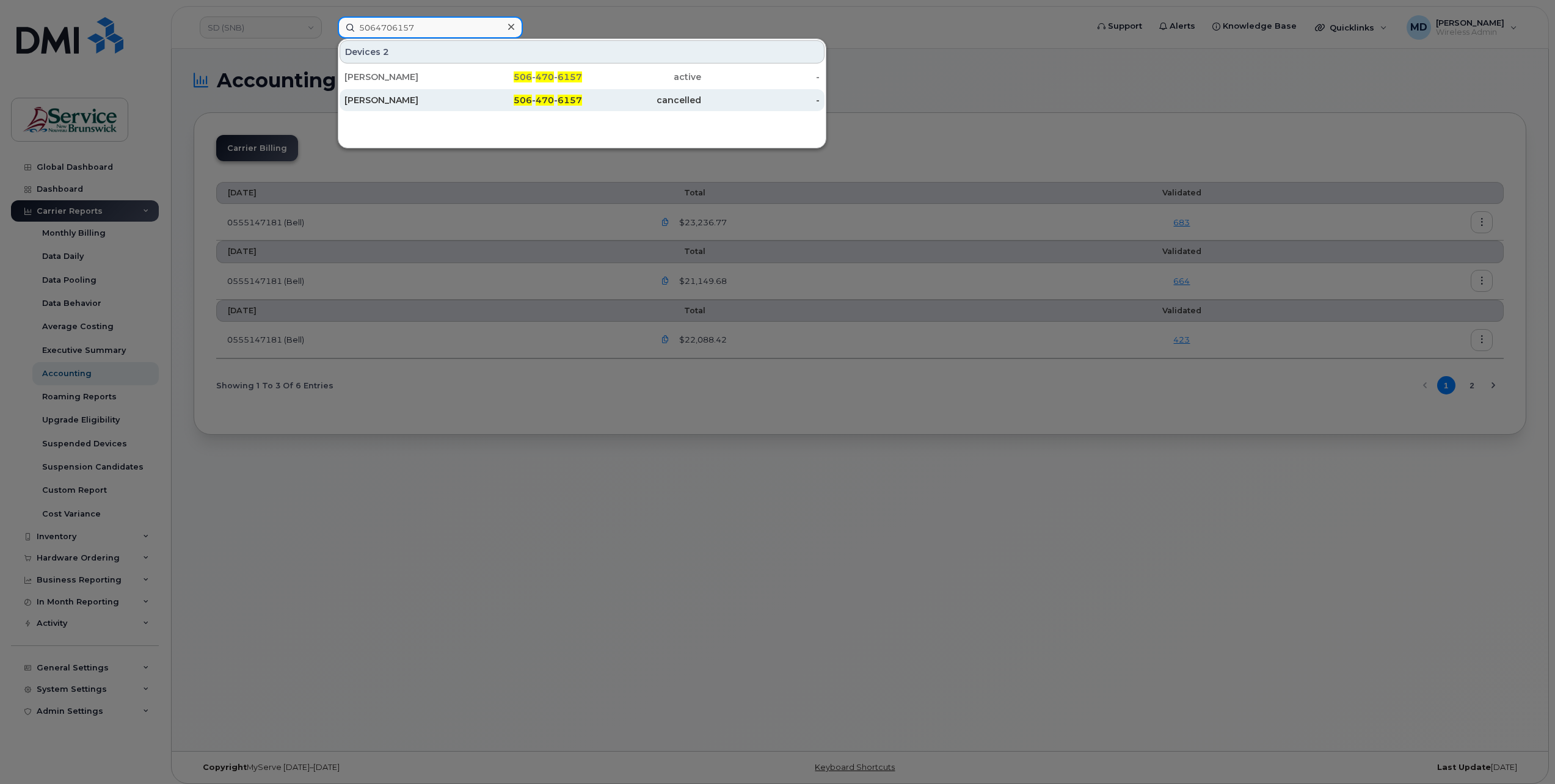
type input "5064706157"
click at [493, 96] on div "506 - 470 - 6157" at bounding box center [523, 99] width 119 height 12
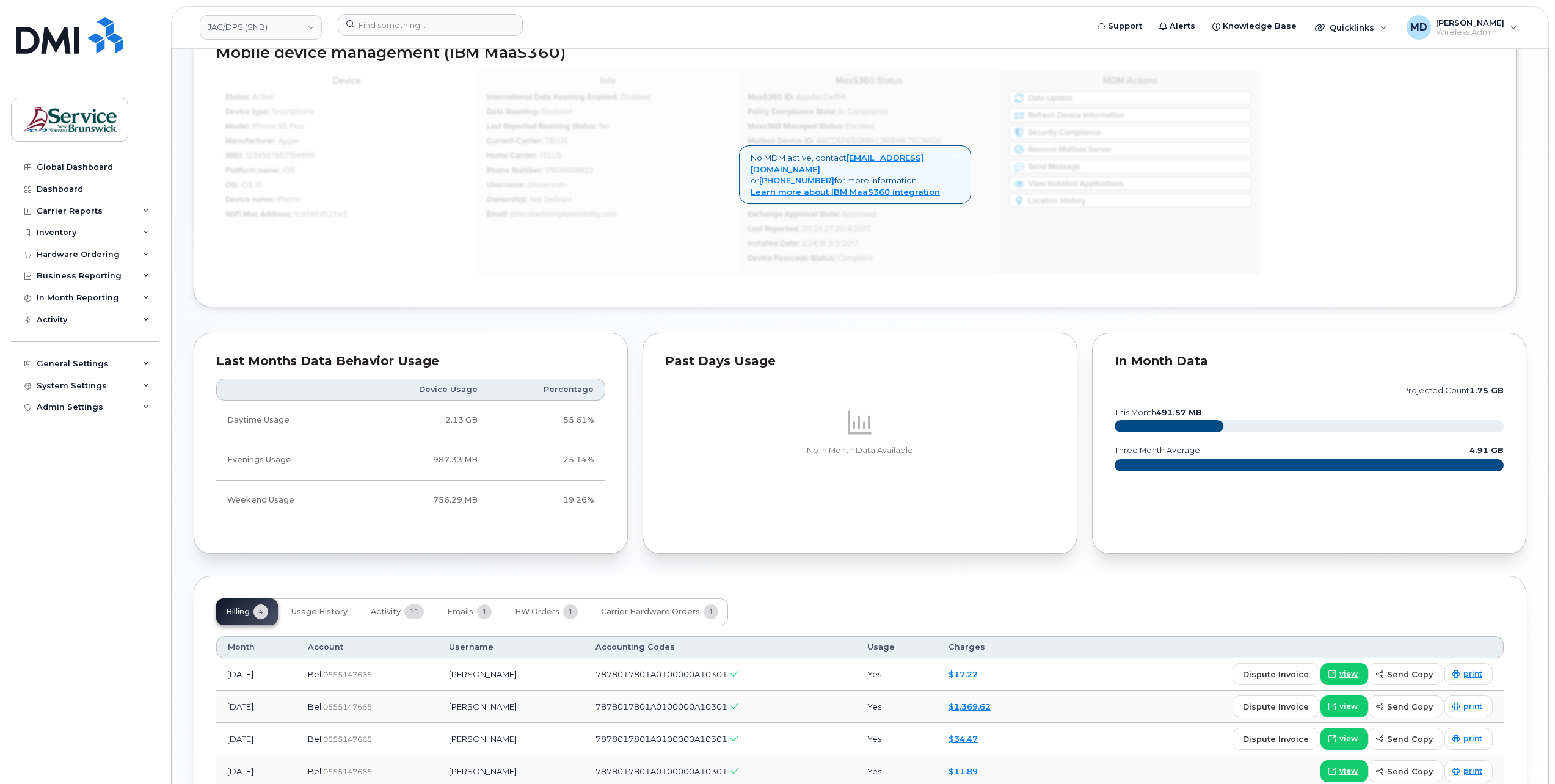
scroll to position [906, 0]
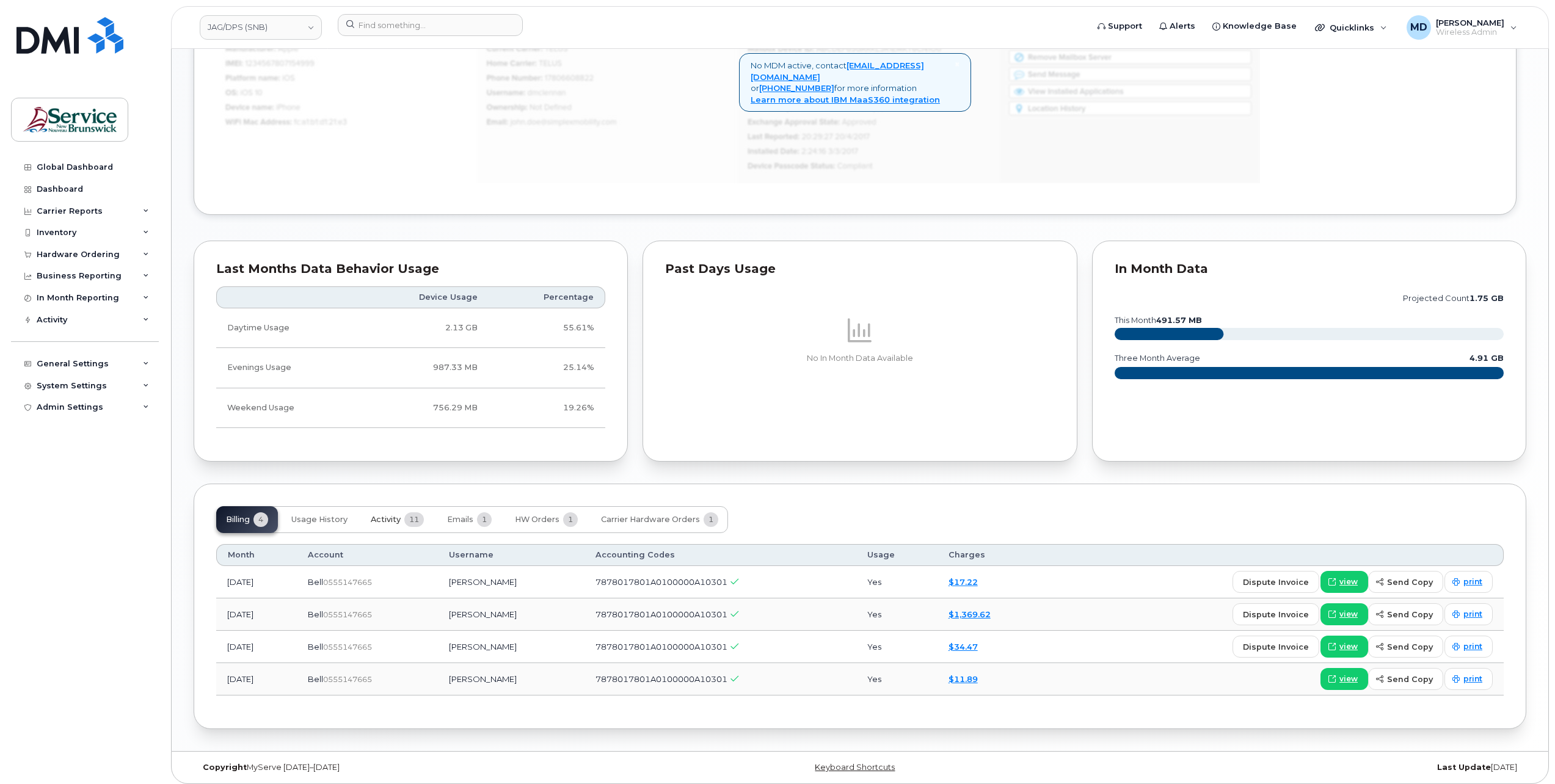
click at [394, 516] on span "Activity" at bounding box center [386, 519] width 30 height 9
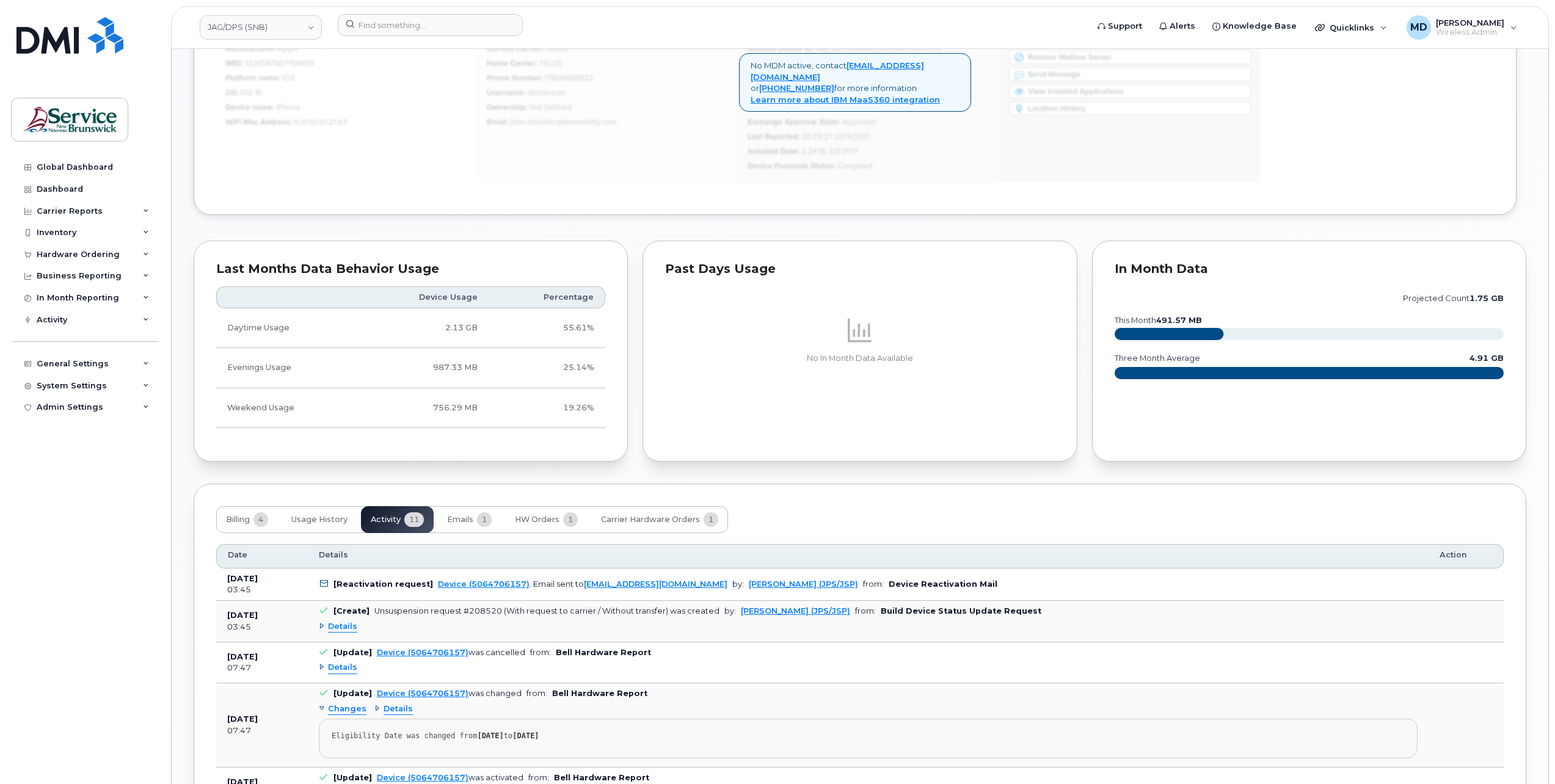
scroll to position [1110, 0]
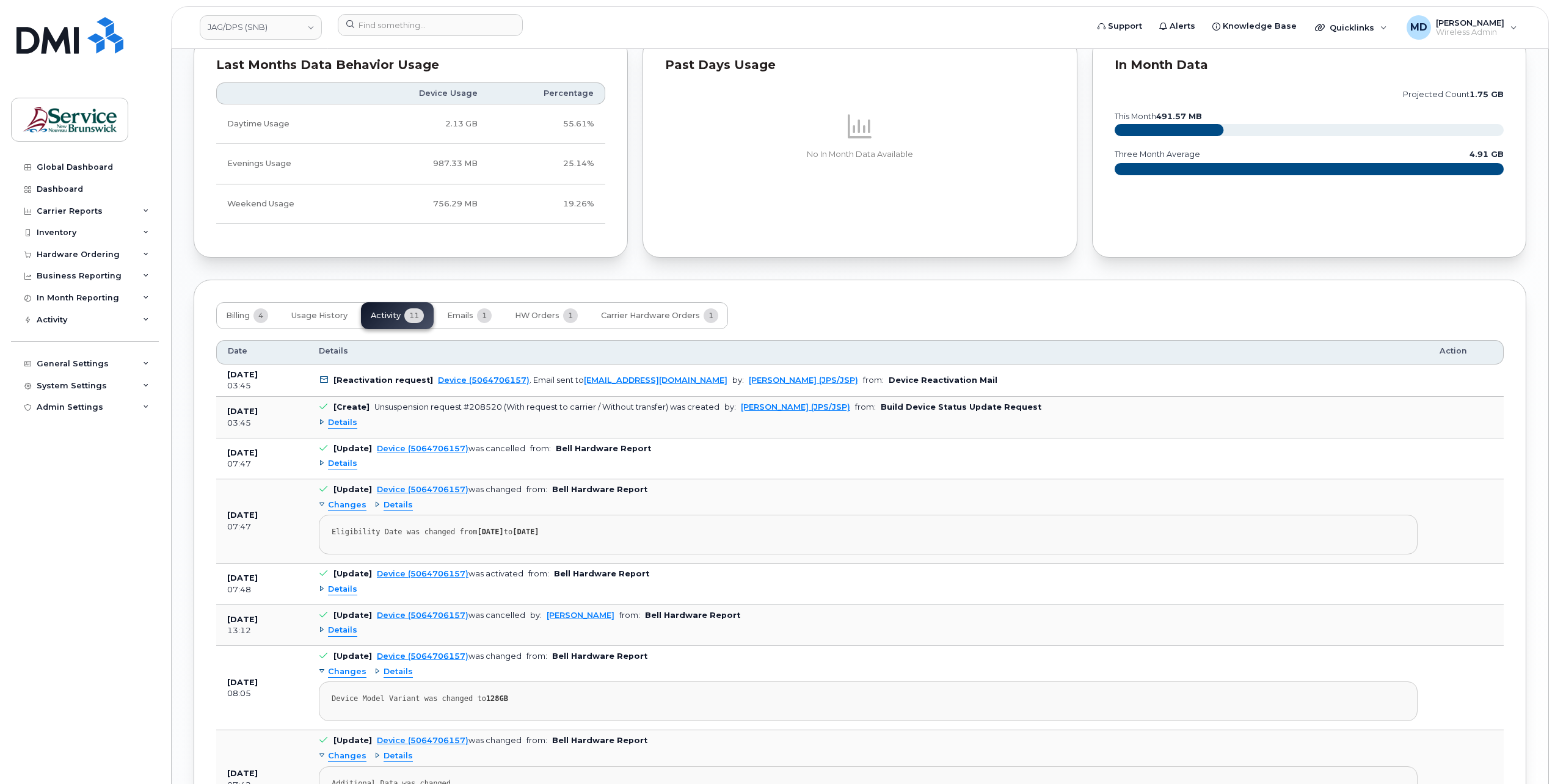
click at [342, 586] on span "Details" at bounding box center [342, 589] width 29 height 11
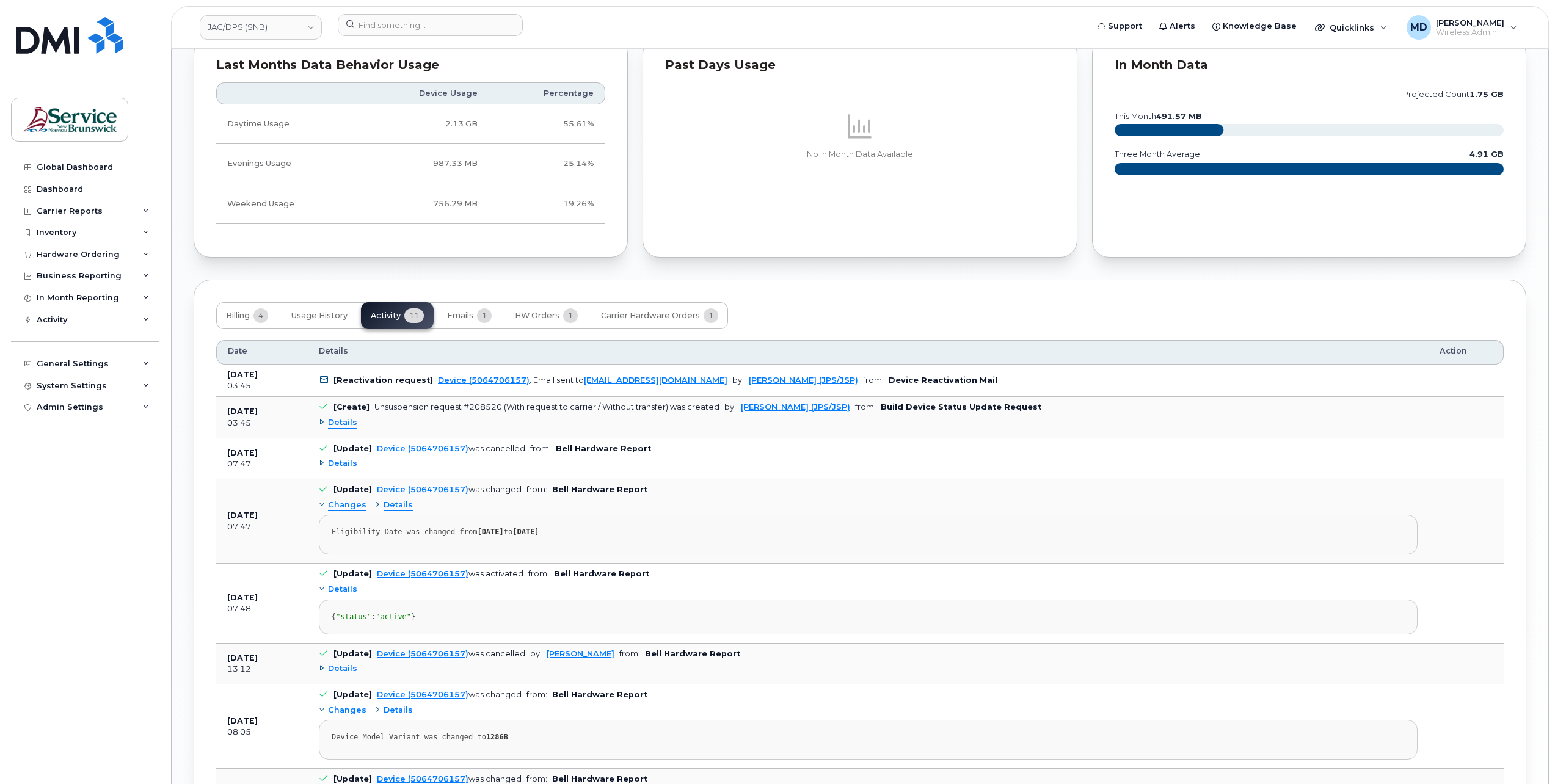
scroll to position [1314, 0]
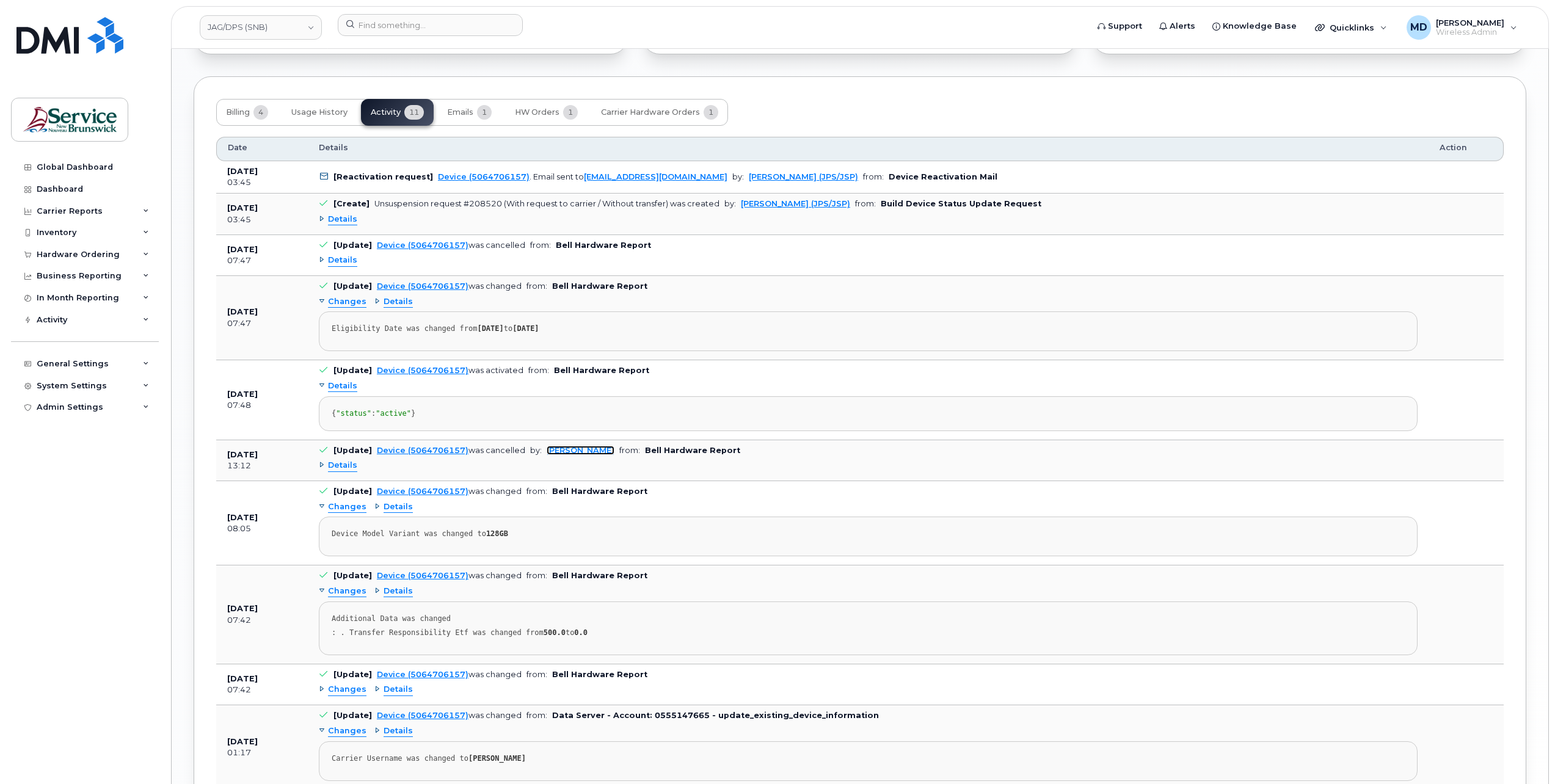
click at [563, 455] on link "[PERSON_NAME]" at bounding box center [581, 450] width 68 height 9
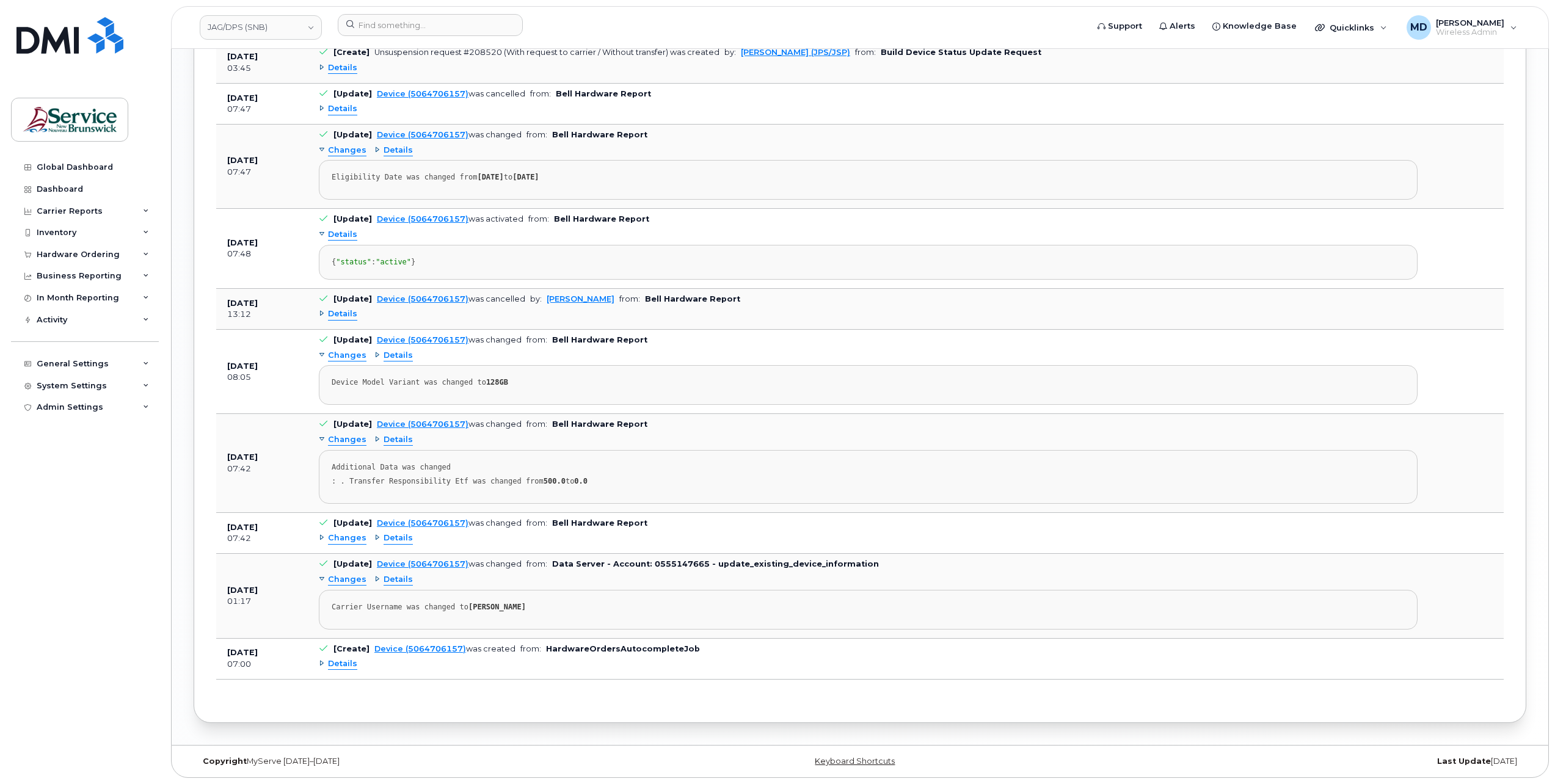
click at [340, 665] on span "Details" at bounding box center [342, 664] width 29 height 11
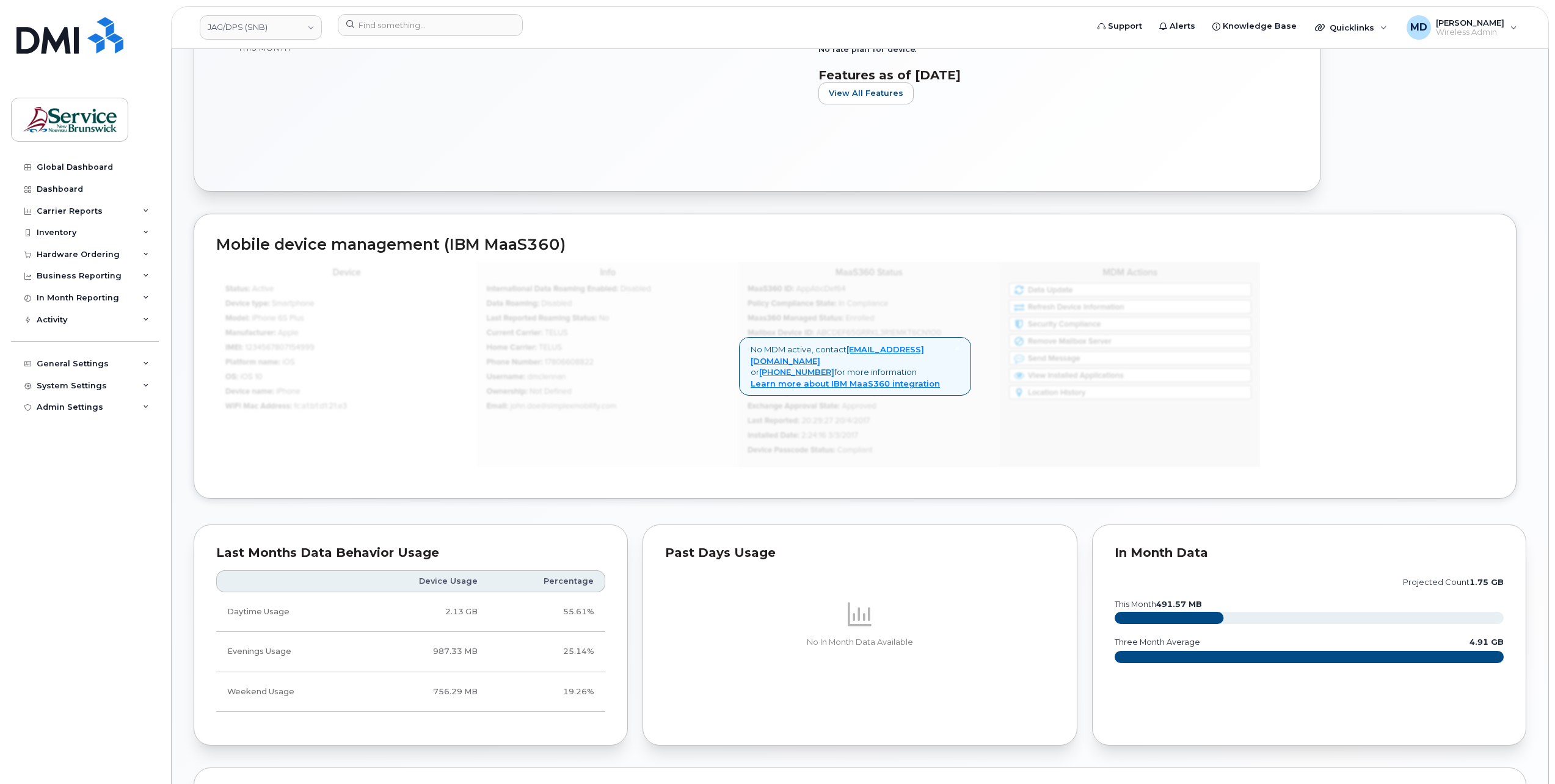
scroll to position [826, 0]
